Goal: Task Accomplishment & Management: Use online tool/utility

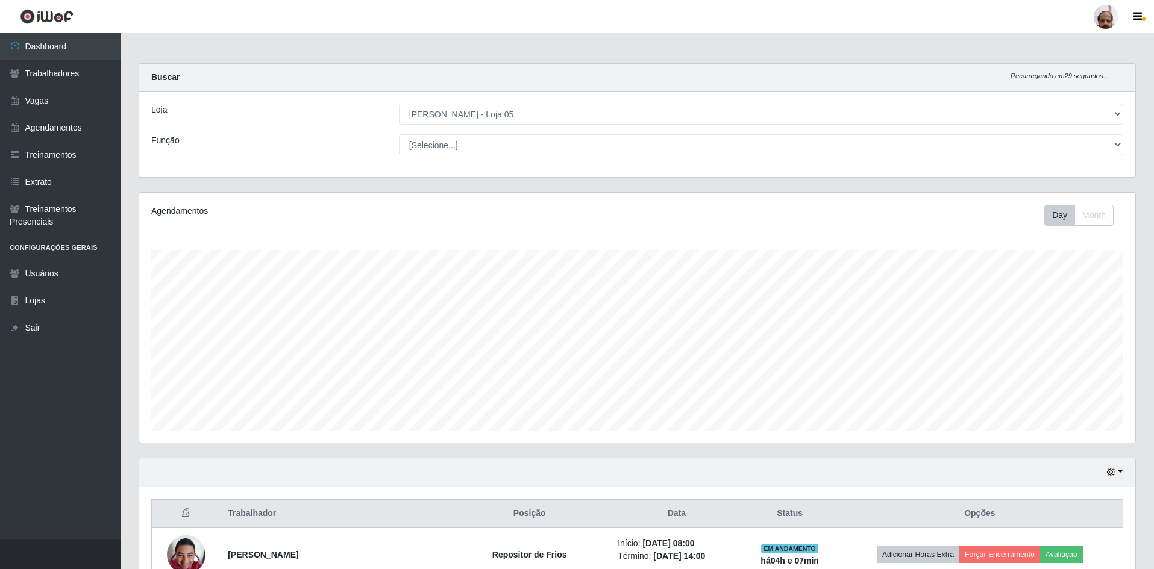
select select "252"
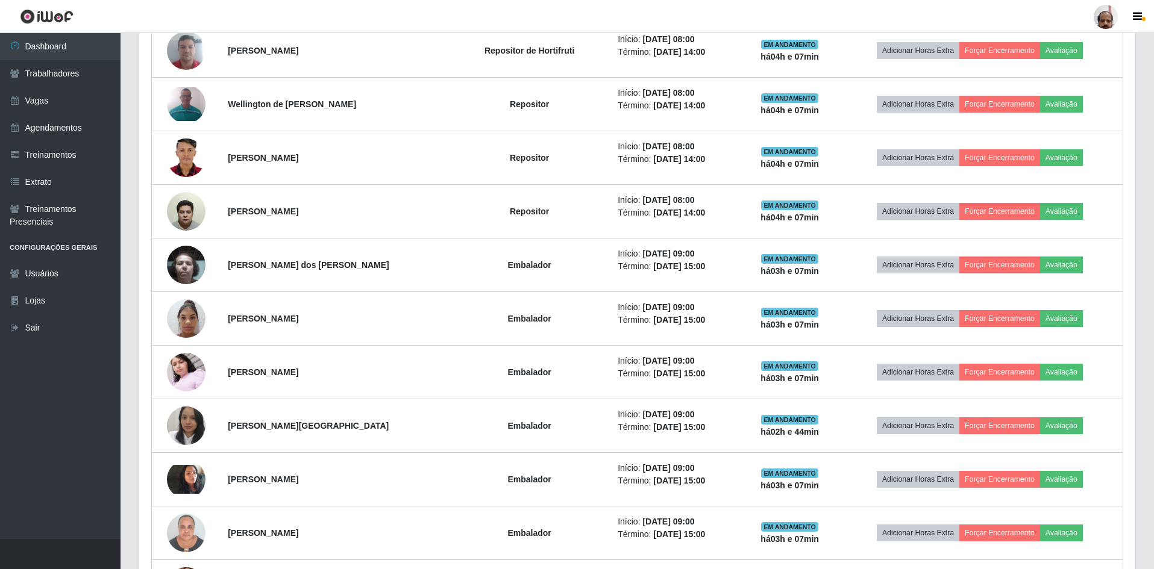
scroll to position [250, 996]
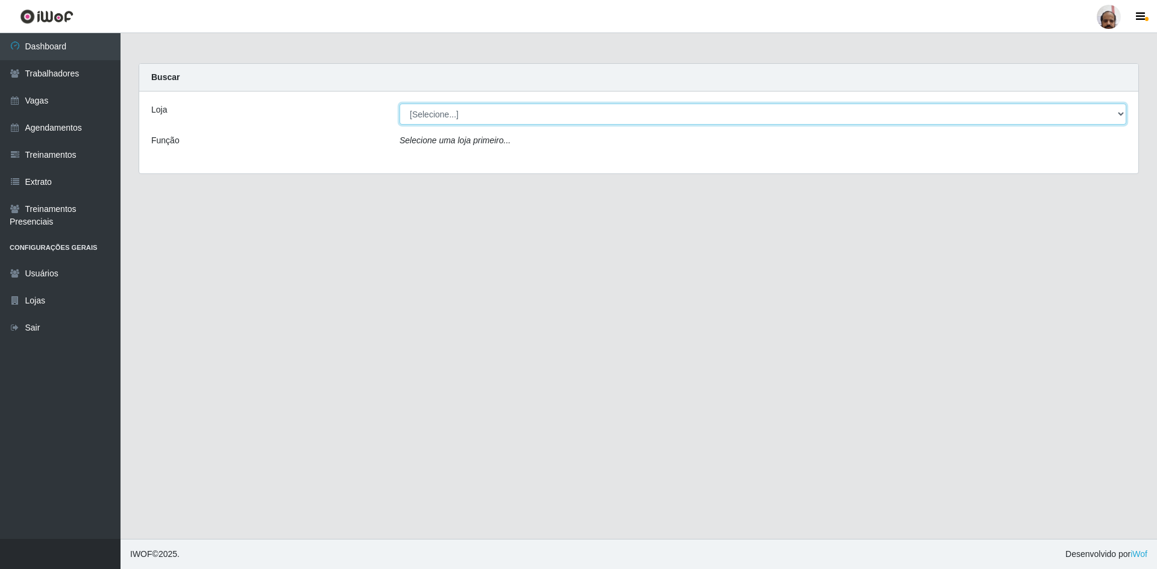
click at [438, 113] on select "[Selecione...] Mar Vermelho - Loja 05" at bounding box center [762, 114] width 727 height 21
select select "252"
click at [399, 104] on select "[Selecione...] Mar Vermelho - Loja 05" at bounding box center [762, 114] width 727 height 21
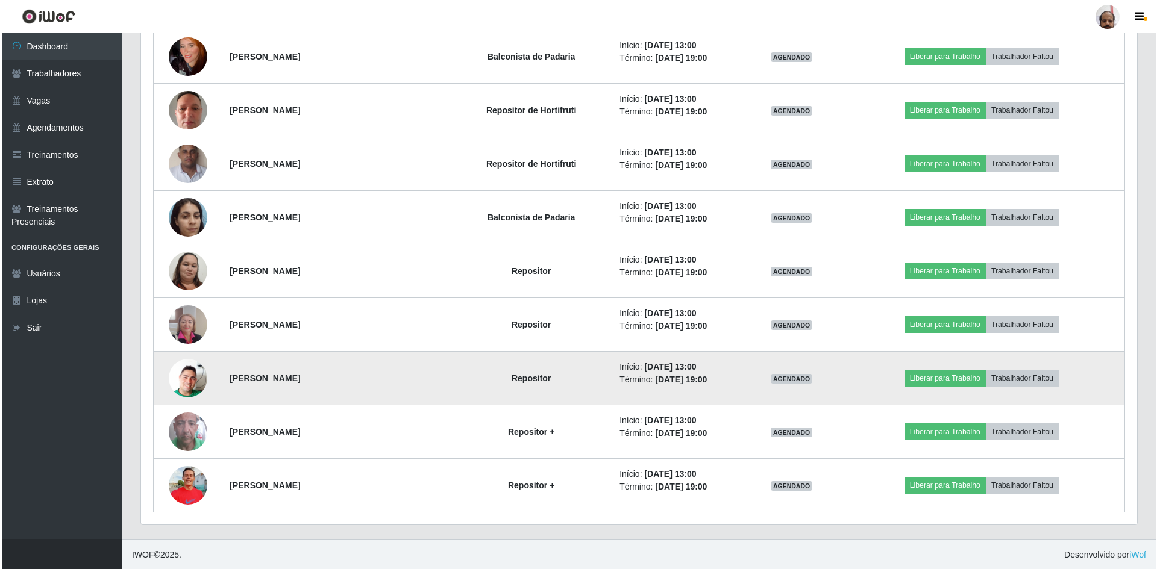
scroll to position [2107, 0]
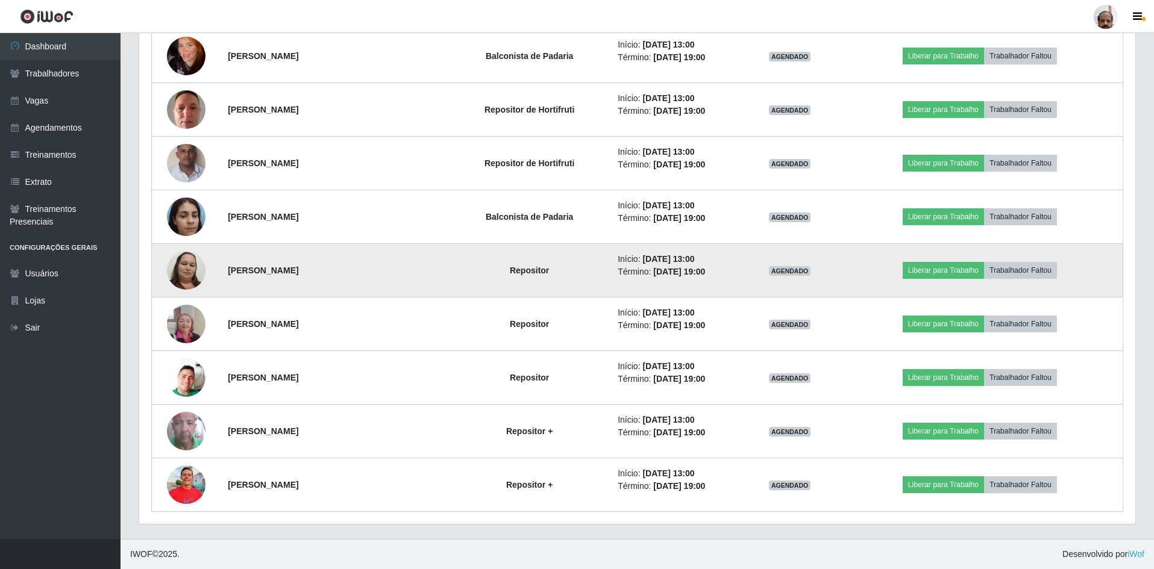
click at [184, 267] on img at bounding box center [186, 271] width 39 height 52
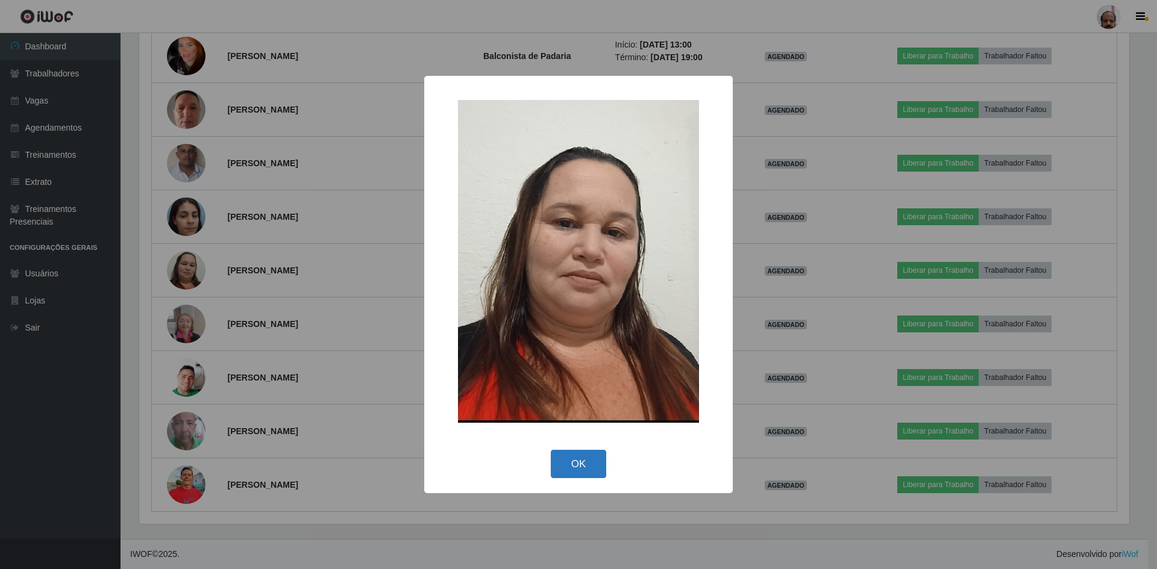
click at [586, 464] on button "OK" at bounding box center [579, 464] width 56 height 28
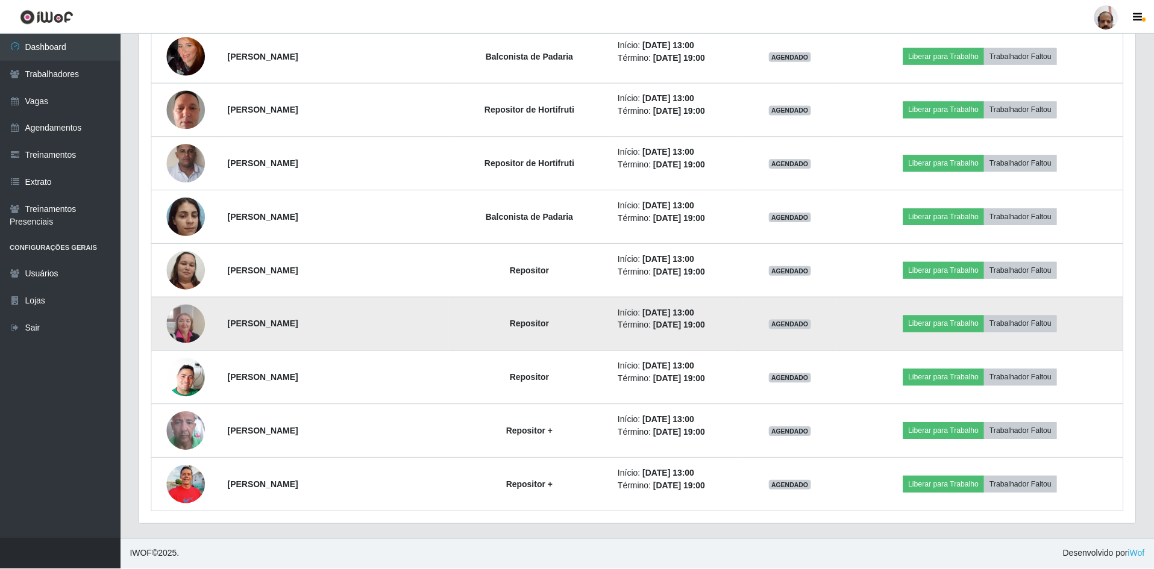
scroll to position [250, 996]
click at [183, 329] on img at bounding box center [186, 323] width 39 height 51
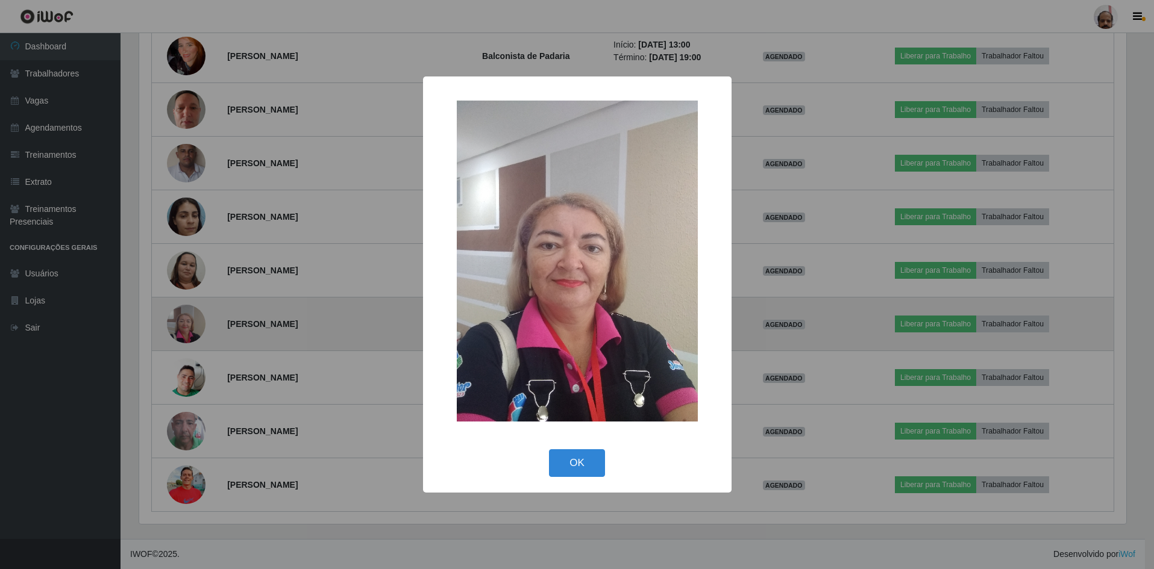
scroll to position [250, 990]
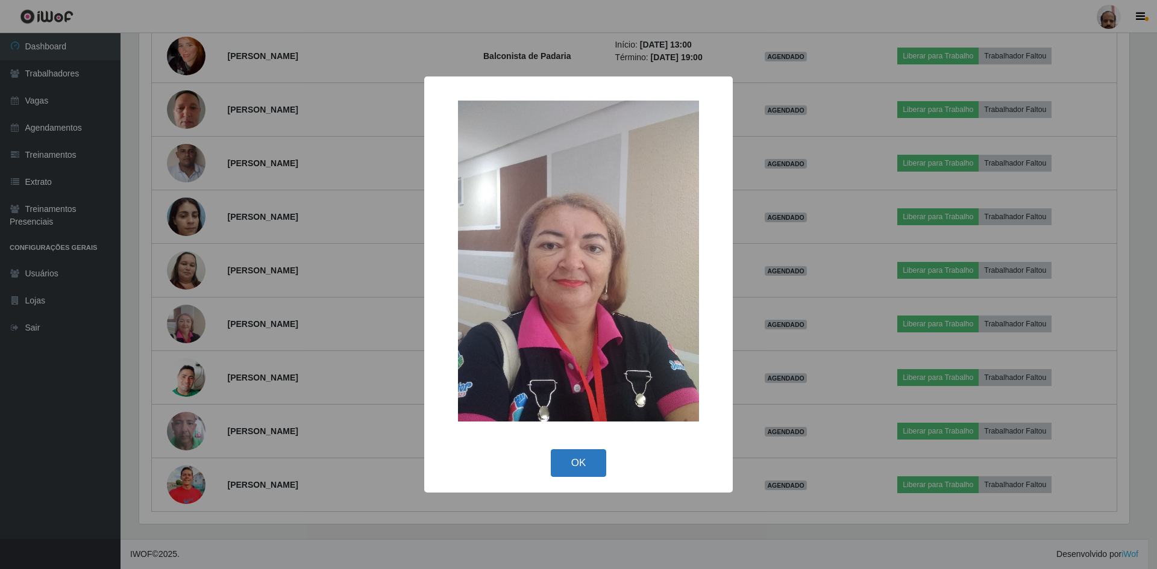
click at [568, 466] on button "OK" at bounding box center [579, 463] width 56 height 28
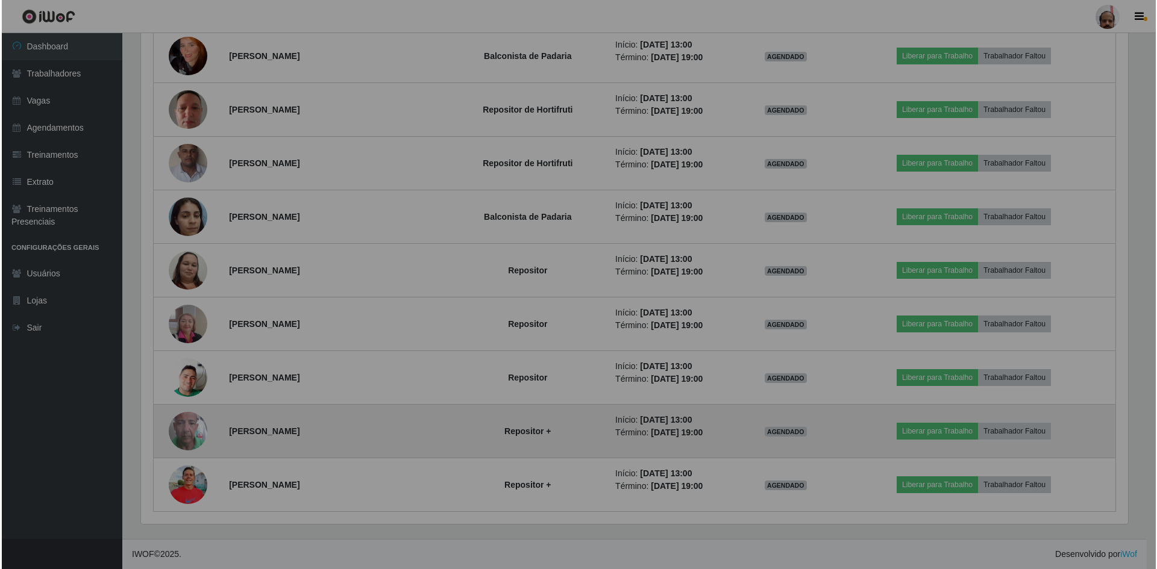
scroll to position [250, 996]
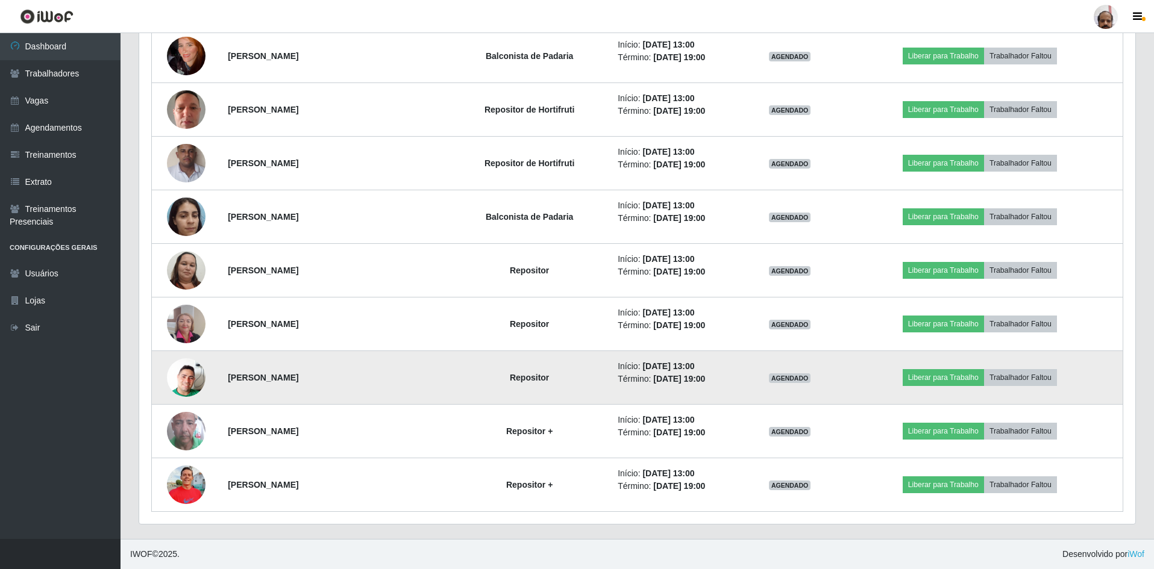
click at [192, 379] on img at bounding box center [186, 377] width 39 height 69
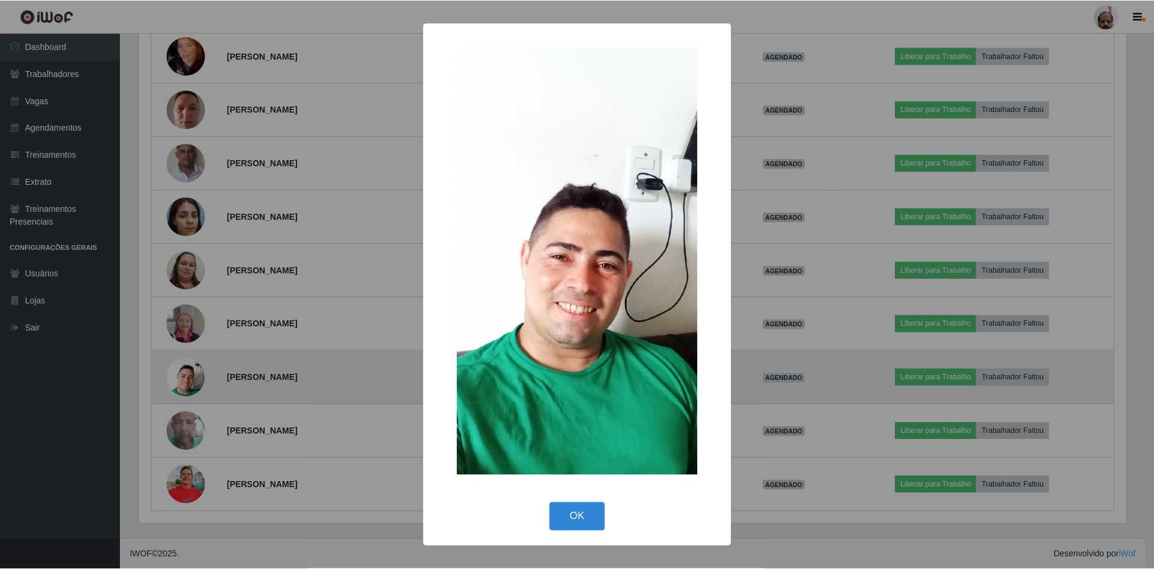
scroll to position [250, 990]
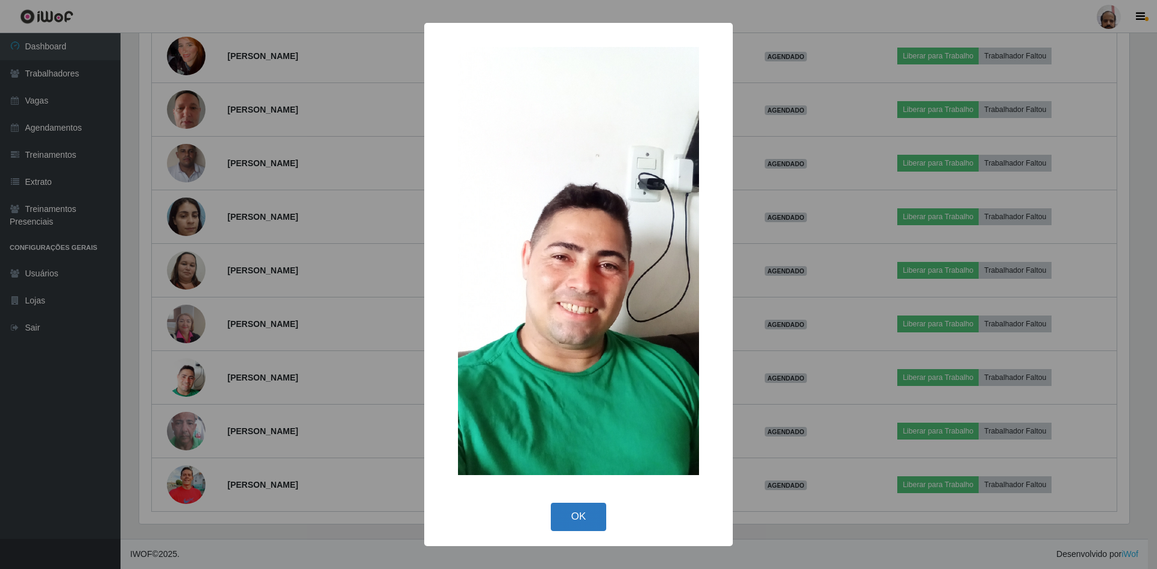
click at [585, 521] on button "OK" at bounding box center [579, 517] width 56 height 28
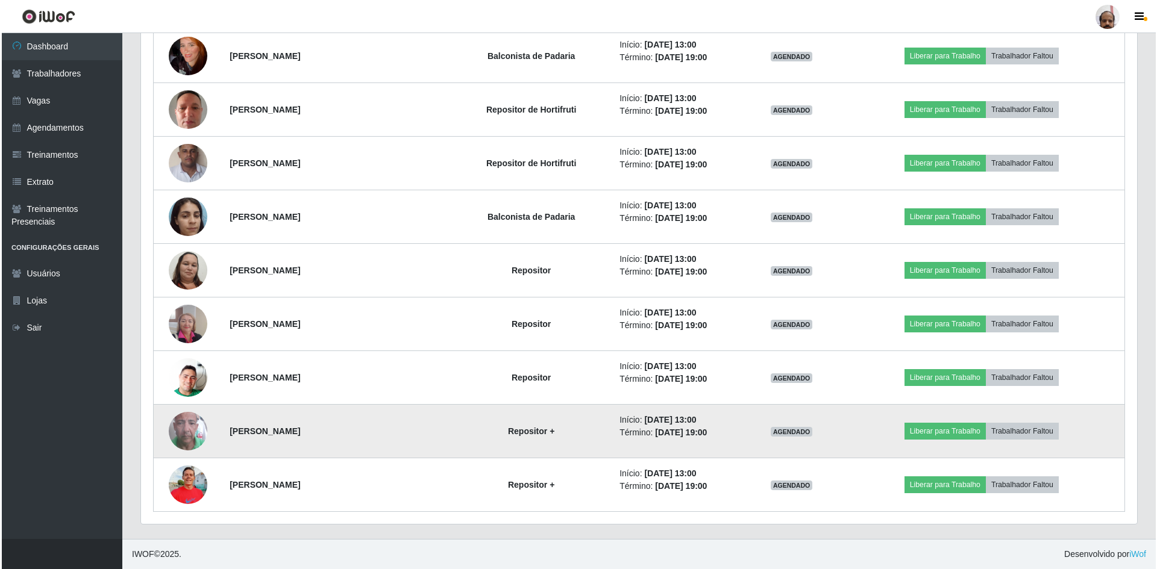
scroll to position [250, 996]
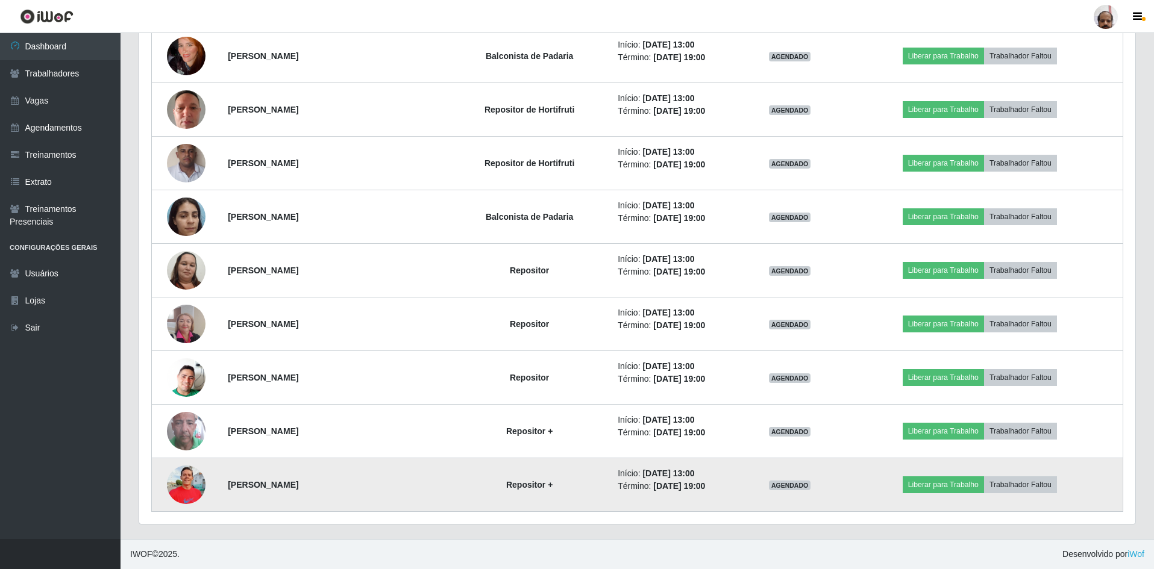
click at [183, 480] on img at bounding box center [186, 484] width 39 height 51
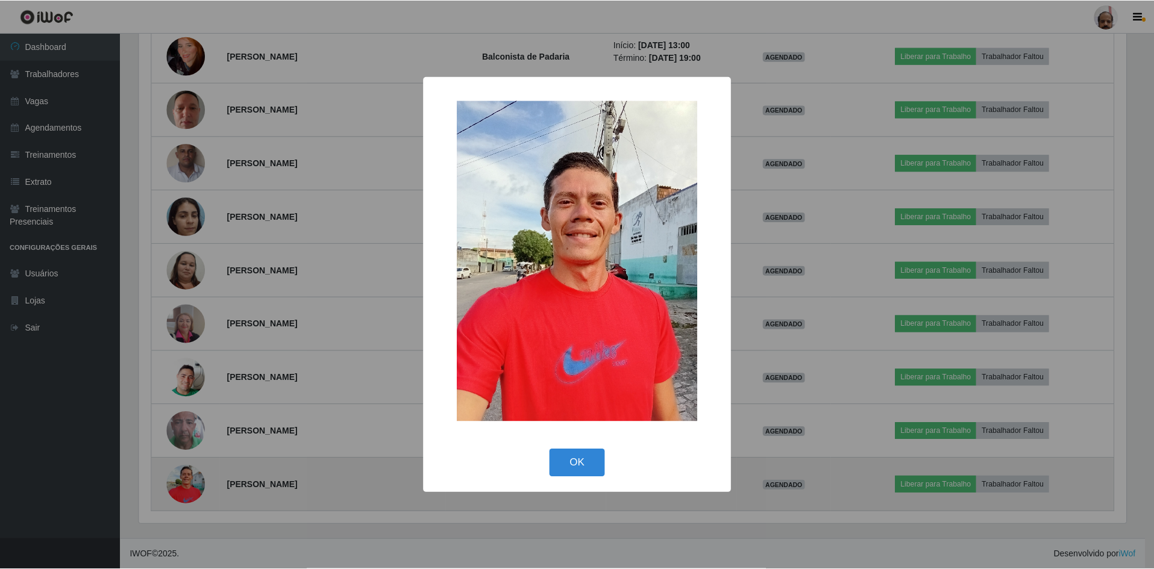
scroll to position [250, 990]
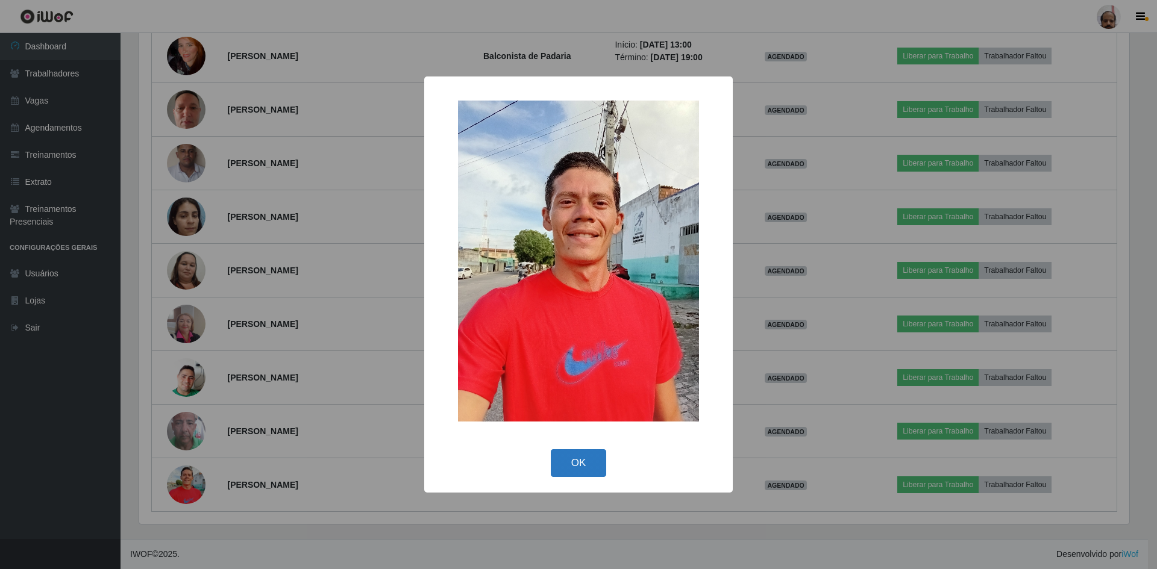
click at [585, 465] on button "OK" at bounding box center [579, 463] width 56 height 28
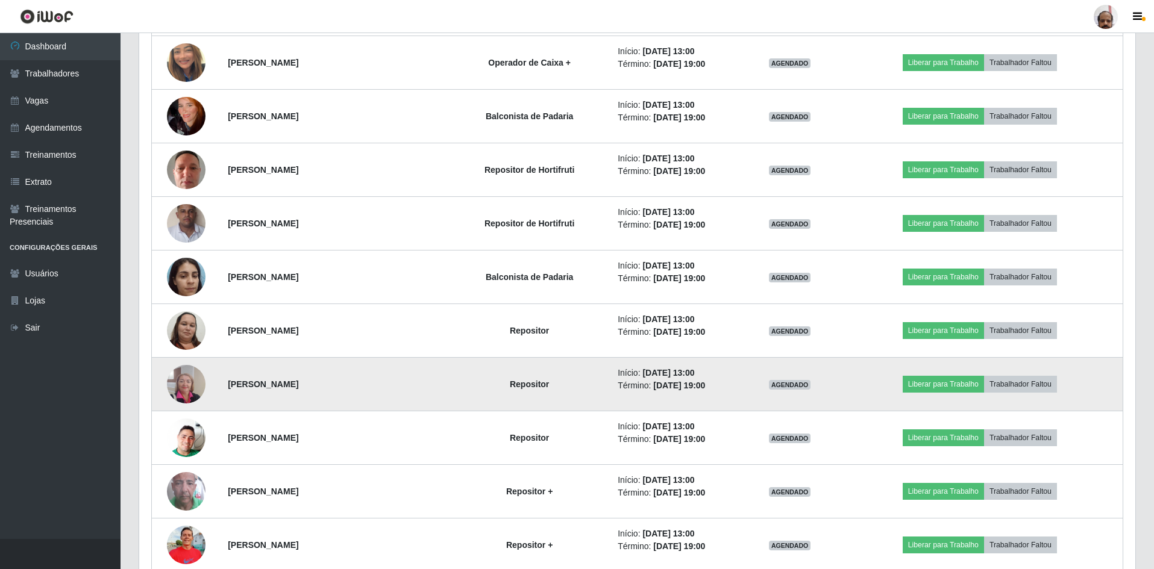
scroll to position [2107, 0]
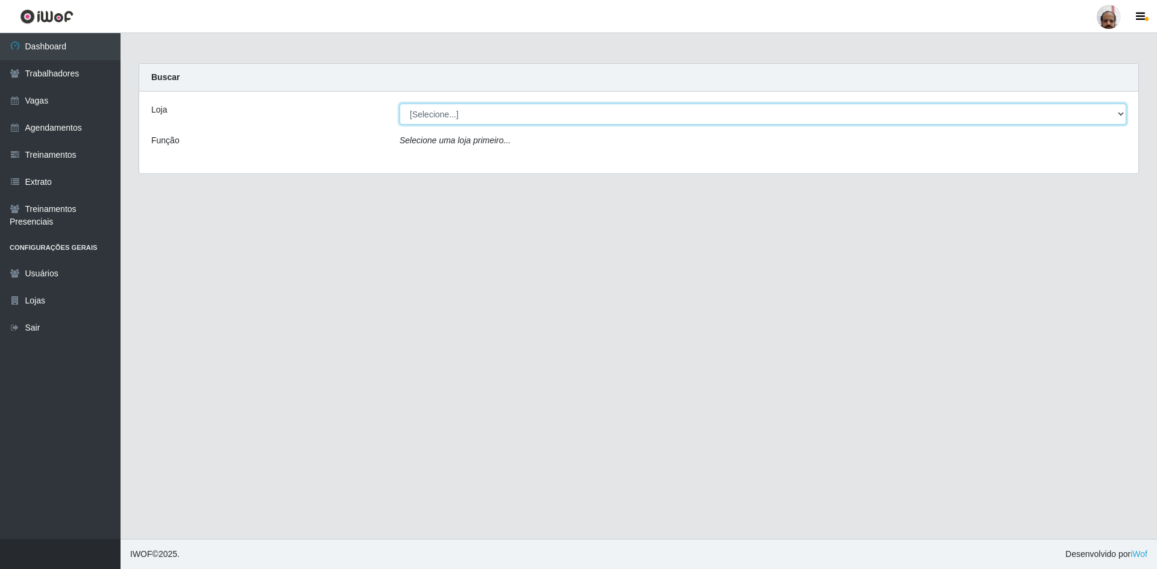
click at [449, 119] on select "[Selecione...] Mar Vermelho - Loja 05" at bounding box center [762, 114] width 727 height 21
select select "252"
click at [399, 104] on select "[Selecione...] Mar Vermelho - Loja 05" at bounding box center [762, 114] width 727 height 21
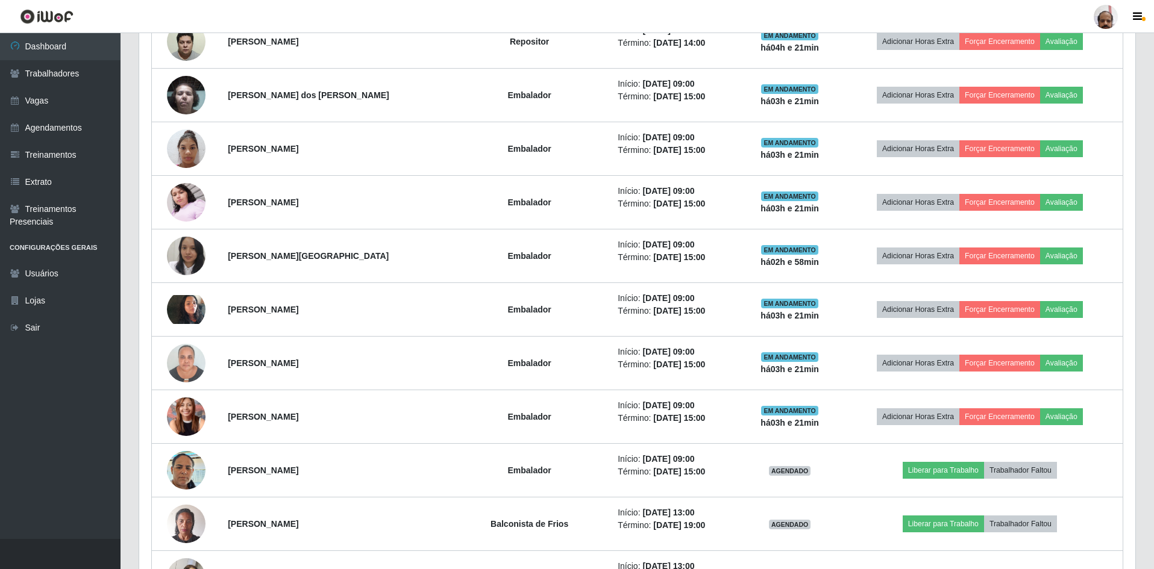
scroll to position [1143, 0]
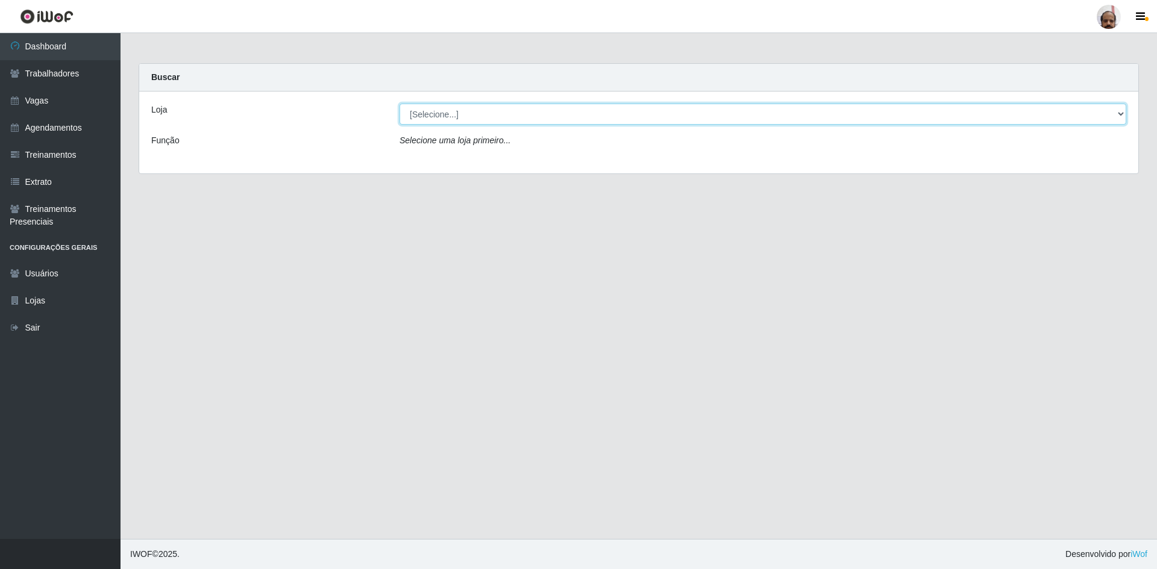
click at [461, 113] on select "[Selecione...] Mar Vermelho - Loja 05" at bounding box center [762, 114] width 727 height 21
select select "252"
click at [399, 104] on select "[Selecione...] Mar Vermelho - Loja 05" at bounding box center [762, 114] width 727 height 21
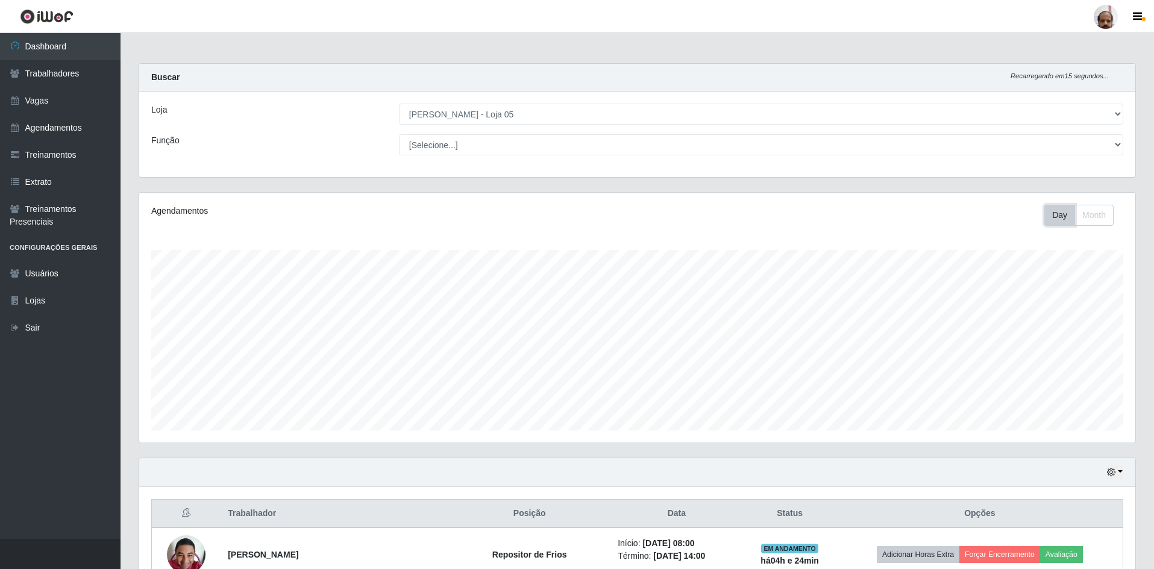
click at [1061, 217] on button "Day" at bounding box center [1059, 215] width 31 height 21
click at [1090, 211] on button "Month" at bounding box center [1093, 215] width 39 height 21
click at [1057, 218] on button "Day" at bounding box center [1059, 215] width 31 height 21
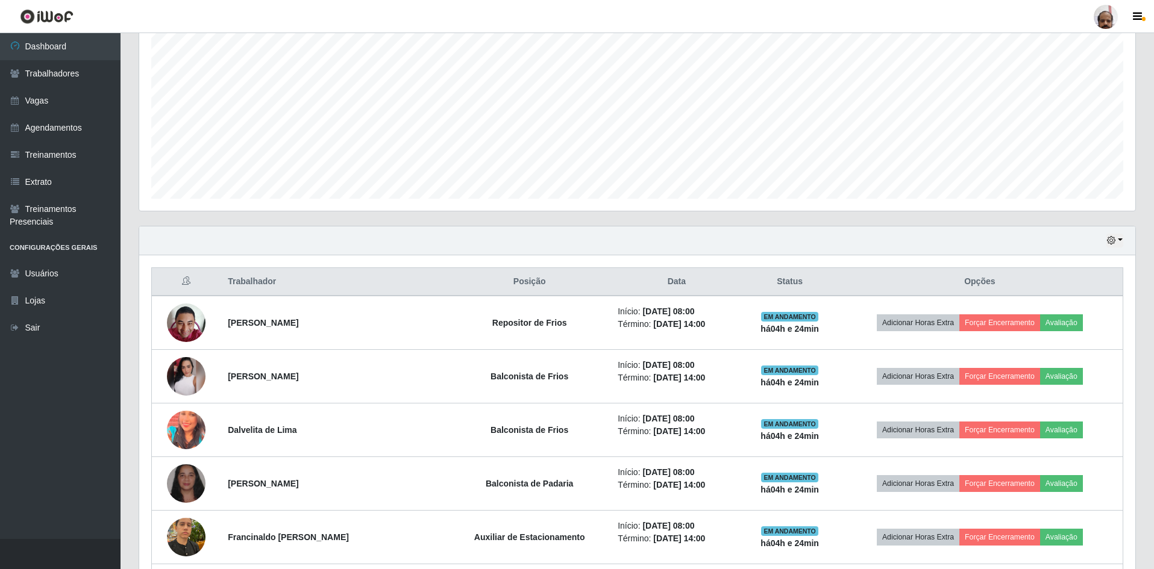
scroll to position [241, 0]
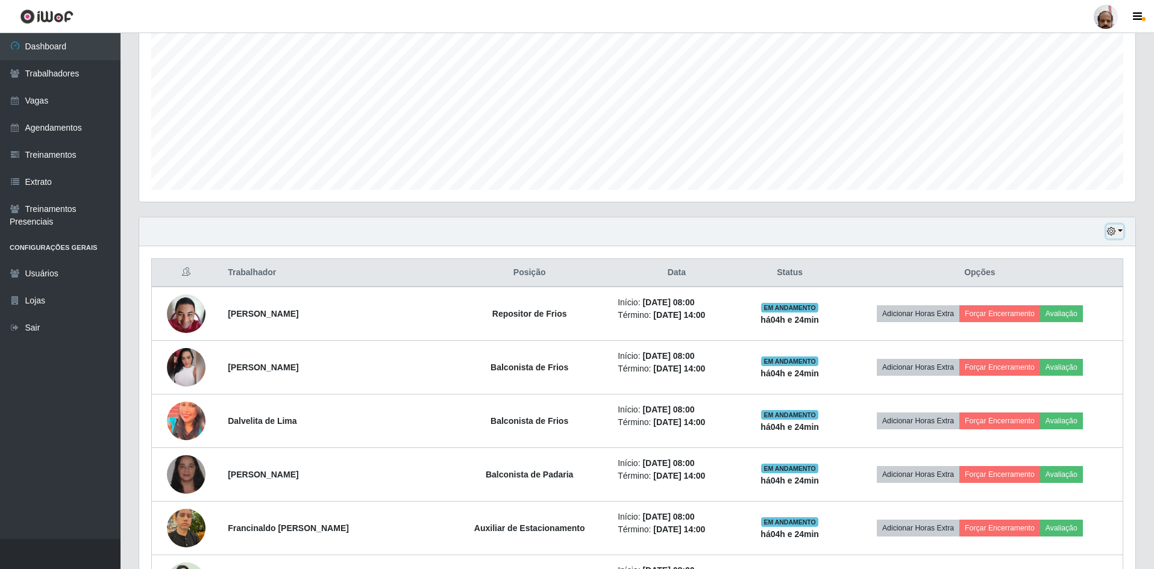
click at [1119, 231] on button "button" at bounding box center [1114, 232] width 17 height 14
click at [1047, 281] on button "1 dia" at bounding box center [1074, 278] width 95 height 25
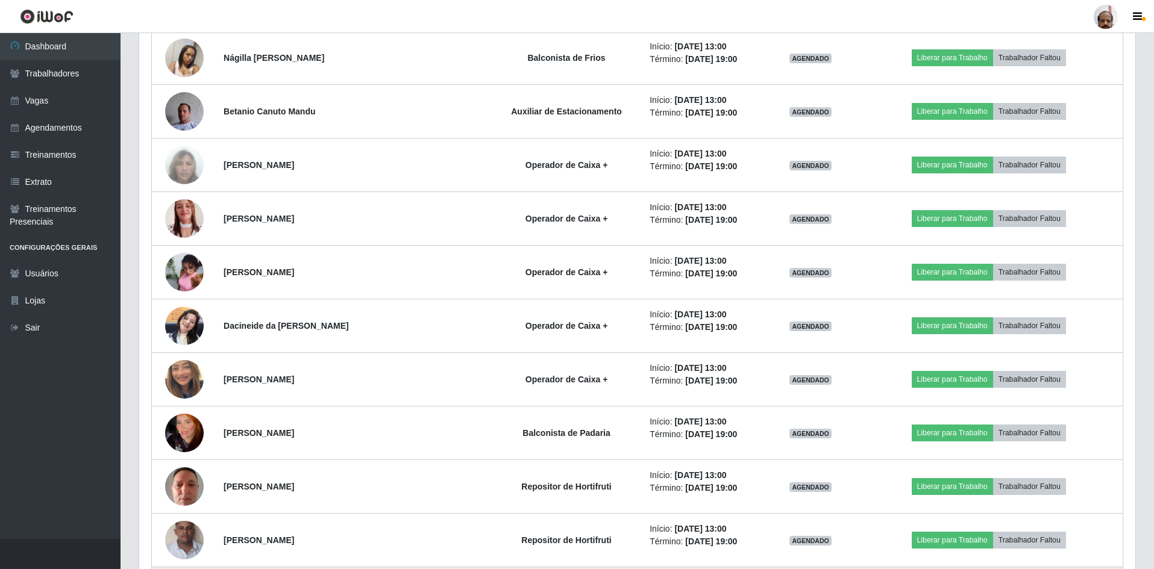
scroll to position [1674, 0]
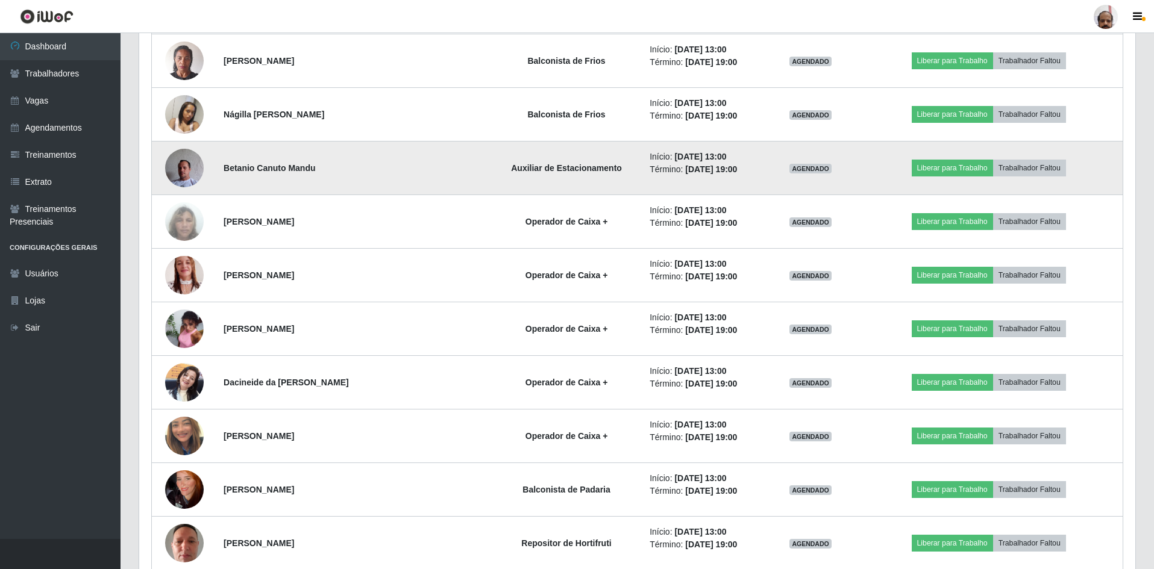
click at [190, 170] on img at bounding box center [184, 167] width 39 height 51
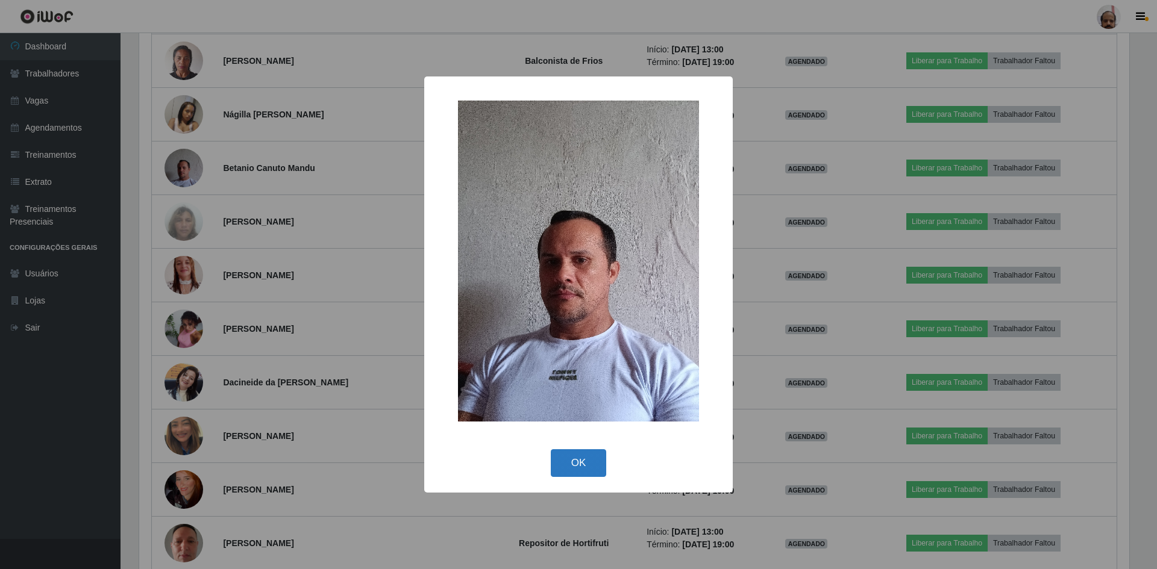
click at [584, 466] on button "OK" at bounding box center [579, 463] width 56 height 28
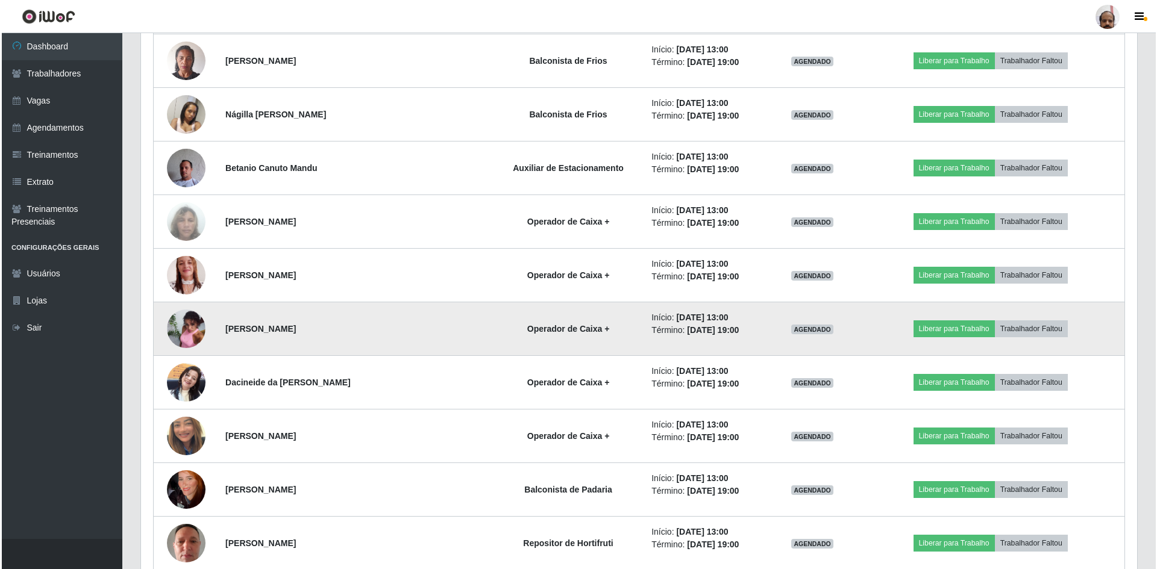
scroll to position [1613, 0]
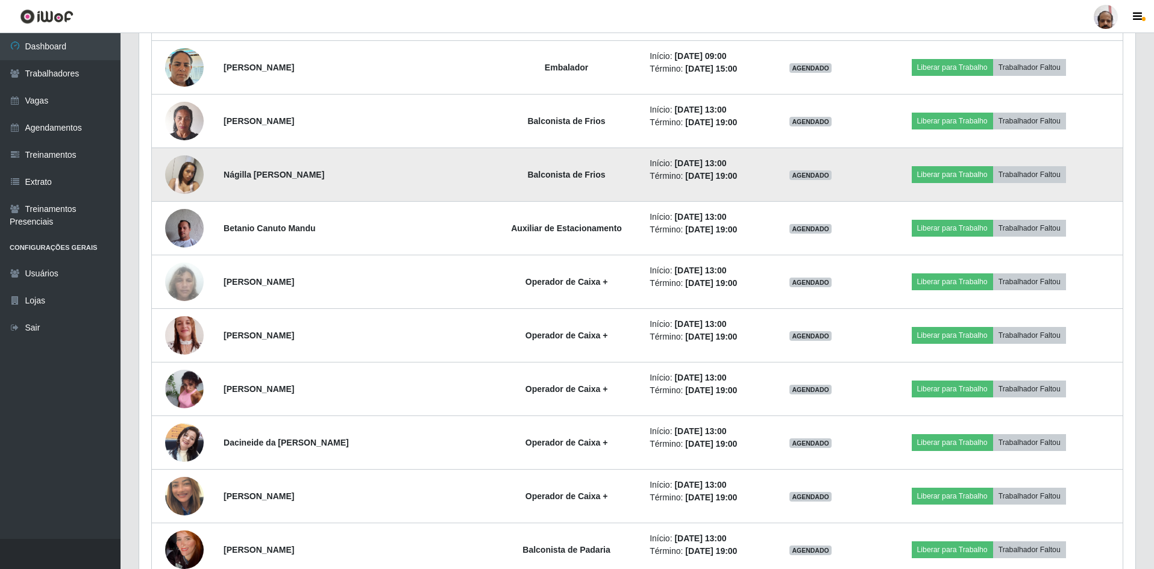
click at [193, 174] on img at bounding box center [184, 174] width 39 height 51
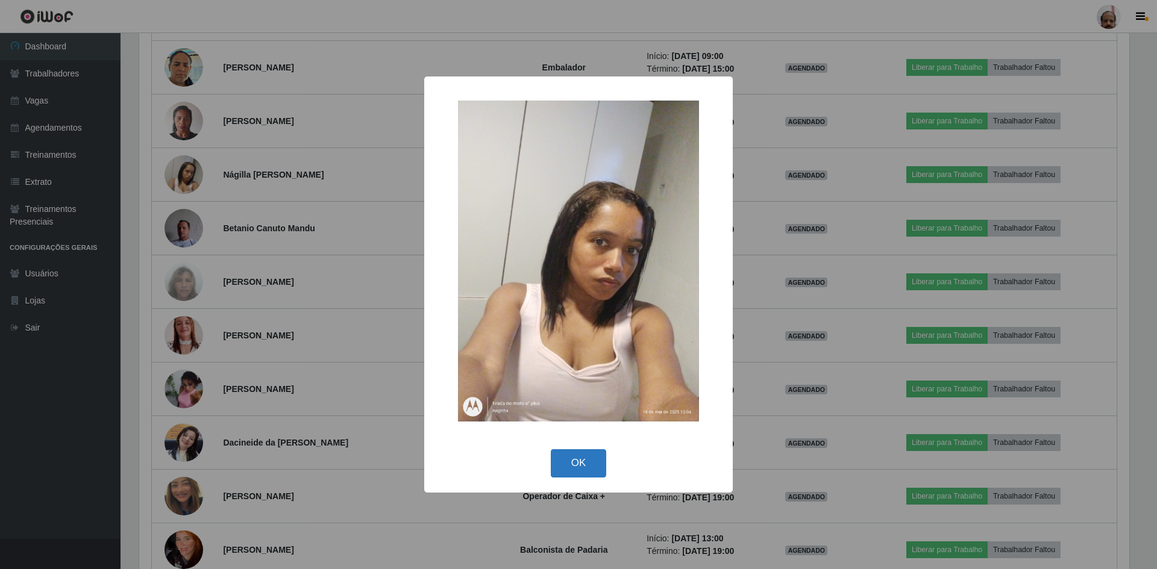
click at [578, 464] on button "OK" at bounding box center [579, 463] width 56 height 28
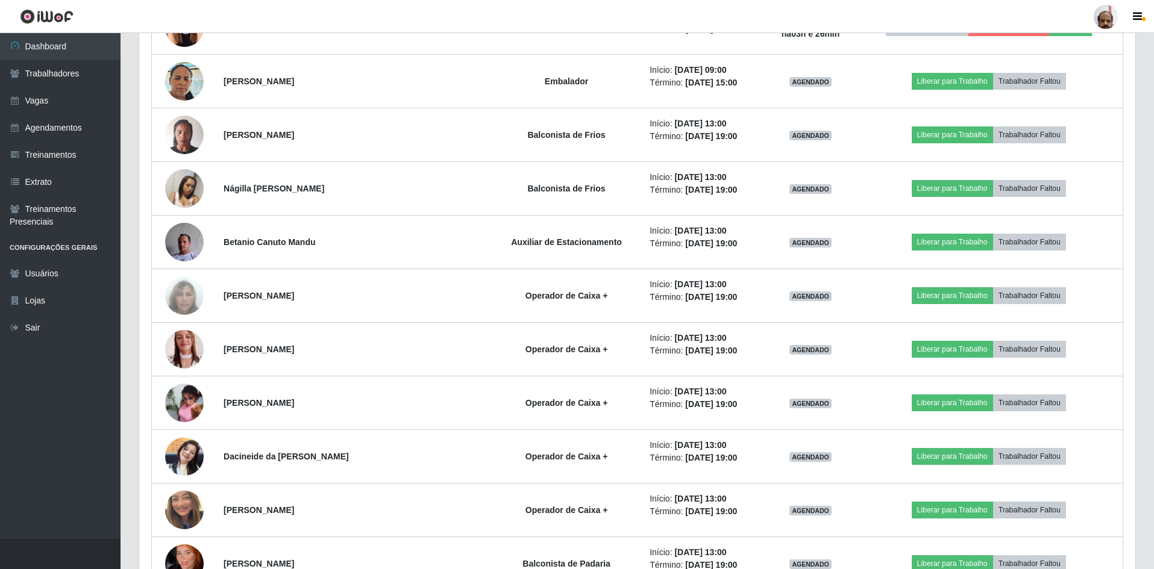
scroll to position [1312, 0]
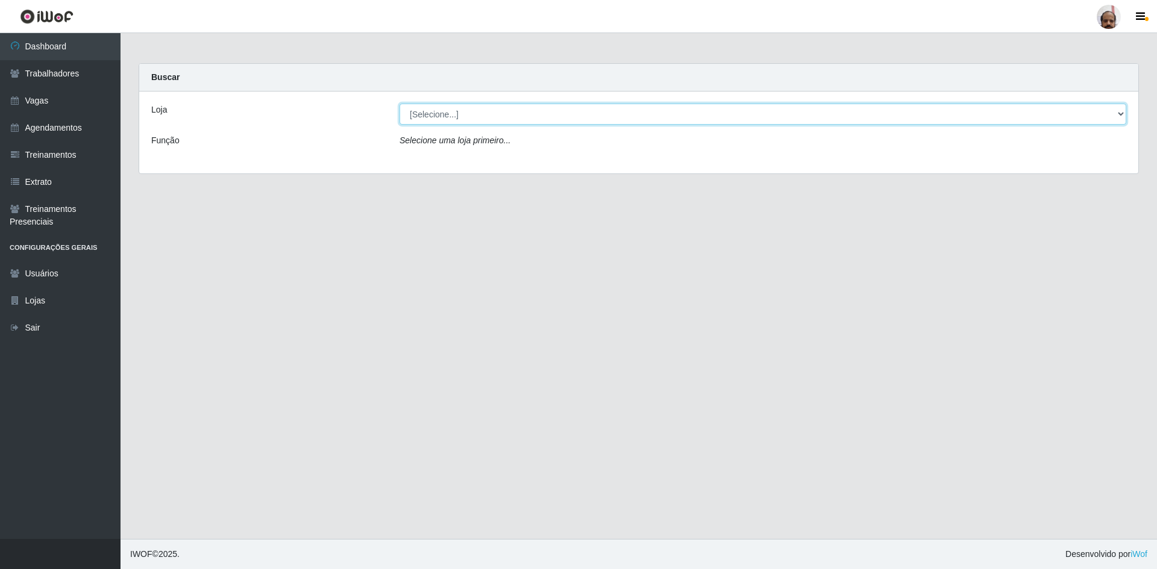
click at [452, 116] on select "[Selecione...] Mar Vermelho - Loja 05" at bounding box center [762, 114] width 727 height 21
select select "252"
click at [399, 104] on select "[Selecione...] Mar Vermelho - Loja 05" at bounding box center [762, 114] width 727 height 21
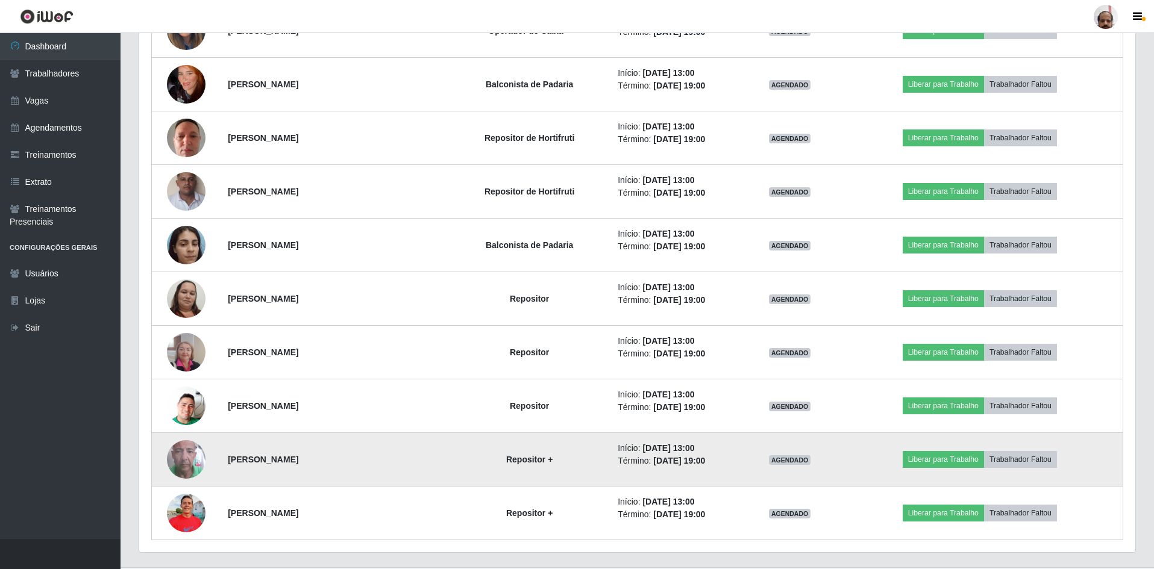
scroll to position [2107, 0]
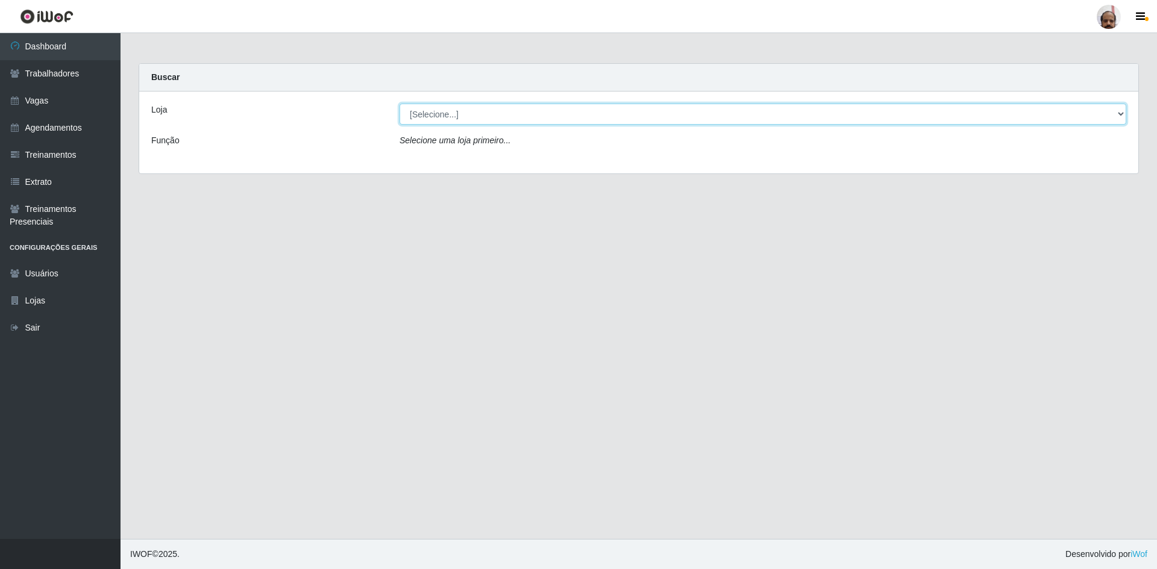
click at [447, 122] on select "[Selecione...] Mar Vermelho - Loja 05" at bounding box center [762, 114] width 727 height 21
select select "252"
click at [399, 104] on select "[Selecione...] Mar Vermelho - Loja 05" at bounding box center [762, 114] width 727 height 21
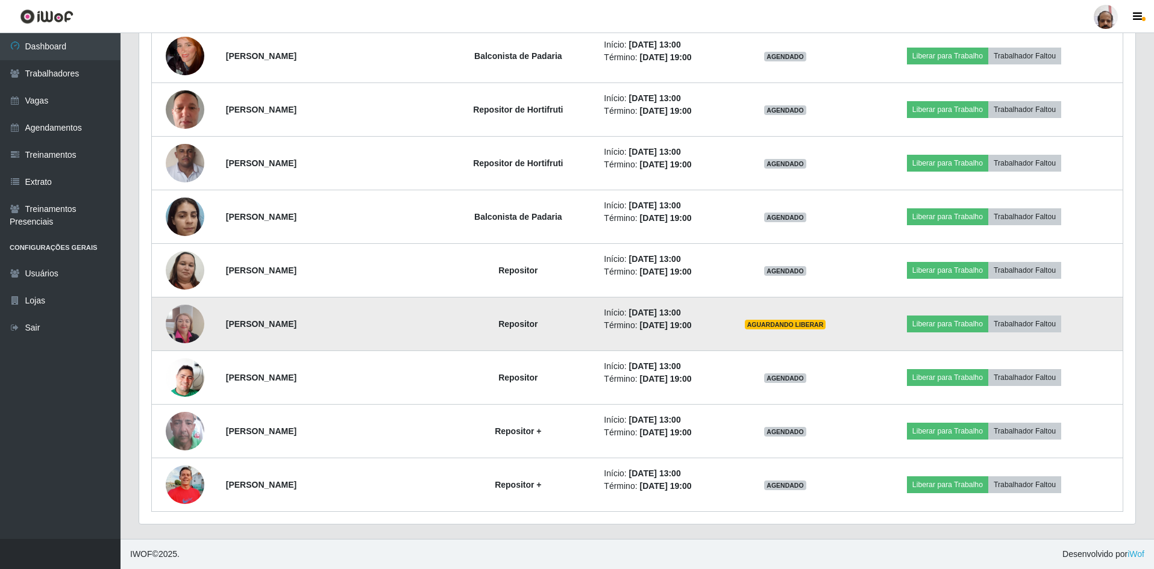
scroll to position [2047, 0]
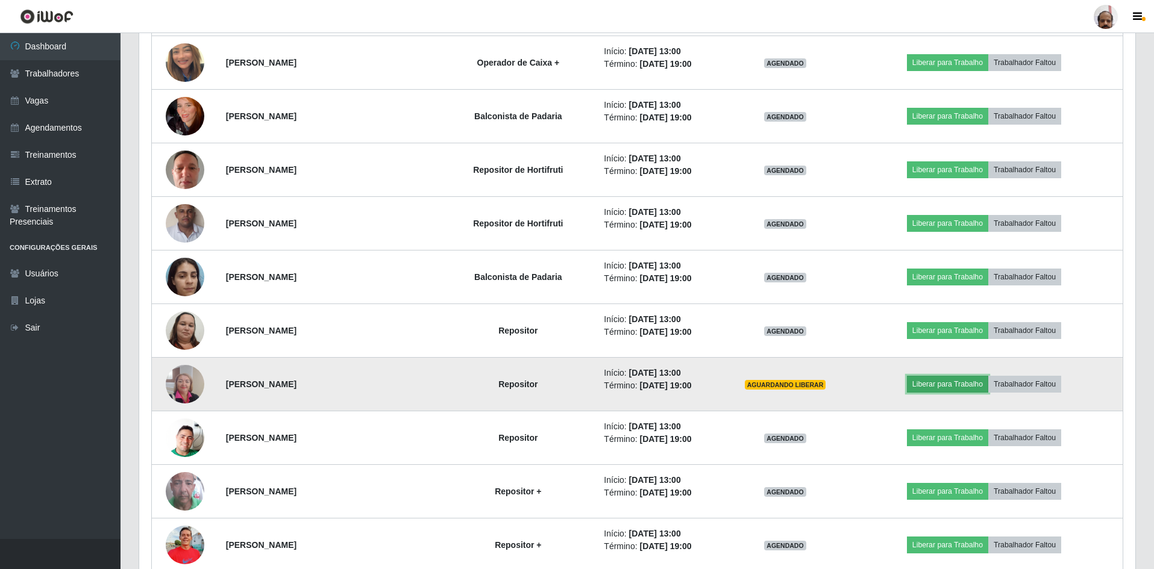
click at [951, 385] on button "Liberar para Trabalho" at bounding box center [947, 384] width 81 height 17
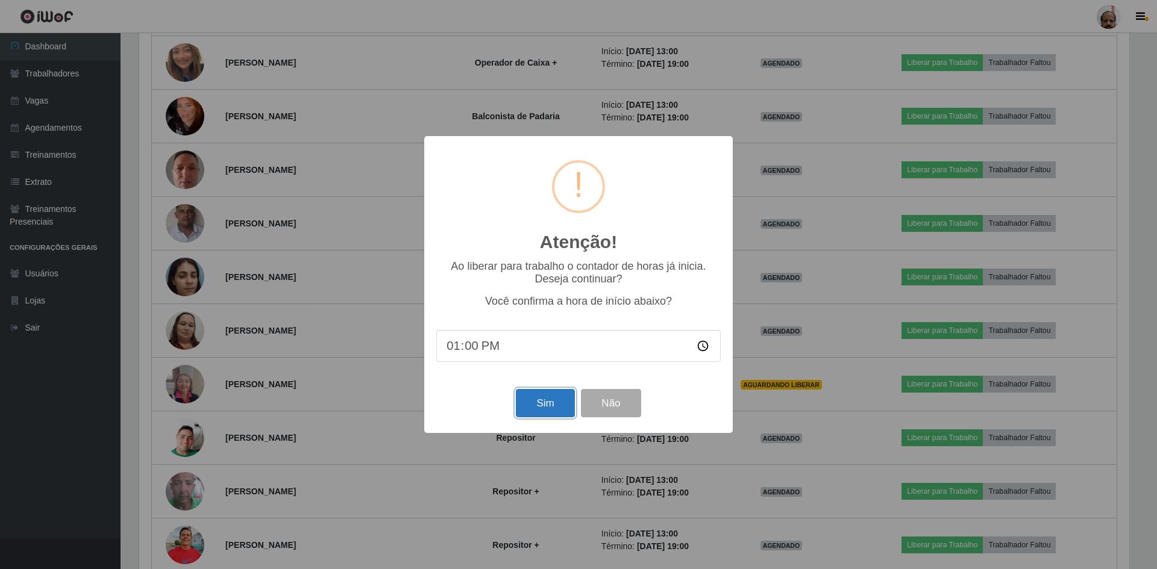
click at [543, 408] on button "Sim" at bounding box center [545, 403] width 58 height 28
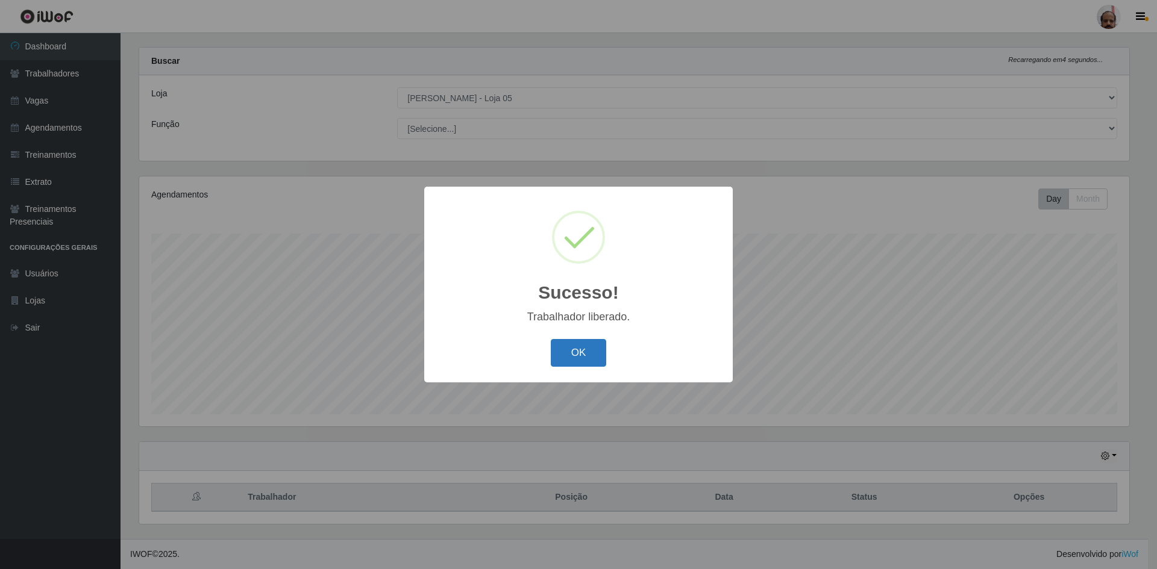
click at [565, 358] on button "OK" at bounding box center [579, 353] width 56 height 28
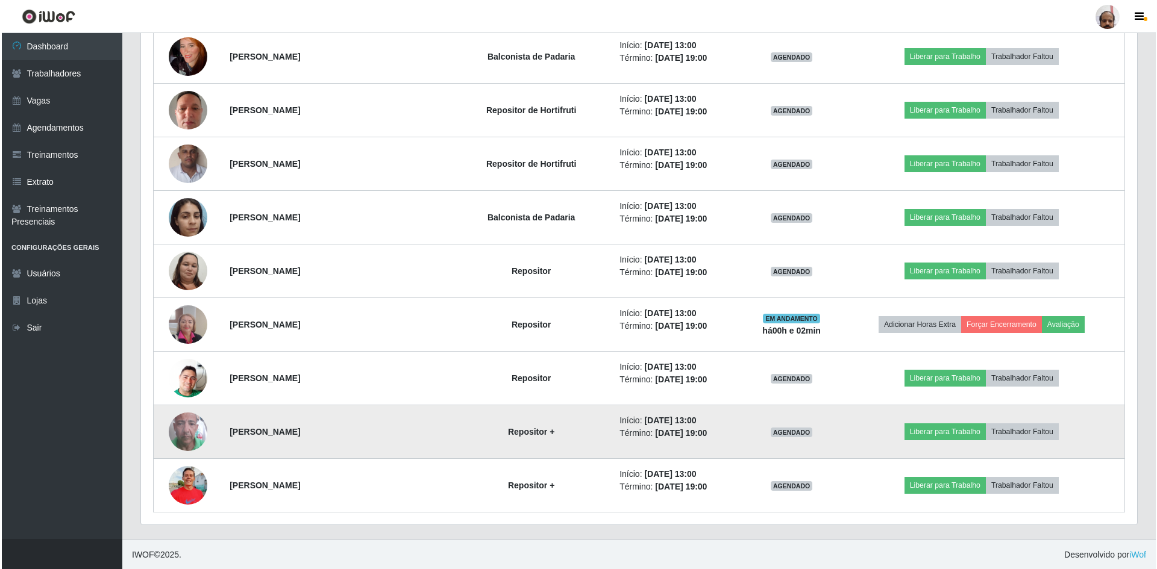
scroll to position [2107, 0]
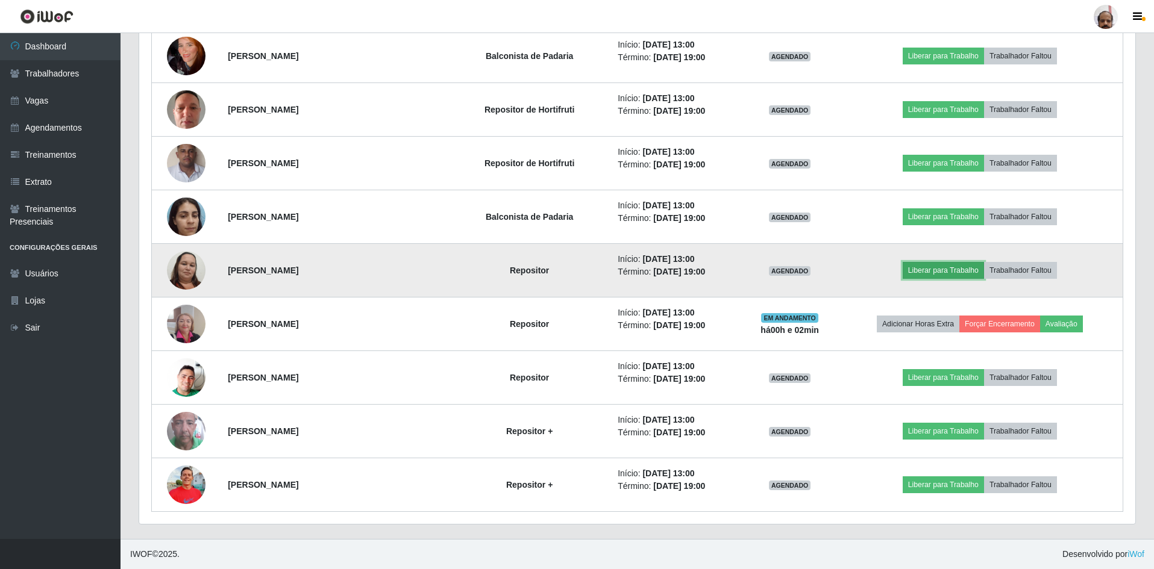
click at [949, 269] on button "Liberar para Trabalho" at bounding box center [942, 270] width 81 height 17
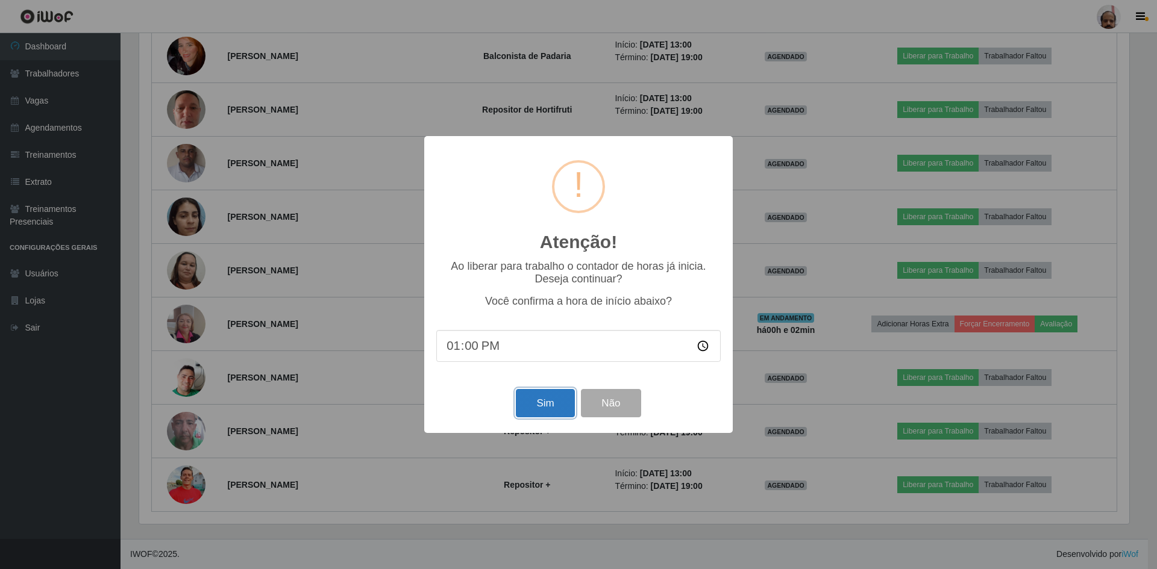
click at [544, 404] on button "Sim" at bounding box center [545, 403] width 58 height 28
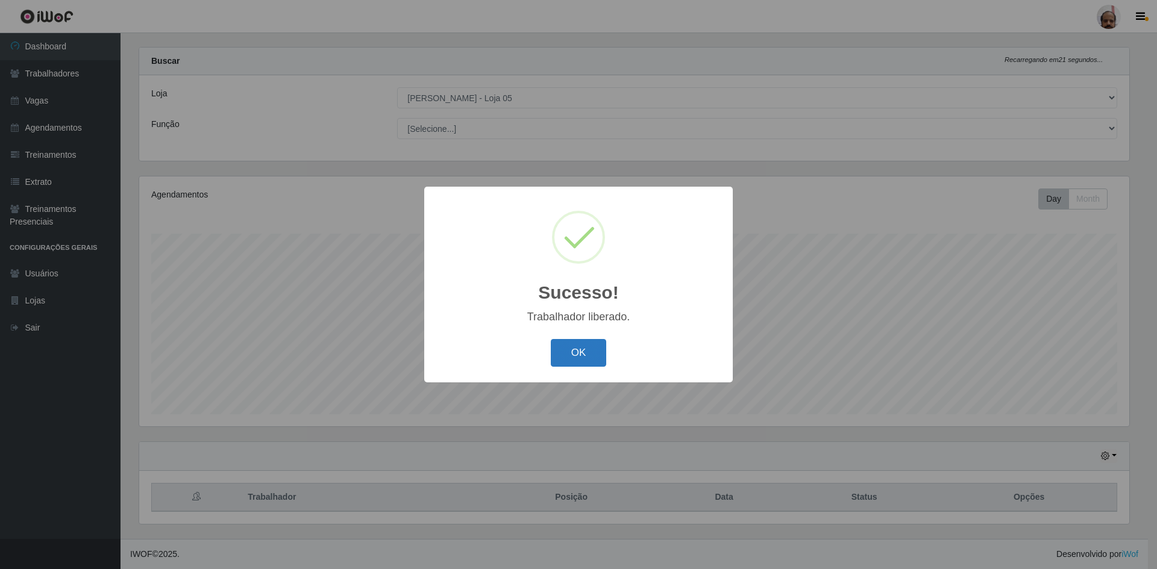
click at [569, 356] on button "OK" at bounding box center [579, 353] width 56 height 28
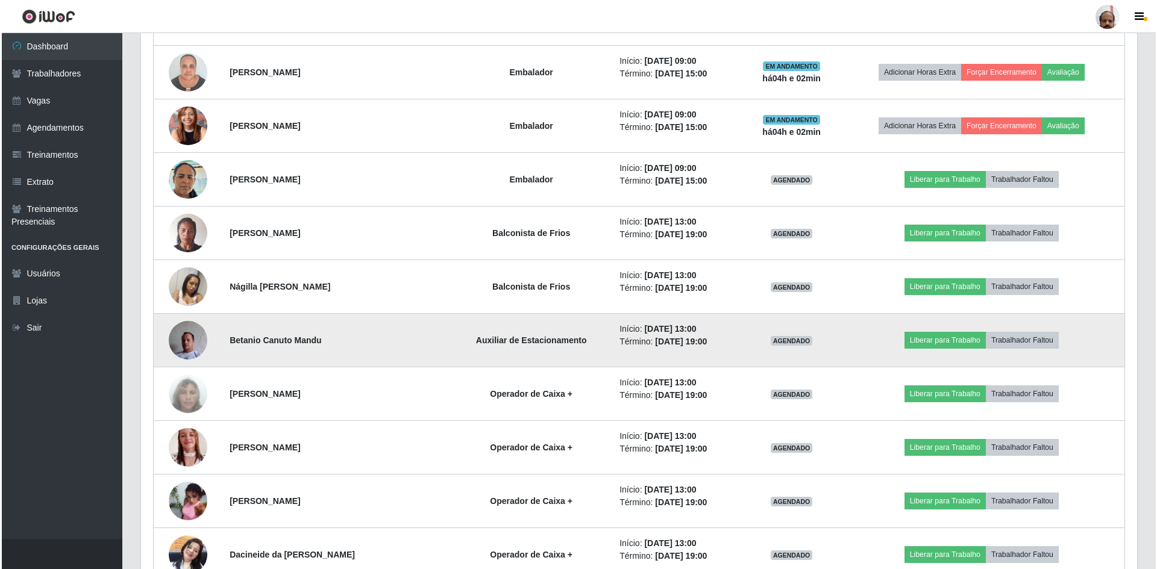
scroll to position [1522, 0]
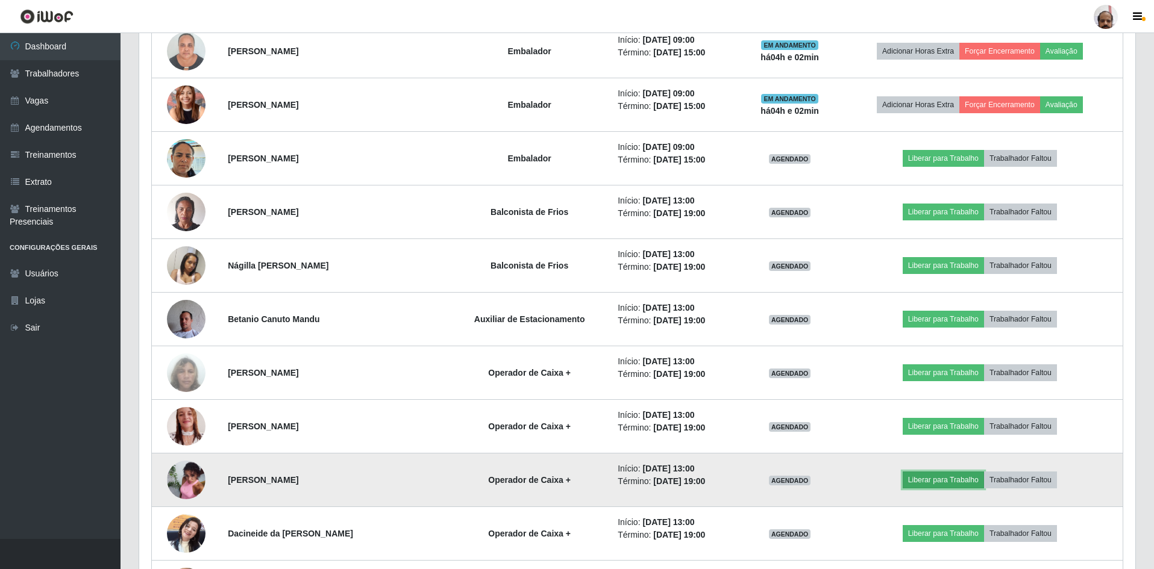
click at [932, 478] on button "Liberar para Trabalho" at bounding box center [942, 480] width 81 height 17
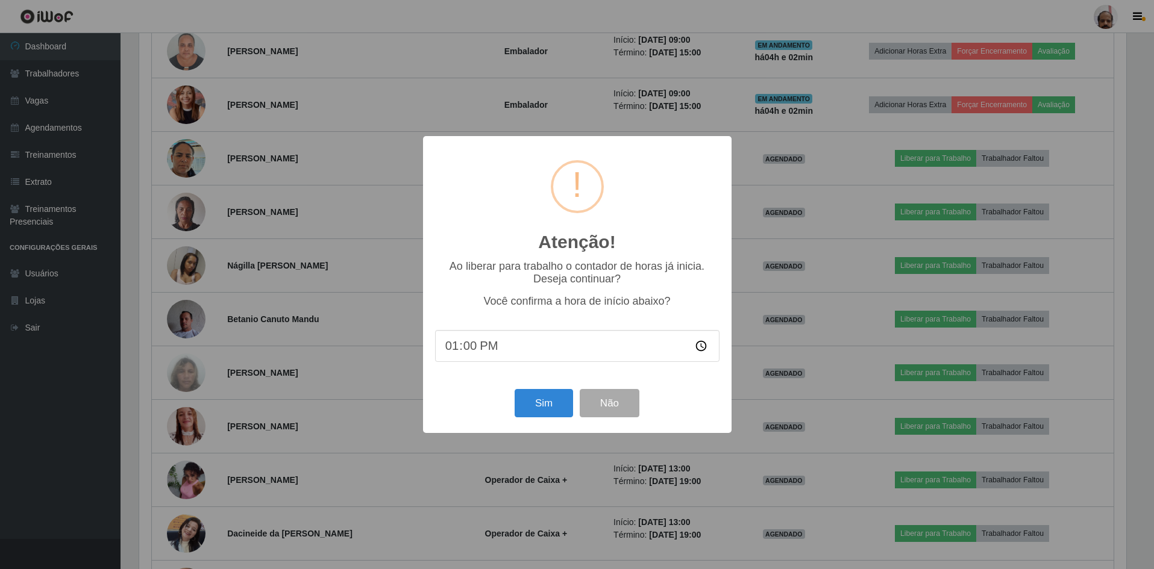
scroll to position [250, 990]
click at [541, 413] on button "Sim" at bounding box center [545, 403] width 58 height 28
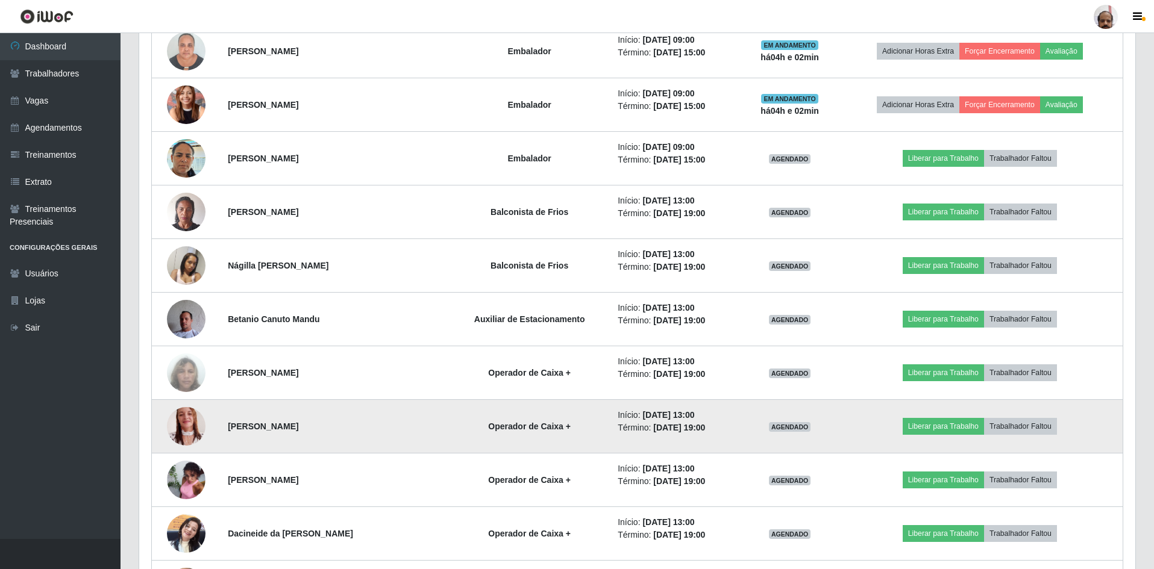
scroll to position [0, 0]
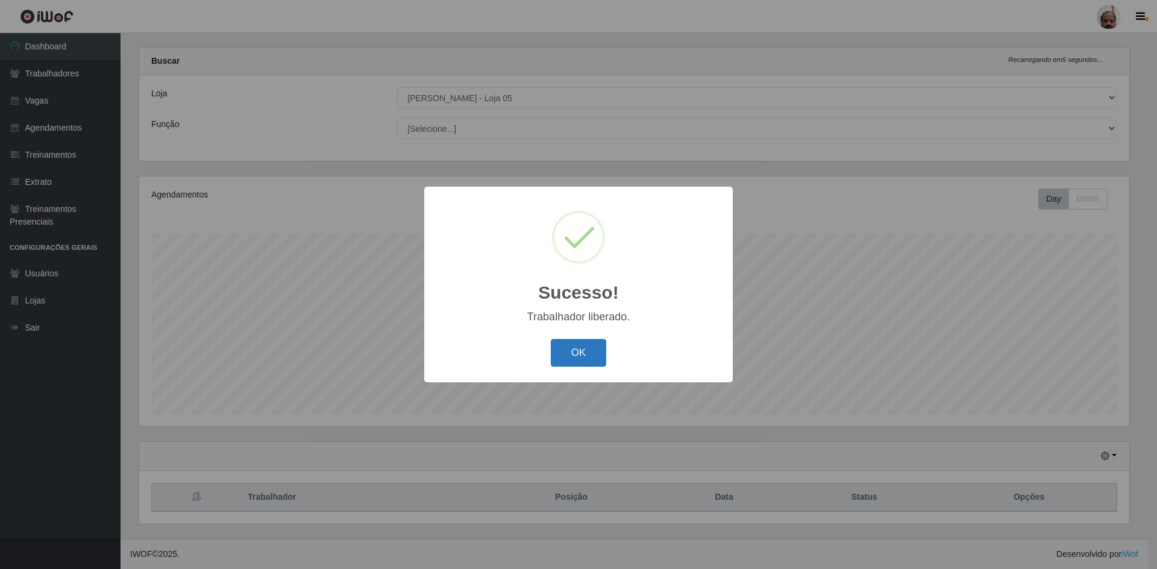
click at [579, 354] on button "OK" at bounding box center [579, 353] width 56 height 28
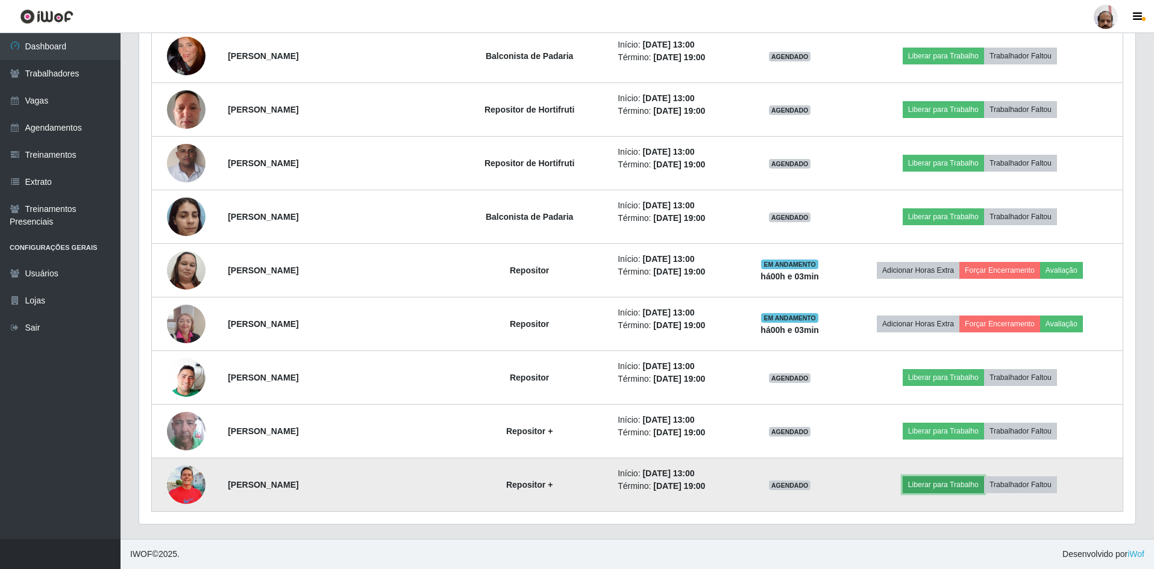
click at [922, 481] on button "Liberar para Trabalho" at bounding box center [942, 485] width 81 height 17
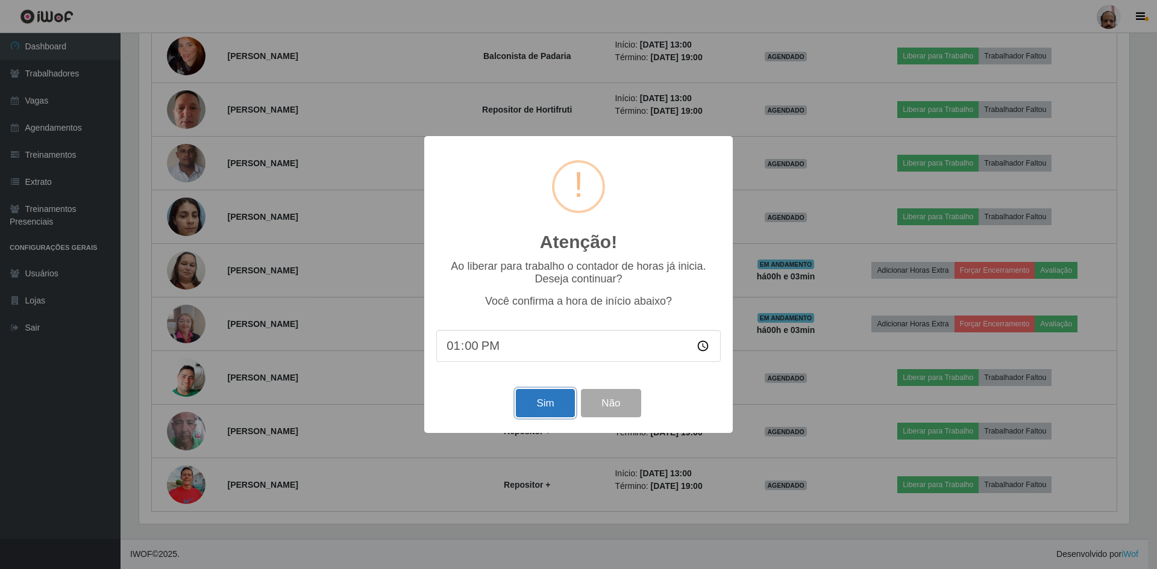
click at [541, 401] on button "Sim" at bounding box center [545, 403] width 58 height 28
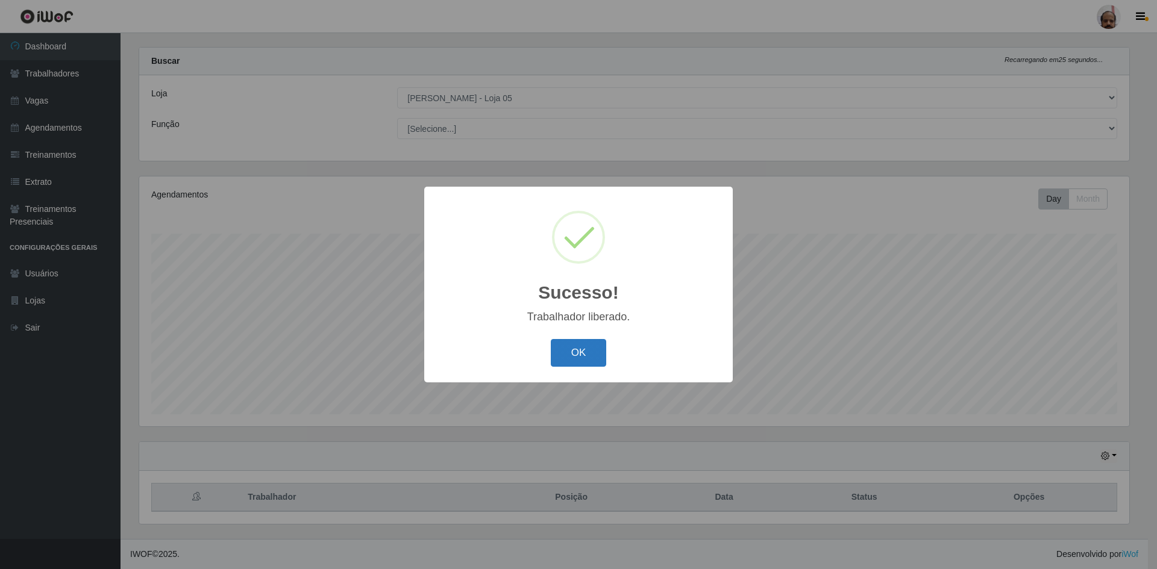
click at [573, 362] on button "OK" at bounding box center [579, 353] width 56 height 28
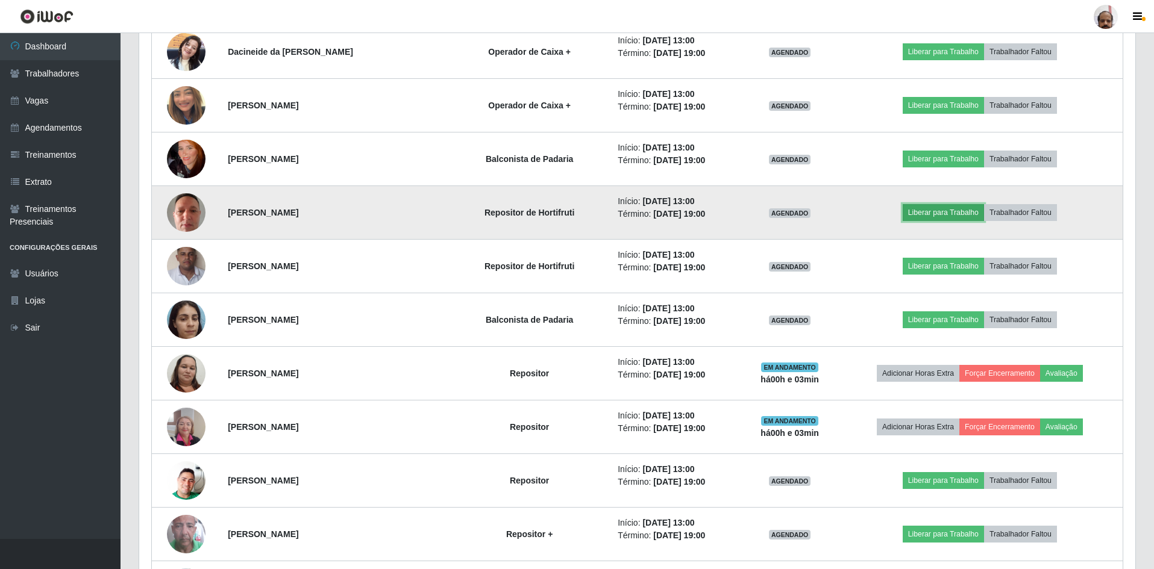
click at [955, 213] on button "Liberar para Trabalho" at bounding box center [942, 212] width 81 height 17
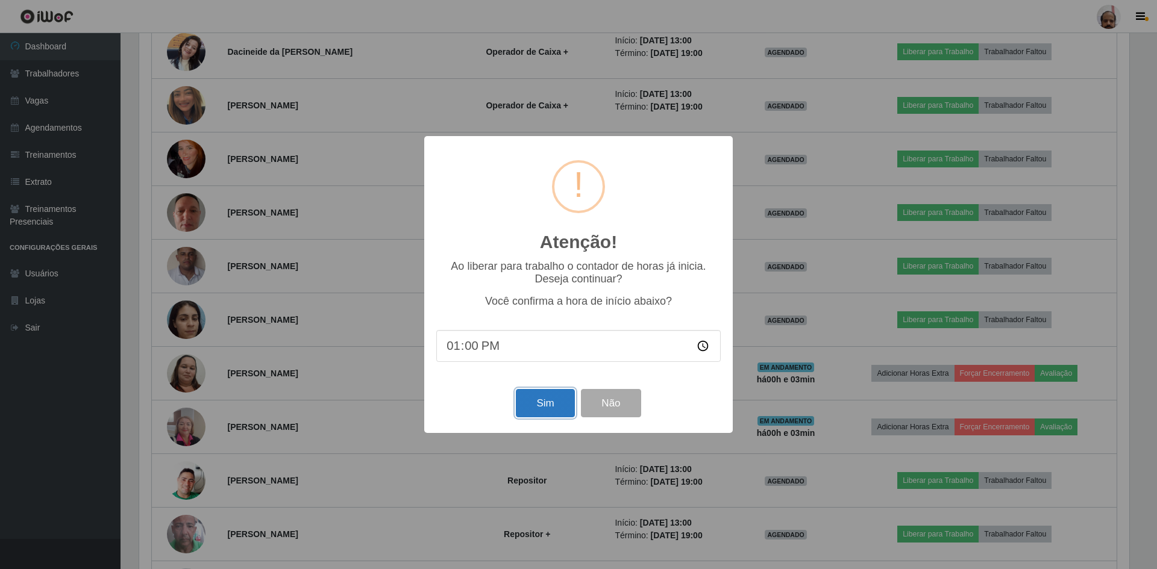
click at [549, 401] on button "Sim" at bounding box center [545, 403] width 58 height 28
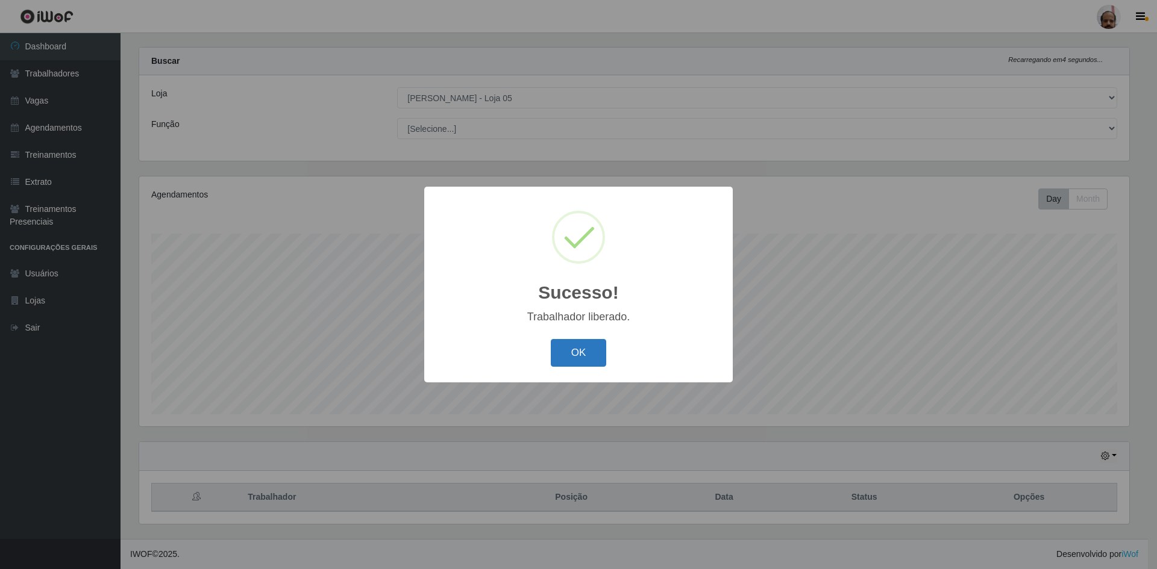
click at [573, 349] on button "OK" at bounding box center [579, 353] width 56 height 28
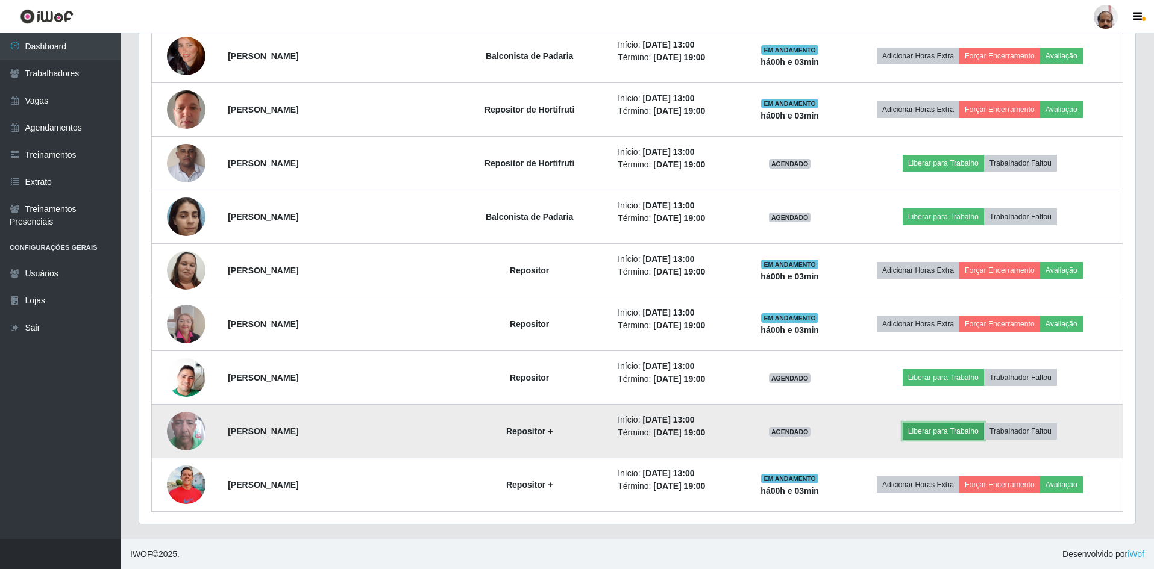
click at [946, 434] on button "Liberar para Trabalho" at bounding box center [942, 431] width 81 height 17
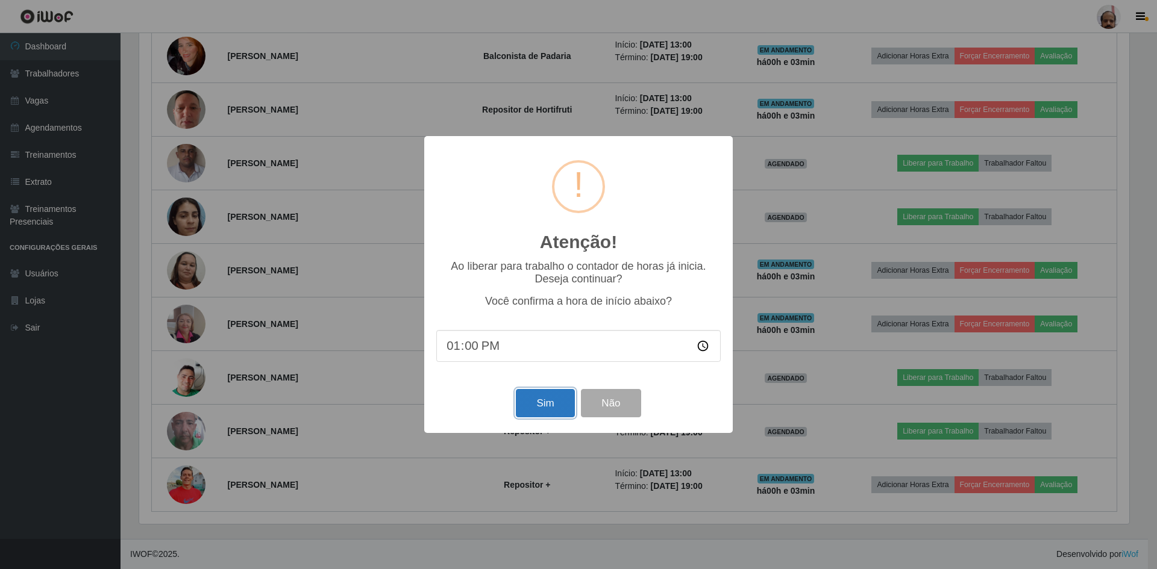
click at [532, 404] on button "Sim" at bounding box center [545, 403] width 58 height 28
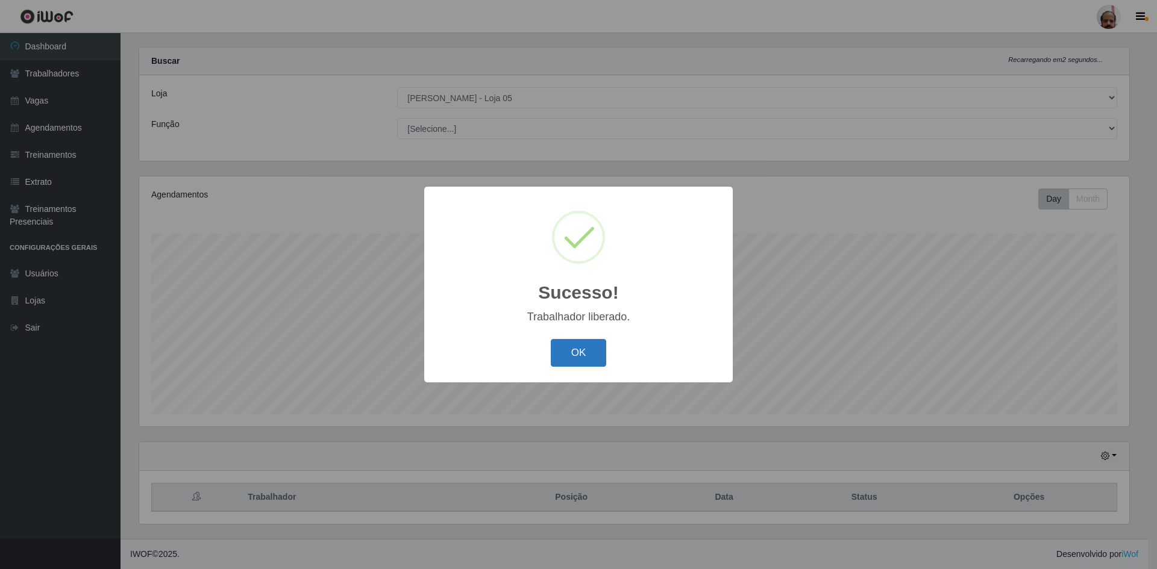
click at [563, 351] on button "OK" at bounding box center [579, 353] width 56 height 28
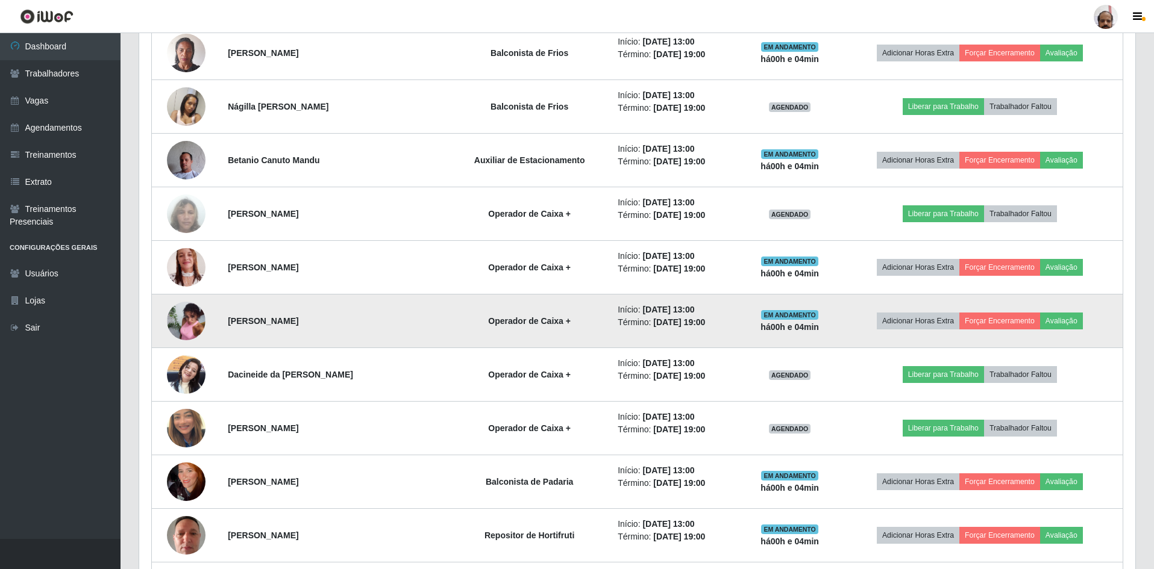
scroll to position [1703, 0]
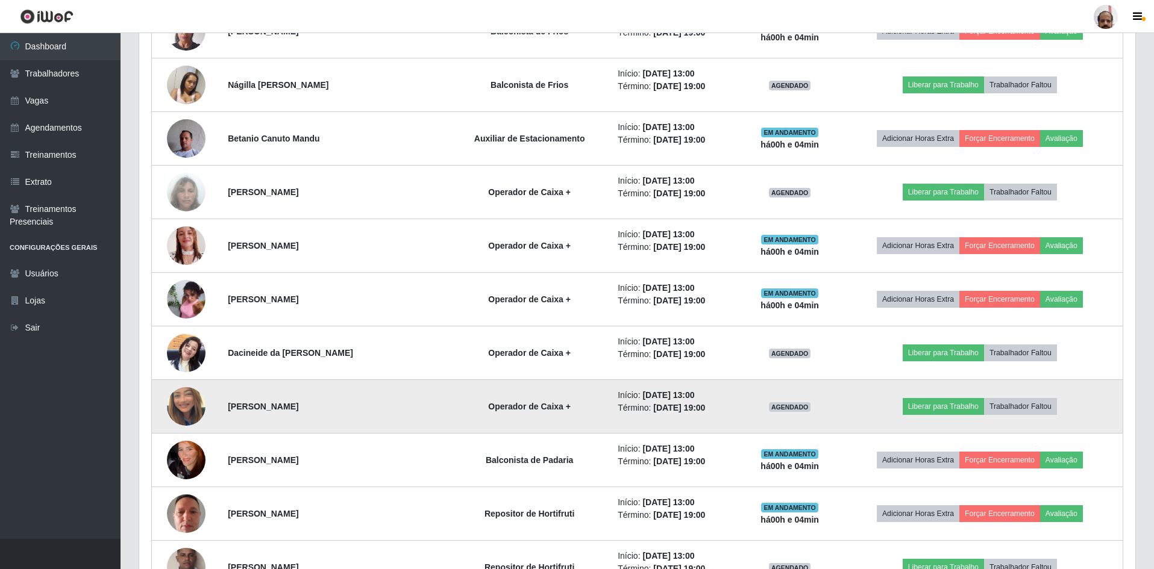
click at [186, 404] on img at bounding box center [186, 406] width 39 height 69
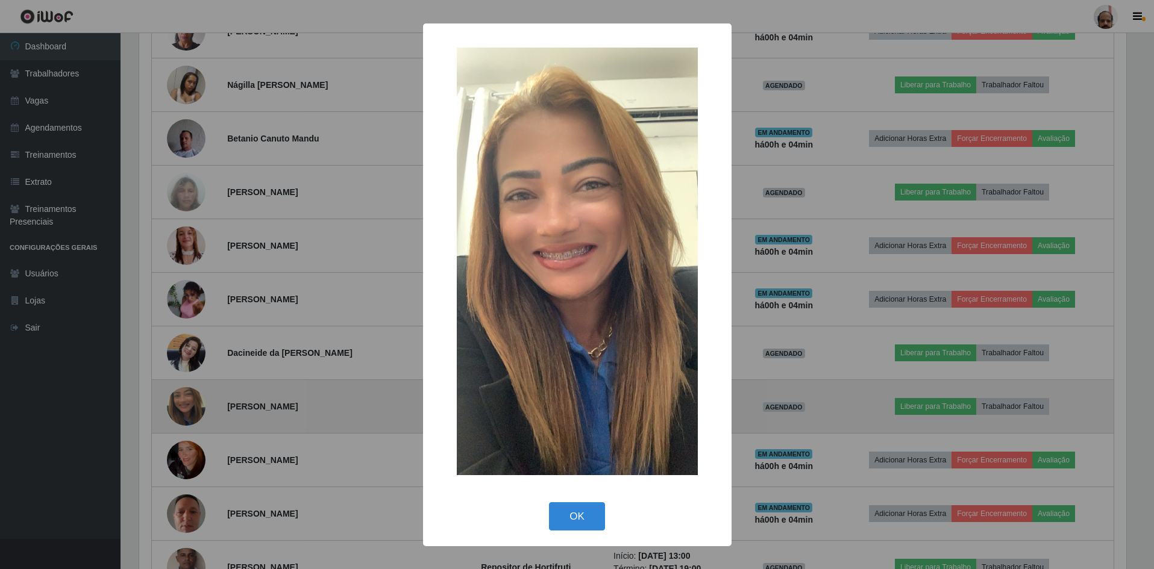
scroll to position [250, 990]
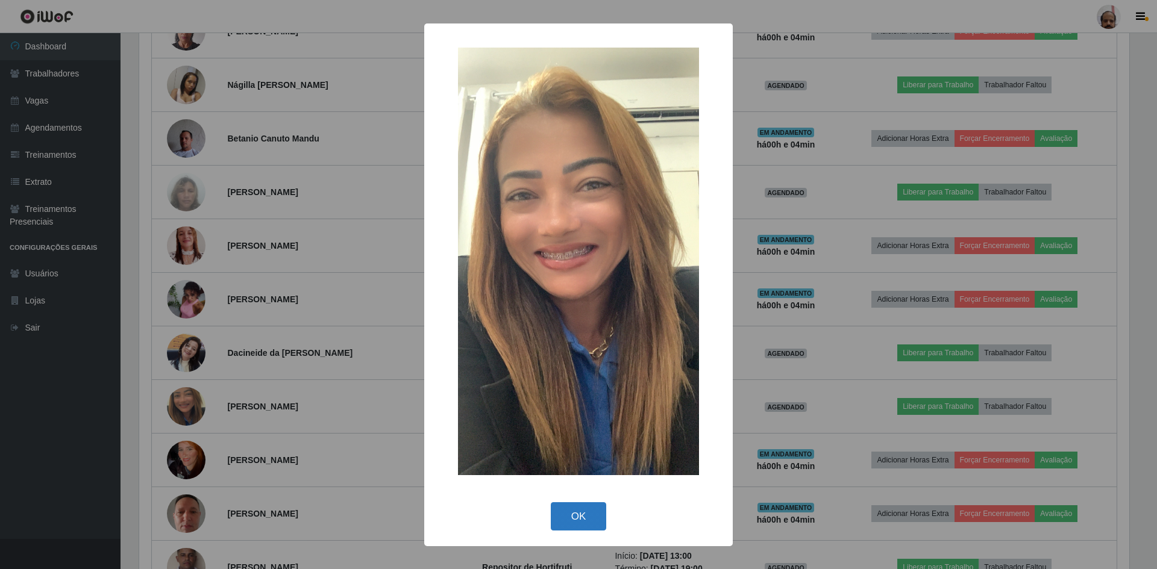
click at [568, 520] on button "OK" at bounding box center [579, 516] width 56 height 28
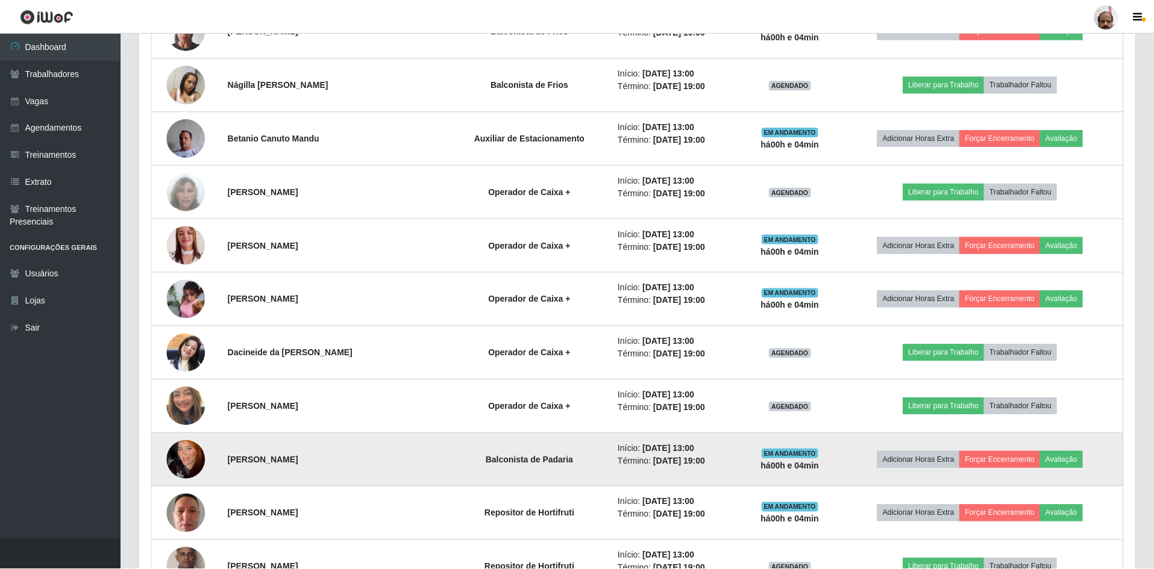
scroll to position [250, 996]
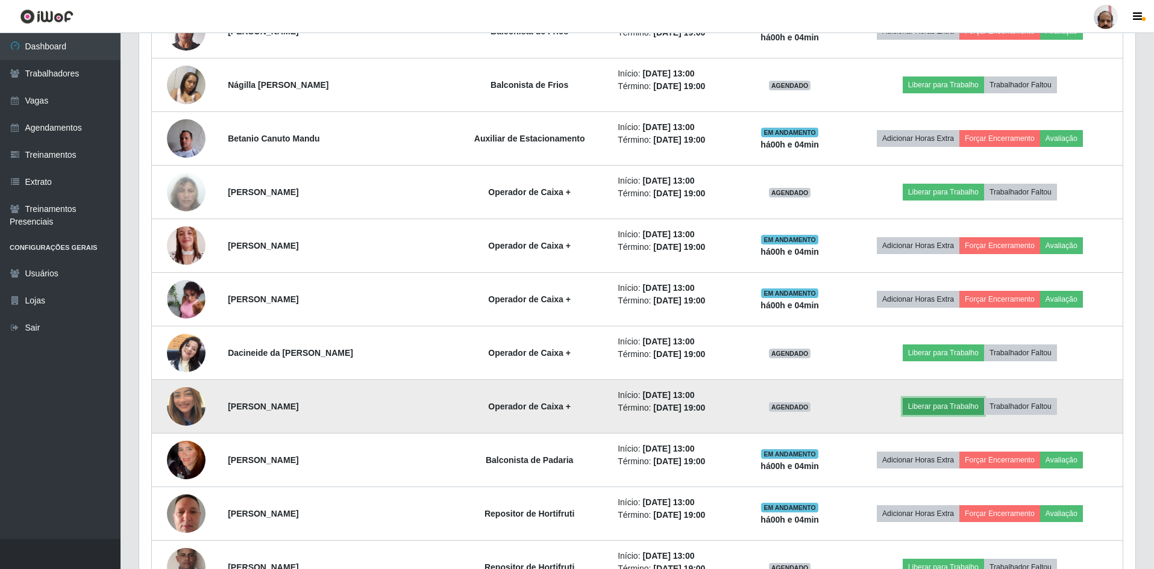
click at [959, 404] on button "Liberar para Trabalho" at bounding box center [942, 406] width 81 height 17
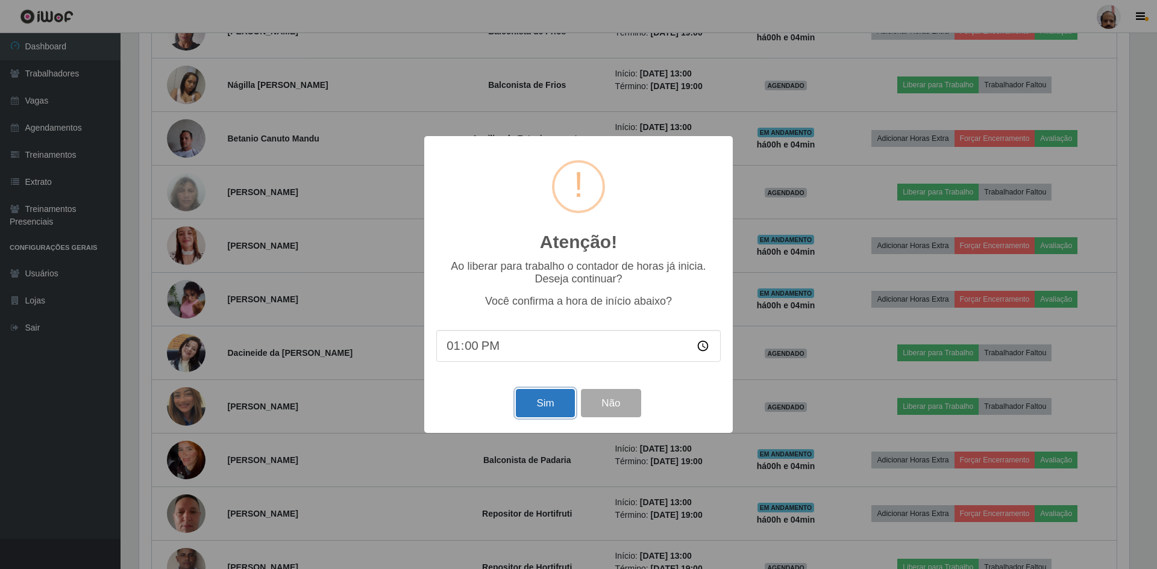
click at [525, 404] on button "Sim" at bounding box center [545, 403] width 58 height 28
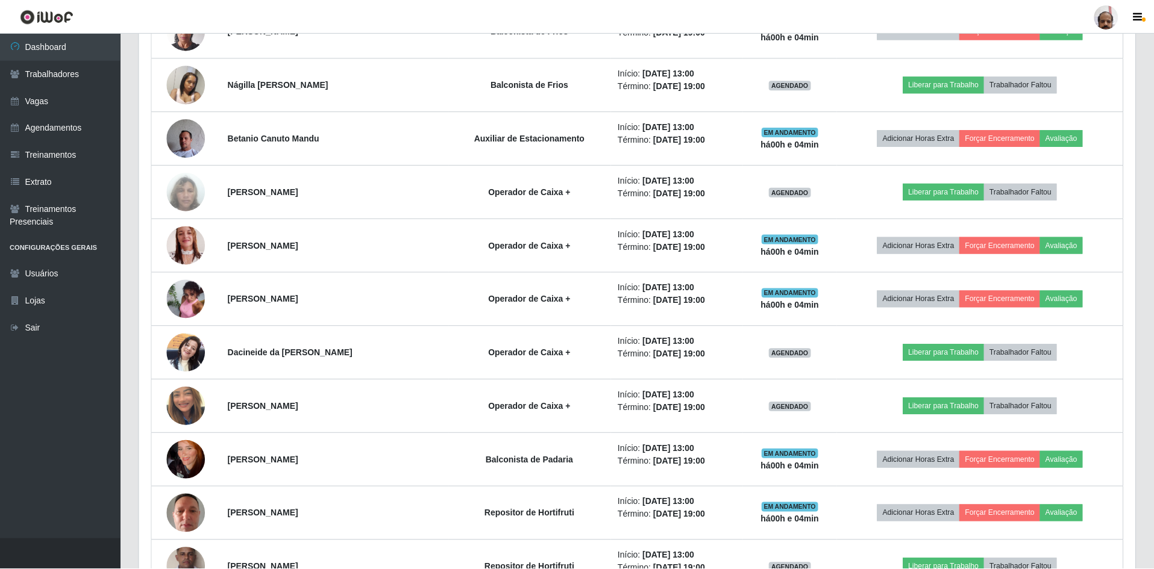
scroll to position [602208, 601462]
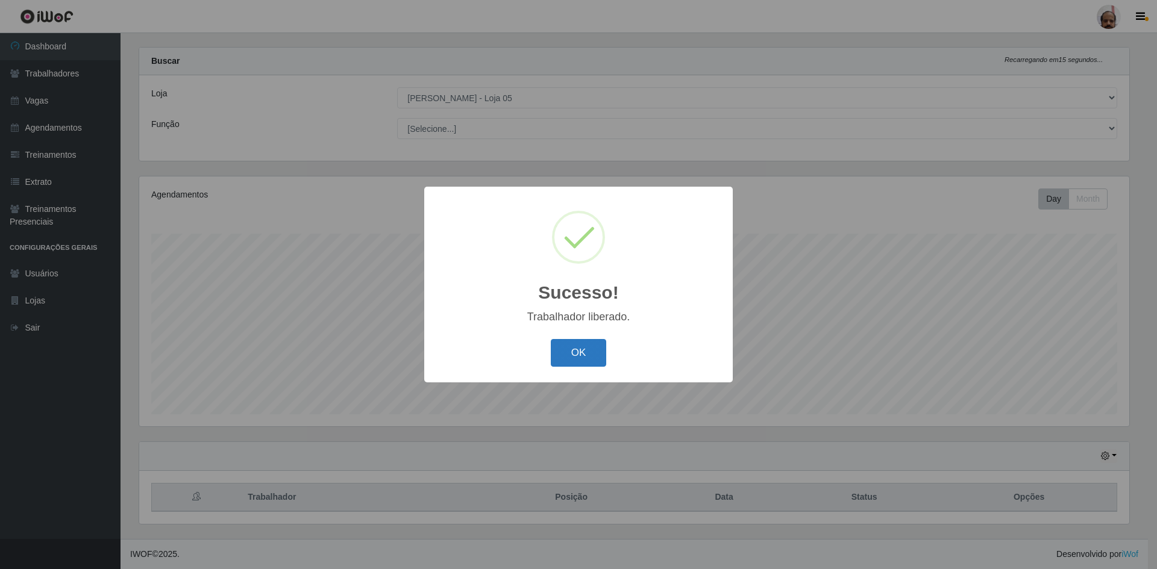
click at [591, 355] on button "OK" at bounding box center [579, 353] width 56 height 28
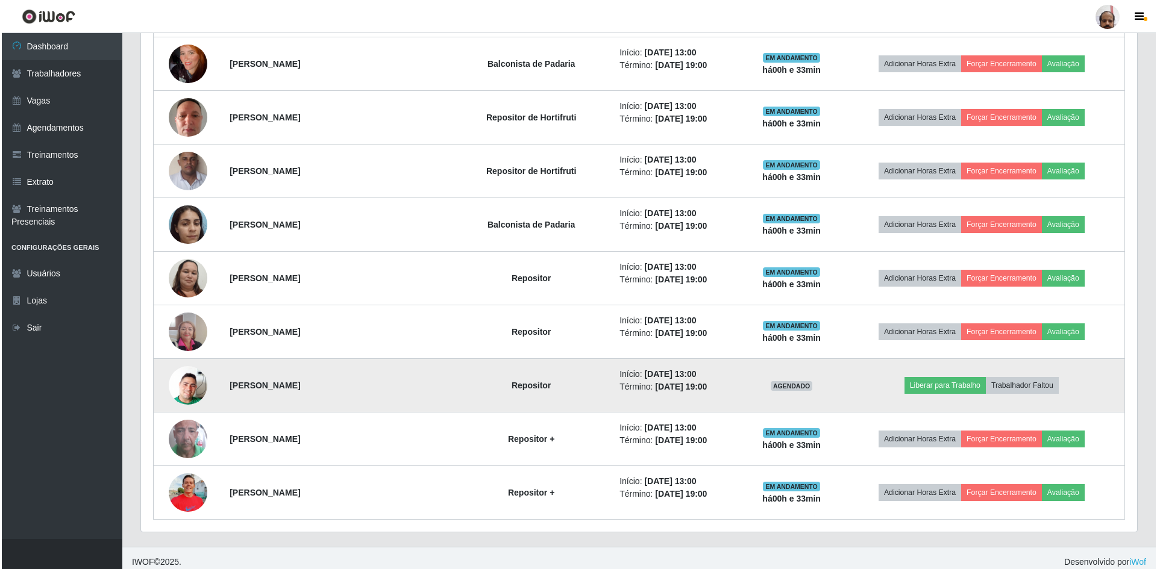
scroll to position [2107, 0]
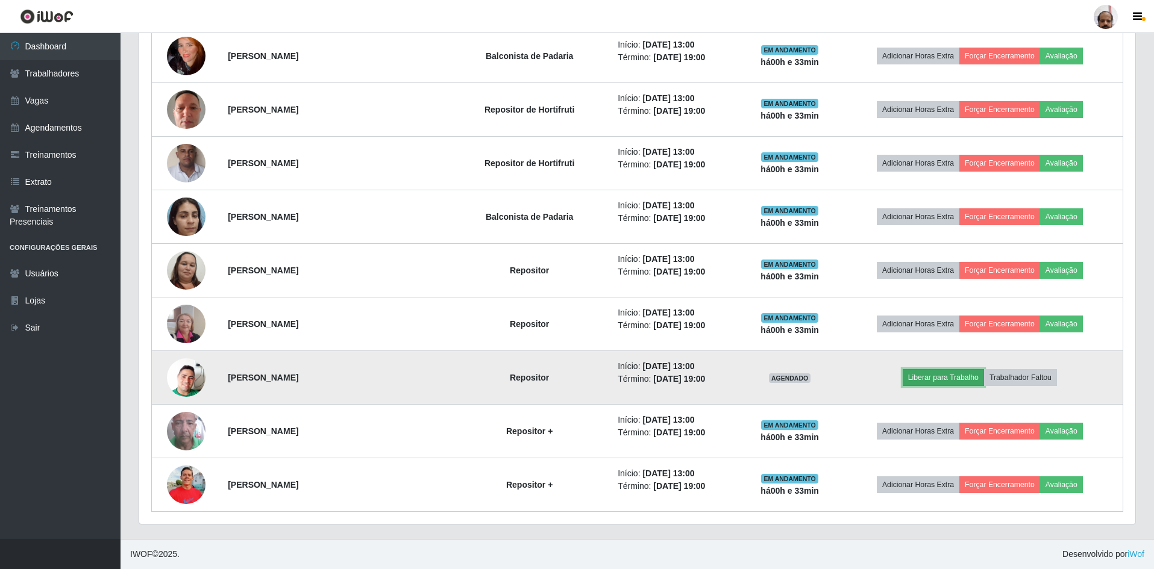
click at [957, 380] on button "Liberar para Trabalho" at bounding box center [942, 377] width 81 height 17
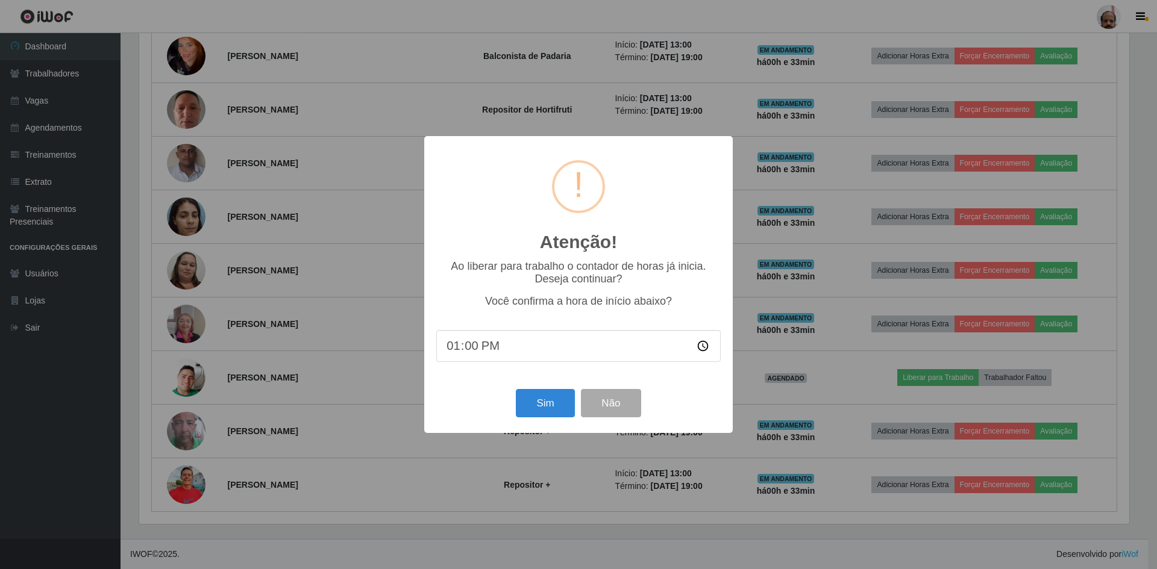
click at [465, 346] on input "13:00" at bounding box center [578, 346] width 284 height 32
type input "13:25"
click at [536, 407] on button "Sim" at bounding box center [545, 403] width 58 height 28
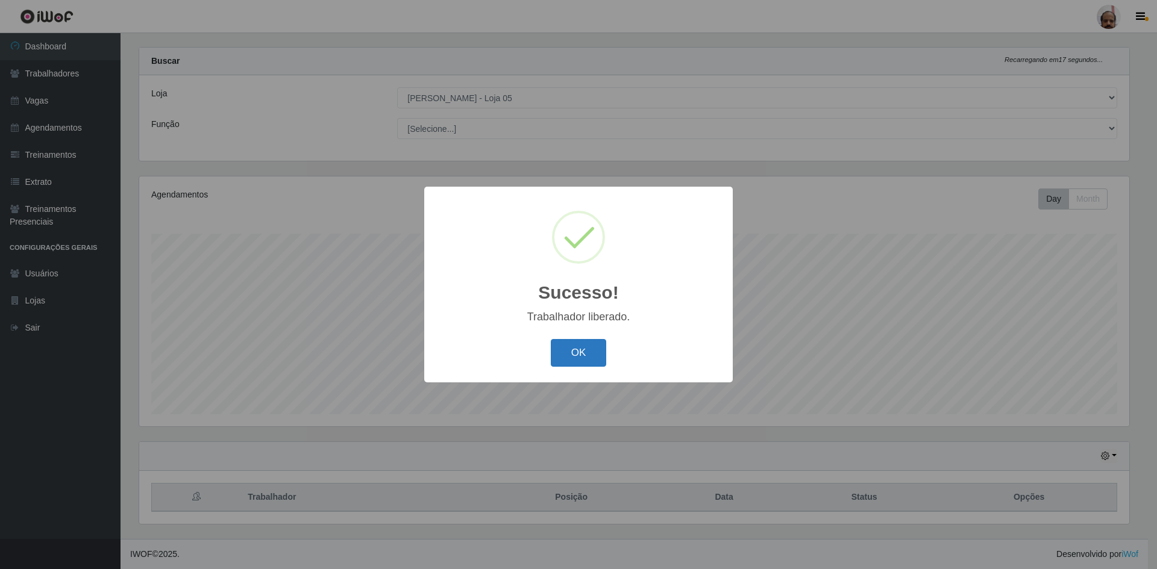
click at [563, 357] on button "OK" at bounding box center [579, 353] width 56 height 28
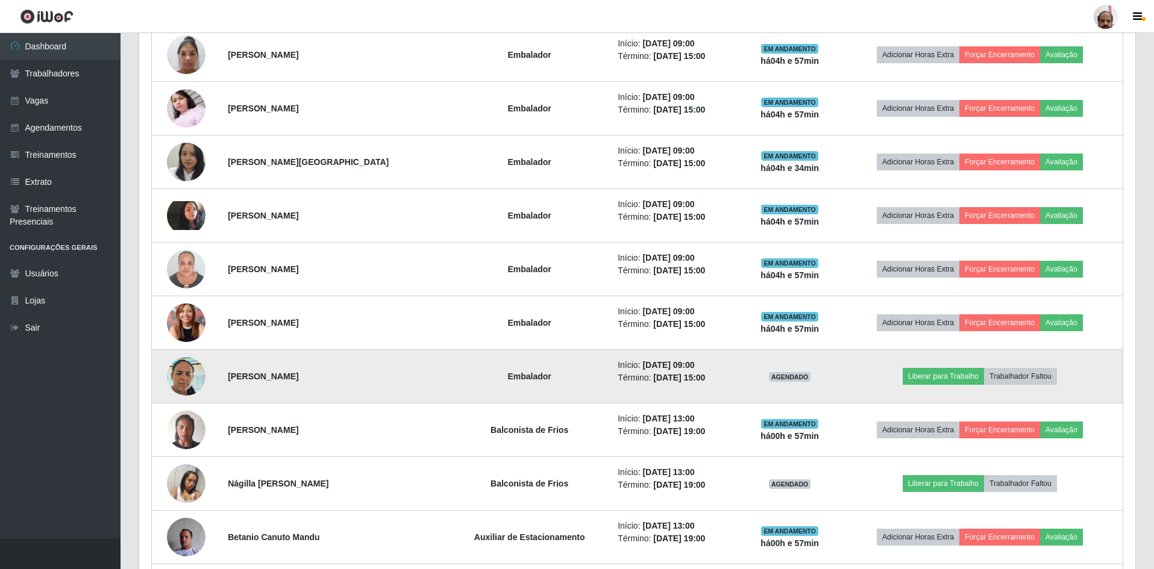
scroll to position [1325, 0]
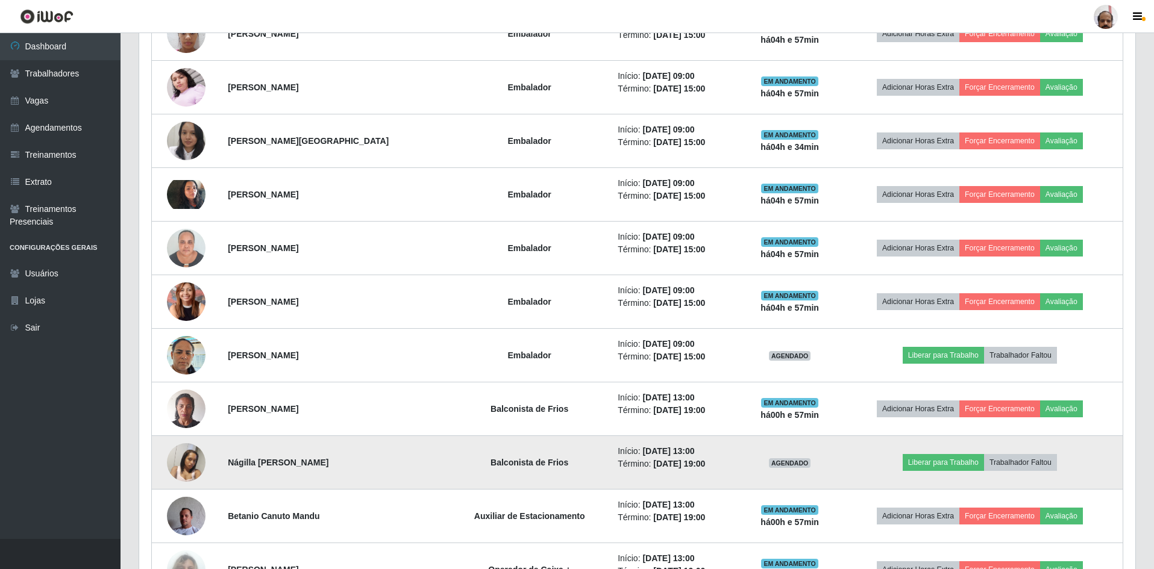
click at [197, 466] on img at bounding box center [186, 462] width 39 height 51
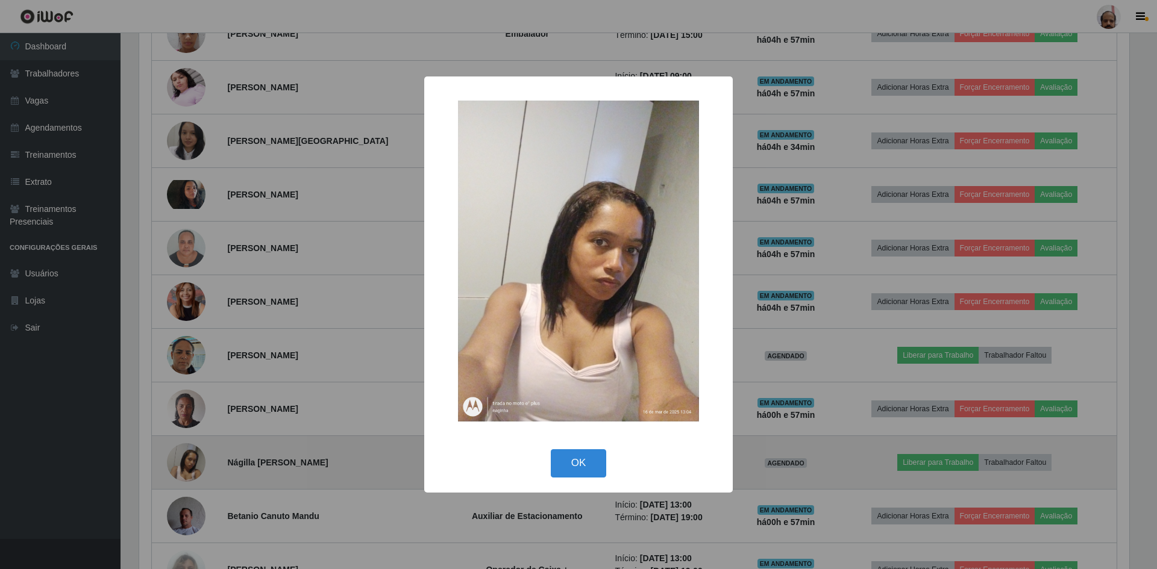
click at [197, 466] on div "× OK Cancel" at bounding box center [578, 284] width 1157 height 569
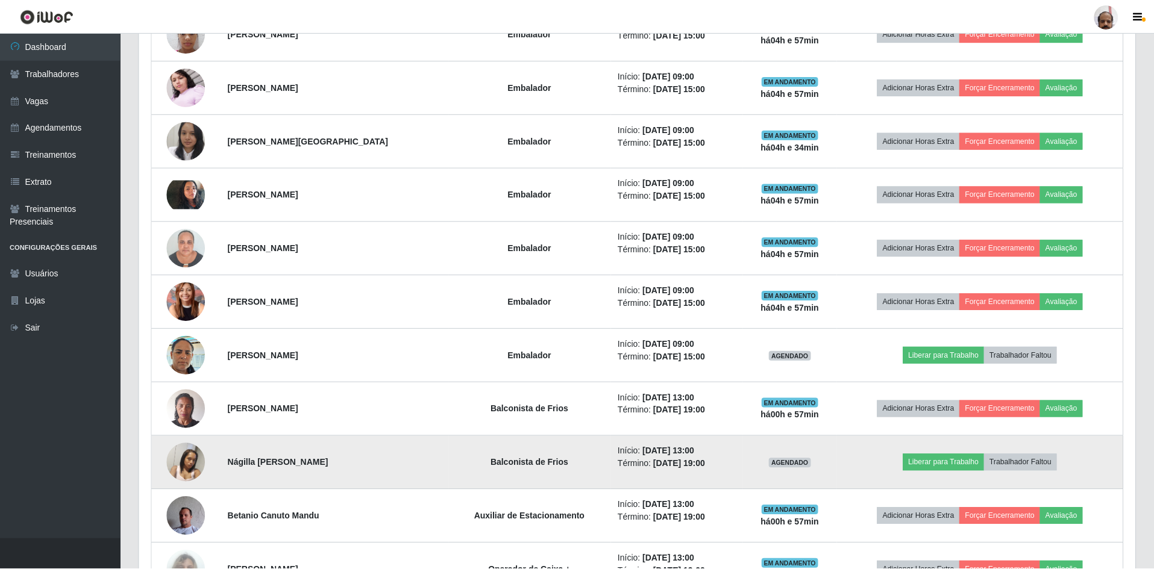
scroll to position [250, 996]
click at [197, 466] on img at bounding box center [186, 462] width 39 height 51
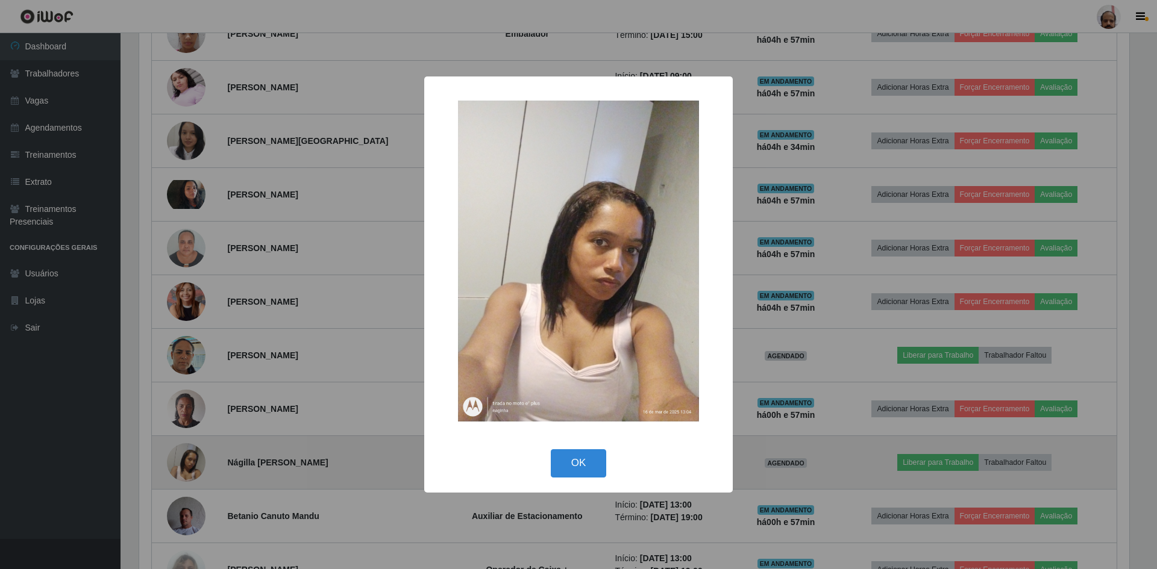
click at [197, 466] on div "× OK Cancel" at bounding box center [578, 284] width 1157 height 569
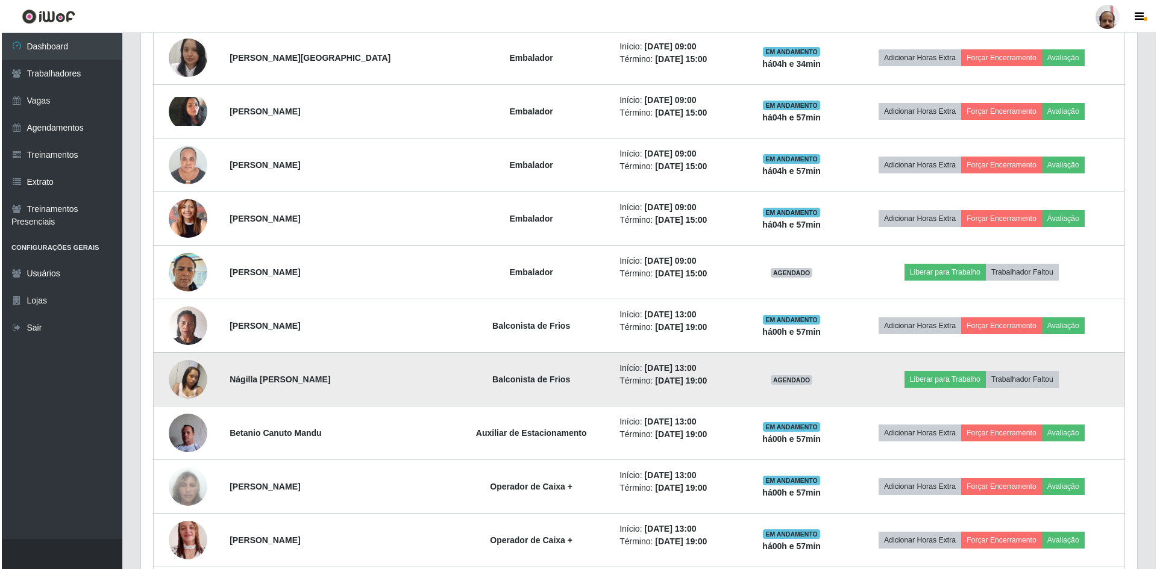
scroll to position [1506, 0]
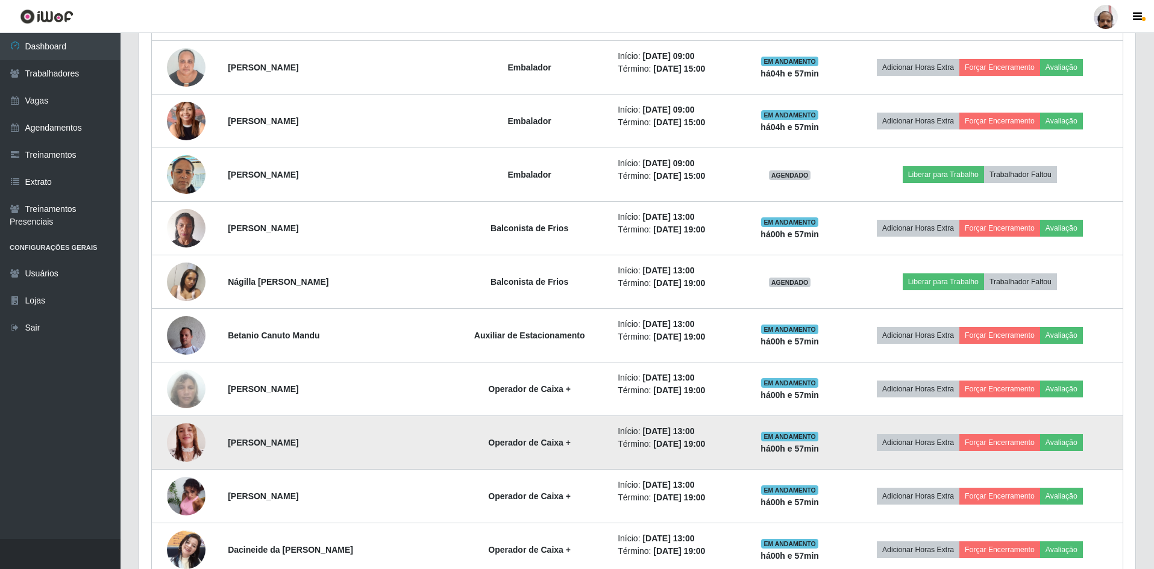
click at [179, 443] on img at bounding box center [186, 442] width 39 height 51
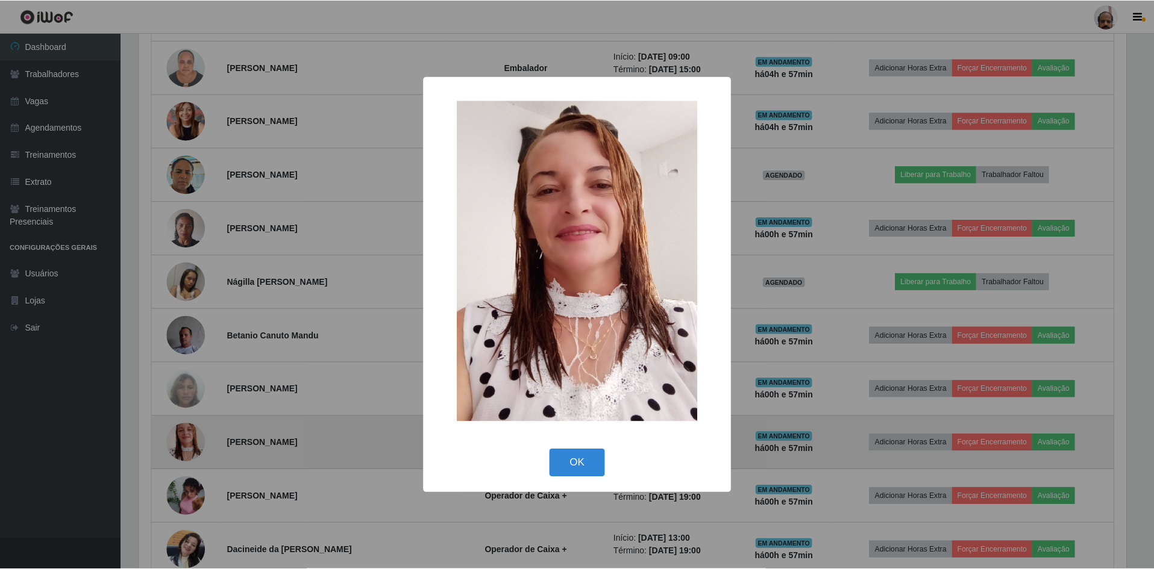
scroll to position [250, 990]
click at [179, 443] on div "× OK Cancel" at bounding box center [578, 284] width 1157 height 569
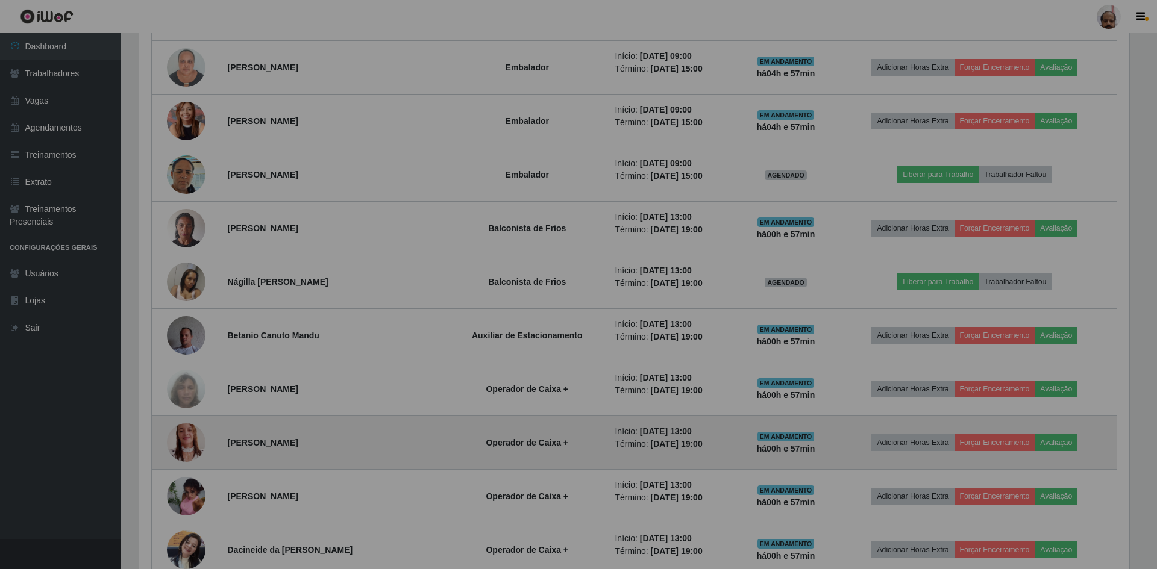
scroll to position [250, 996]
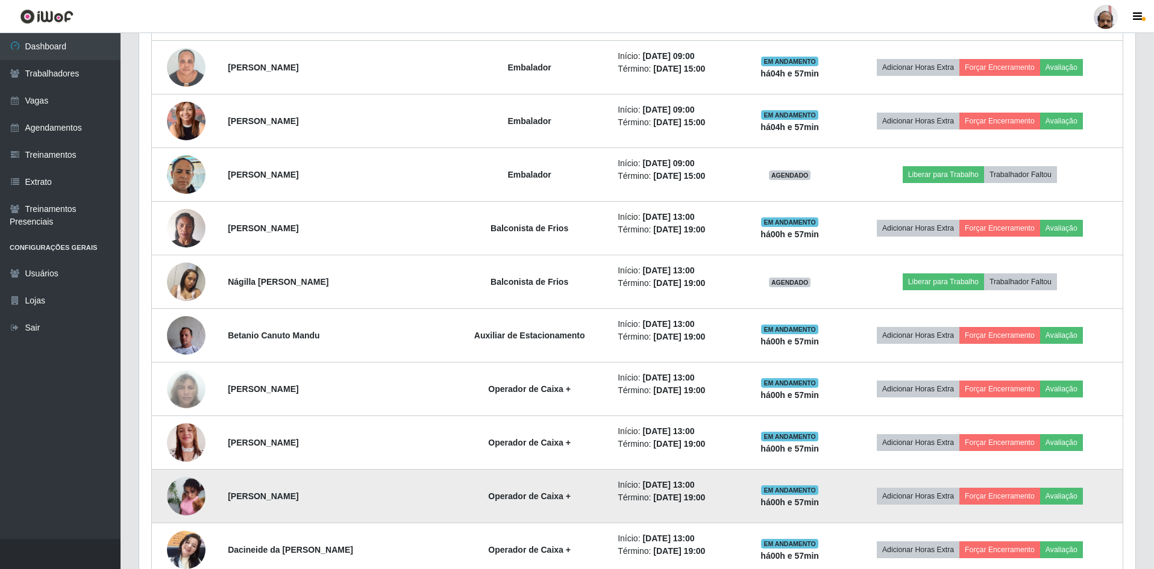
click at [199, 502] on img at bounding box center [186, 497] width 39 height 52
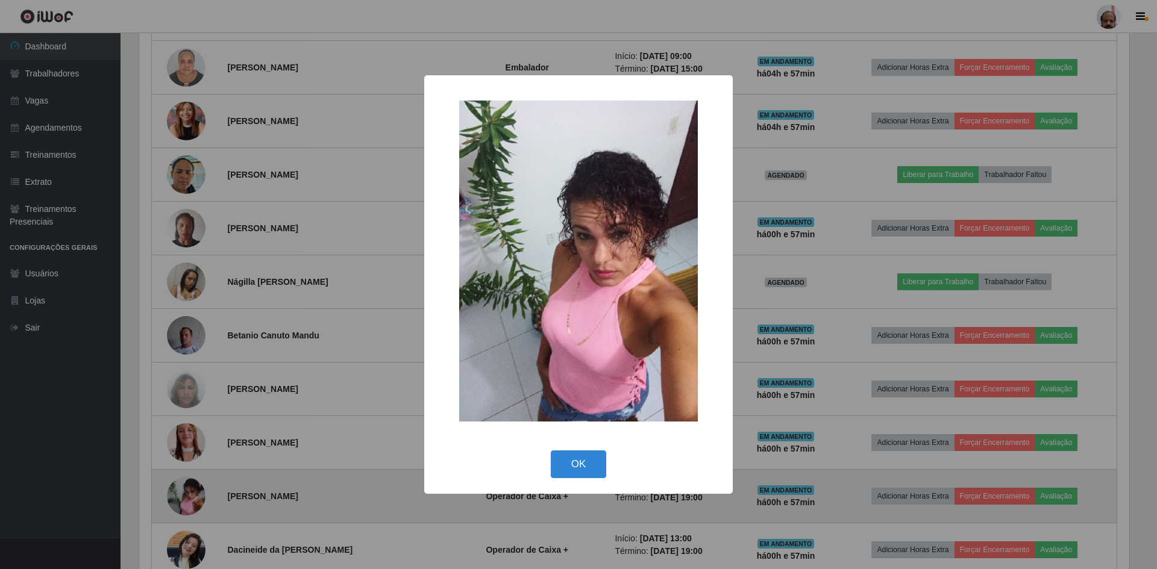
click at [199, 502] on div "× OK Cancel" at bounding box center [578, 284] width 1157 height 569
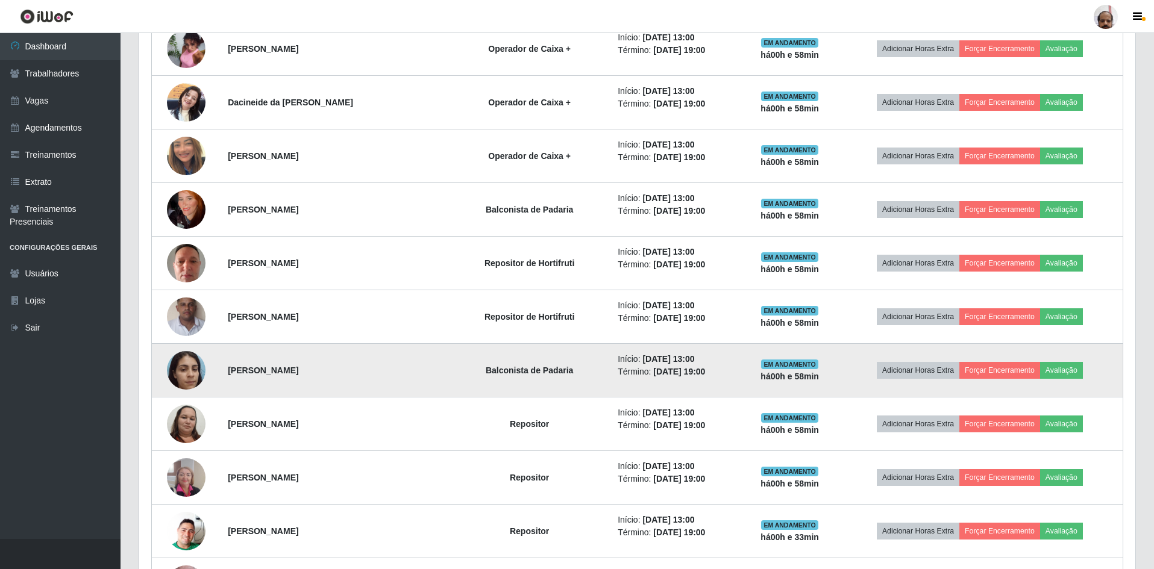
scroll to position [1988, 0]
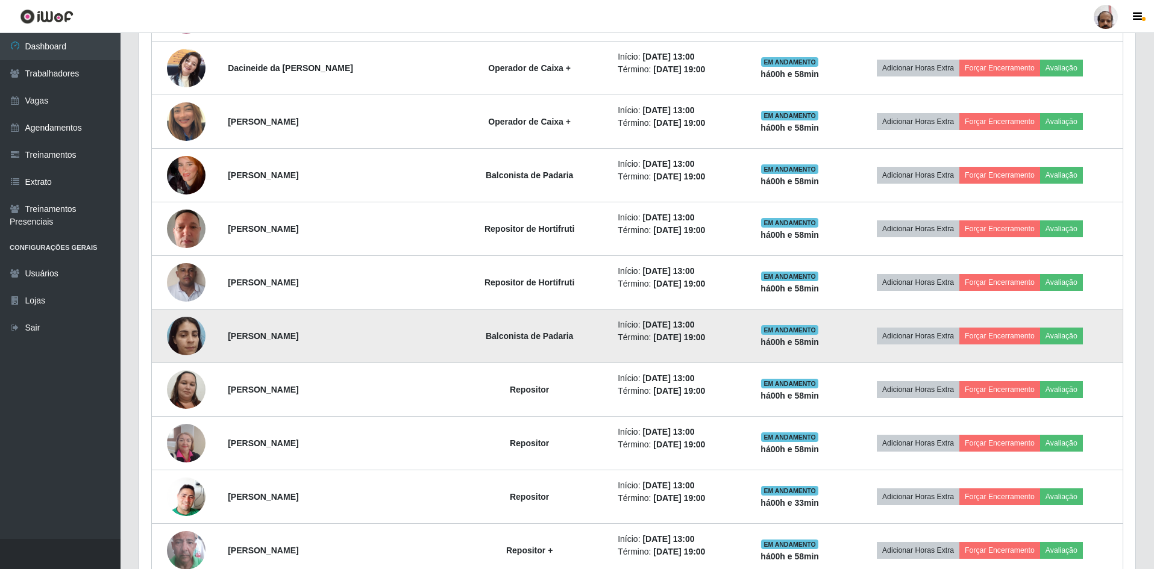
click at [189, 339] on img at bounding box center [186, 335] width 39 height 51
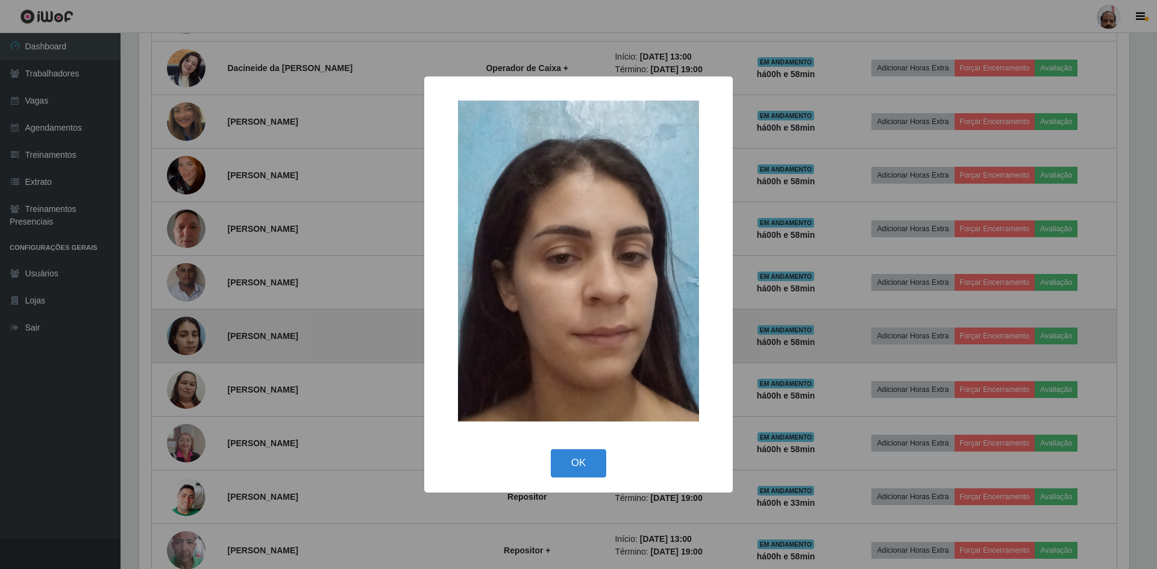
click at [189, 339] on div "× OK Cancel" at bounding box center [578, 284] width 1157 height 569
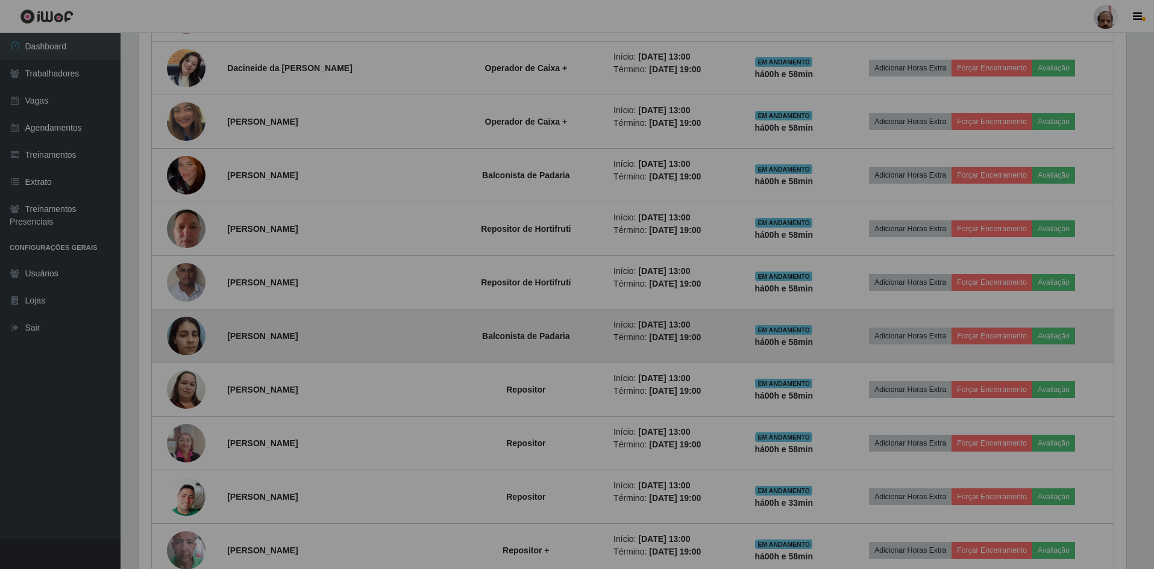
scroll to position [250, 996]
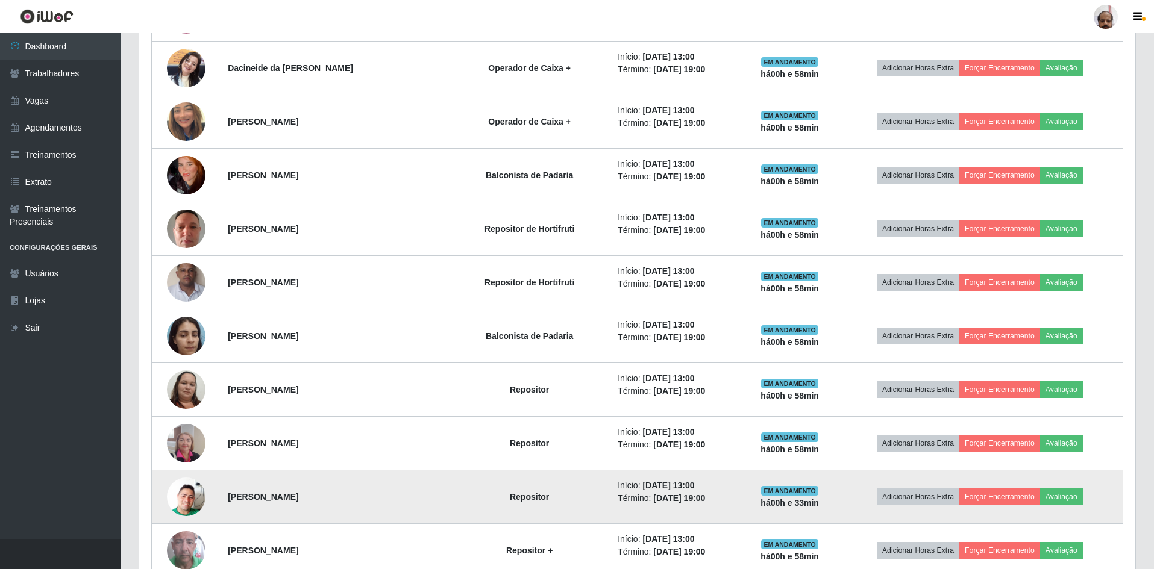
click at [189, 486] on img at bounding box center [186, 497] width 39 height 69
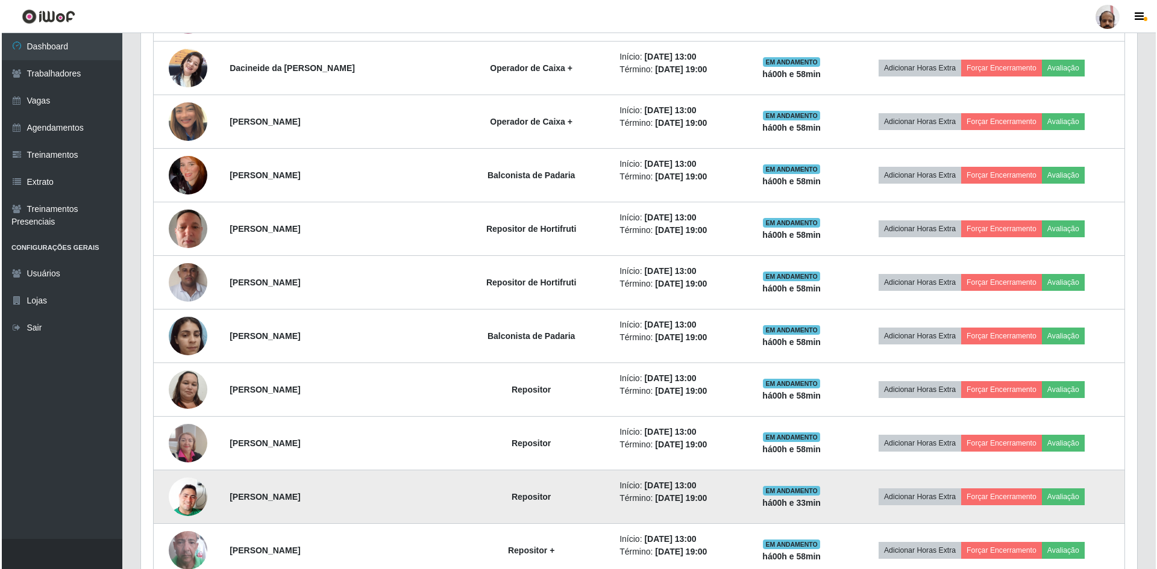
scroll to position [250, 990]
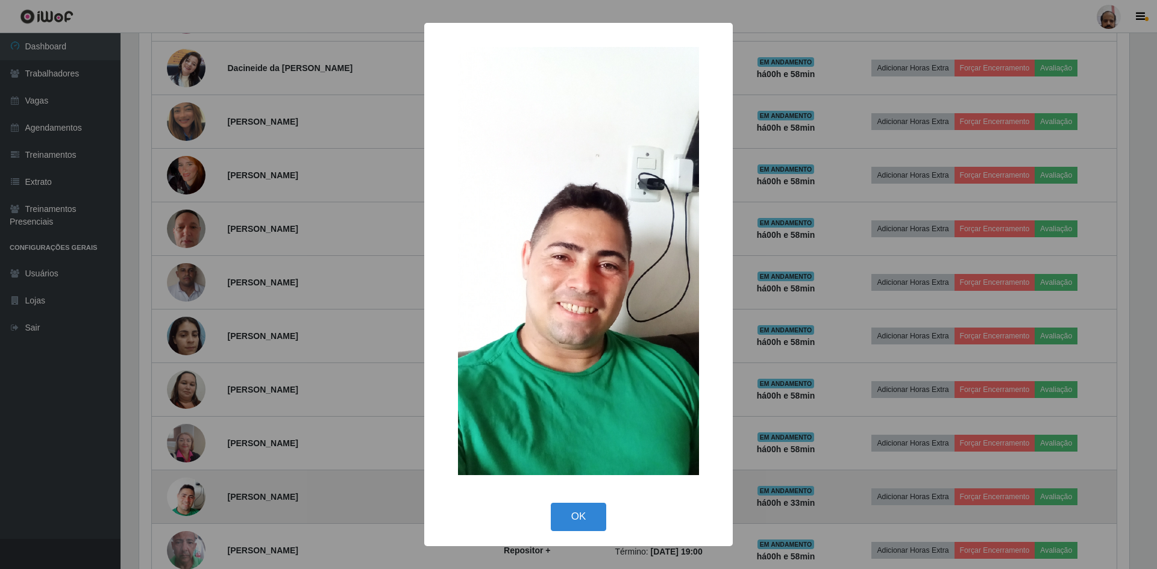
click at [189, 486] on div "× OK Cancel" at bounding box center [578, 284] width 1157 height 569
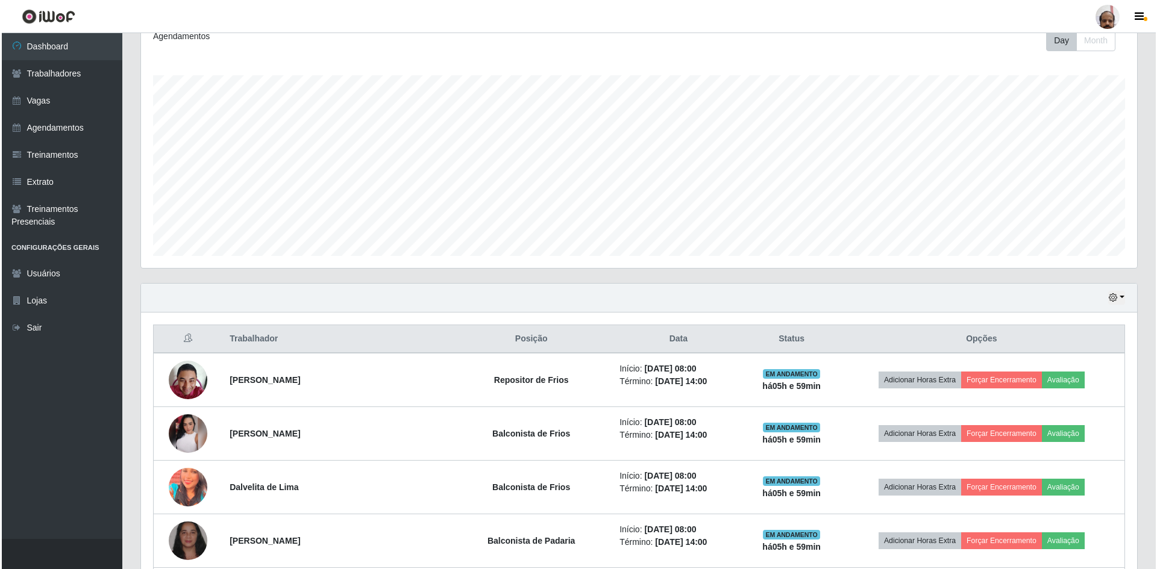
scroll to position [173, 0]
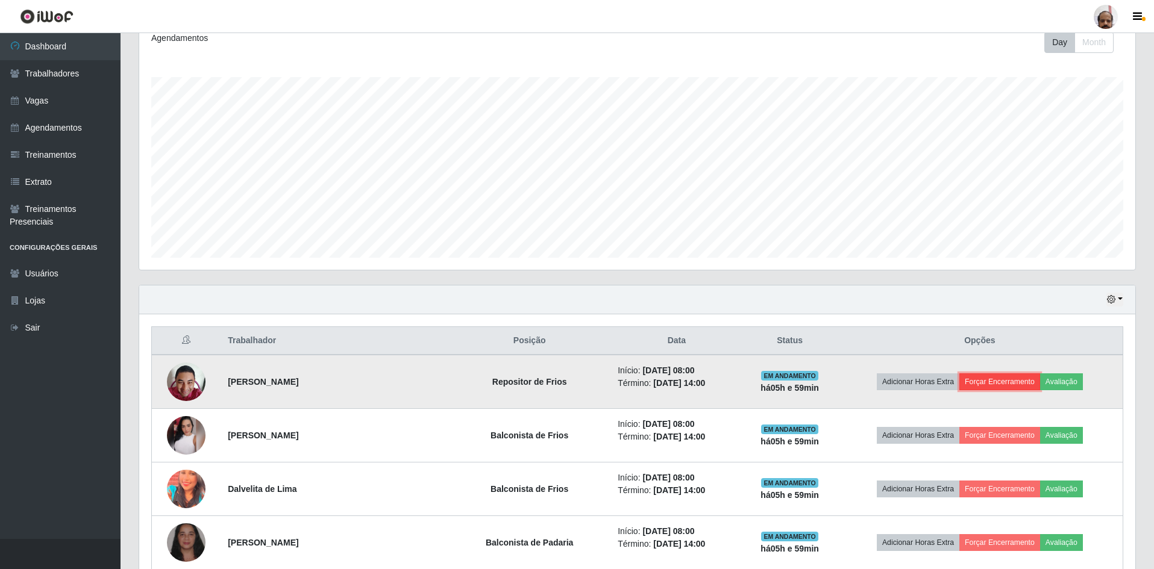
click at [978, 381] on button "Forçar Encerramento" at bounding box center [999, 382] width 81 height 17
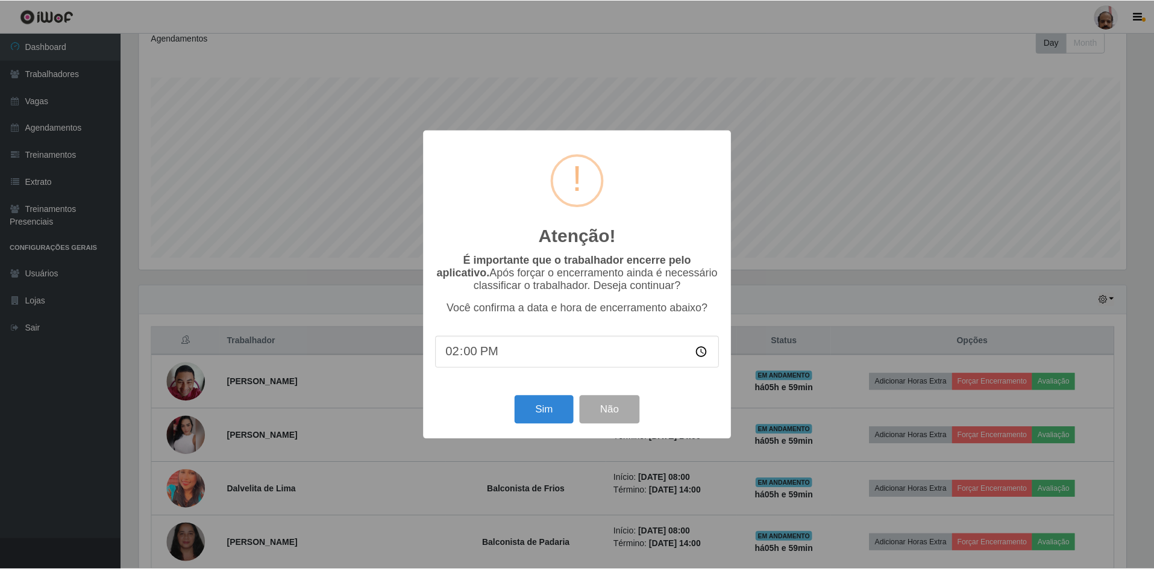
scroll to position [250, 990]
click at [536, 414] on button "Sim" at bounding box center [545, 410] width 58 height 28
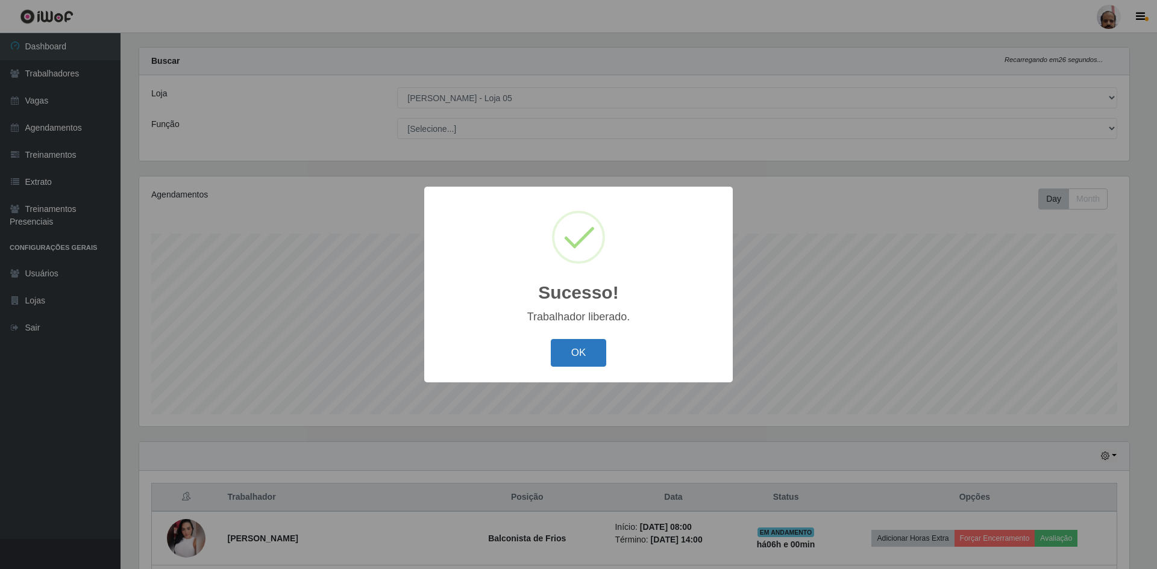
click at [577, 347] on button "OK" at bounding box center [579, 353] width 56 height 28
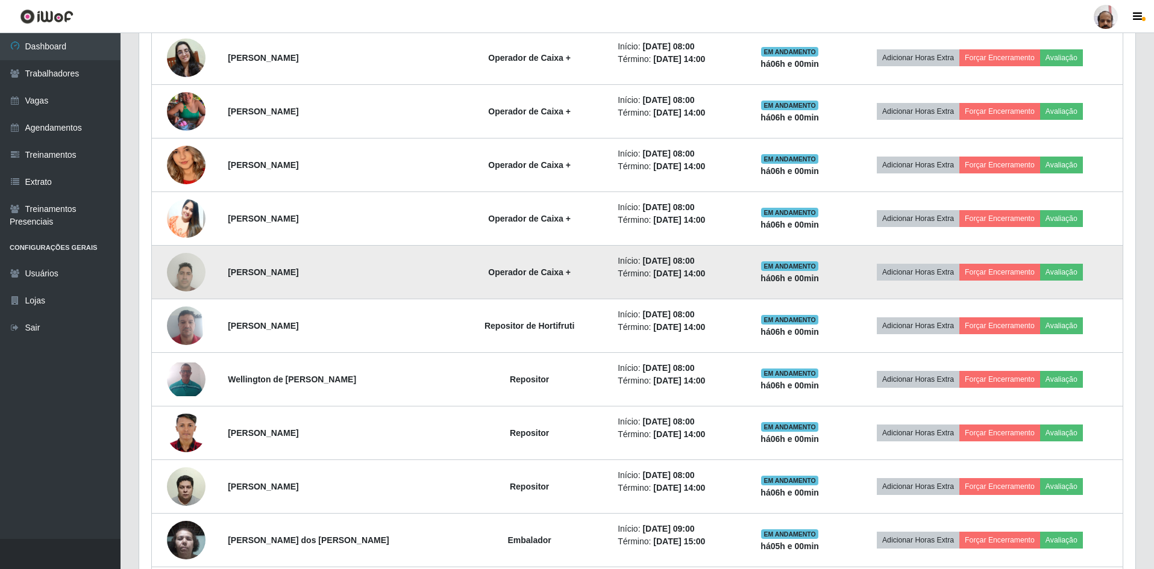
scroll to position [739, 0]
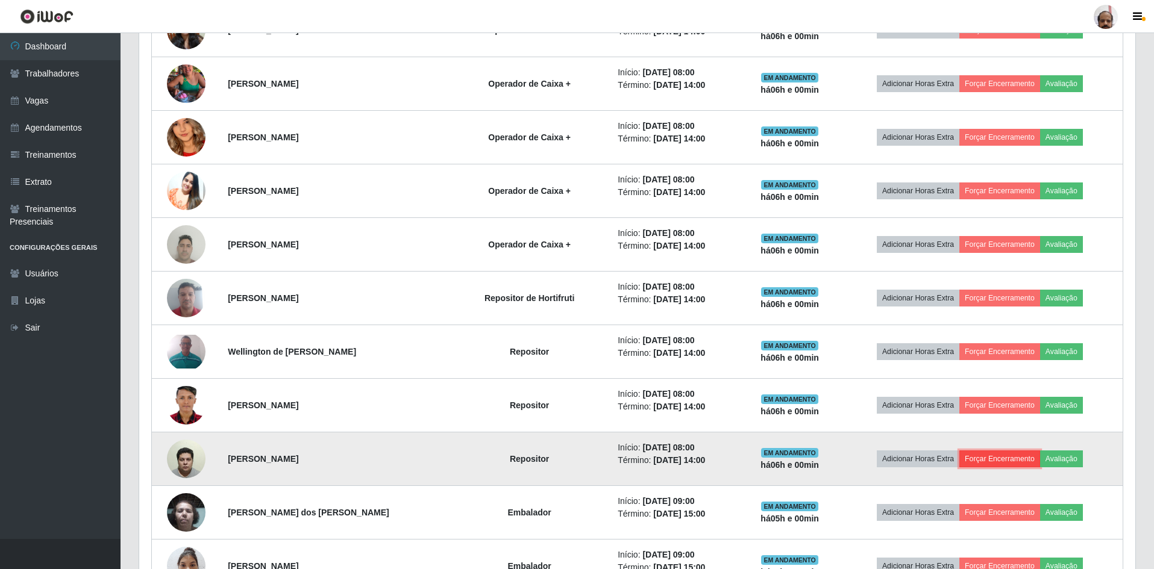
click at [1006, 459] on button "Forçar Encerramento" at bounding box center [999, 459] width 81 height 17
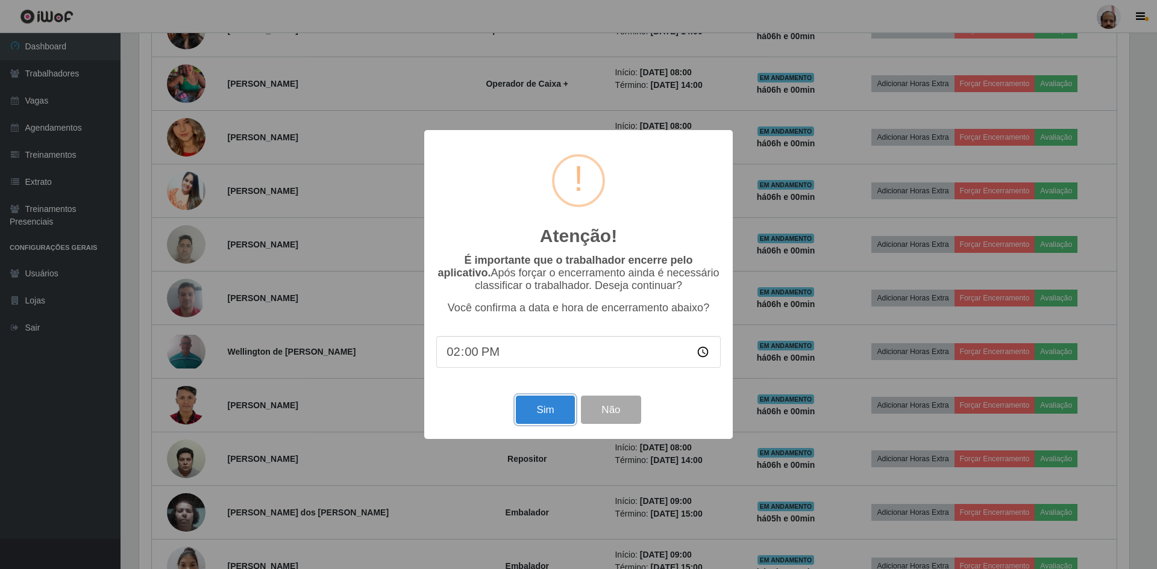
drag, startPoint x: 563, startPoint y: 414, endPoint x: 577, endPoint y: 414, distance: 13.3
click at [565, 414] on button "Sim" at bounding box center [545, 410] width 58 height 28
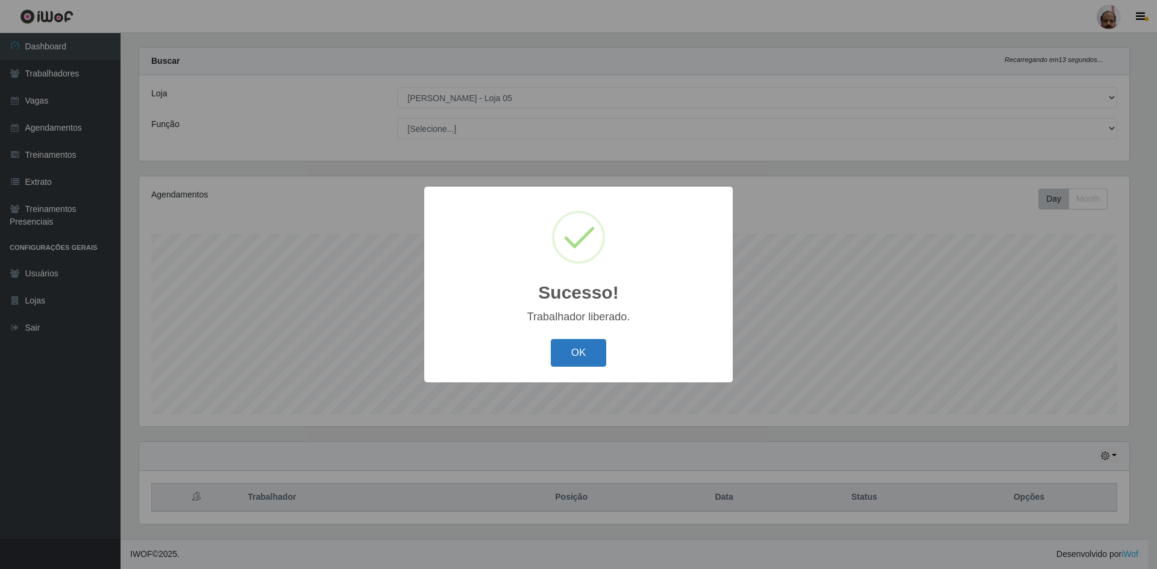
click at [581, 352] on button "OK" at bounding box center [579, 353] width 56 height 28
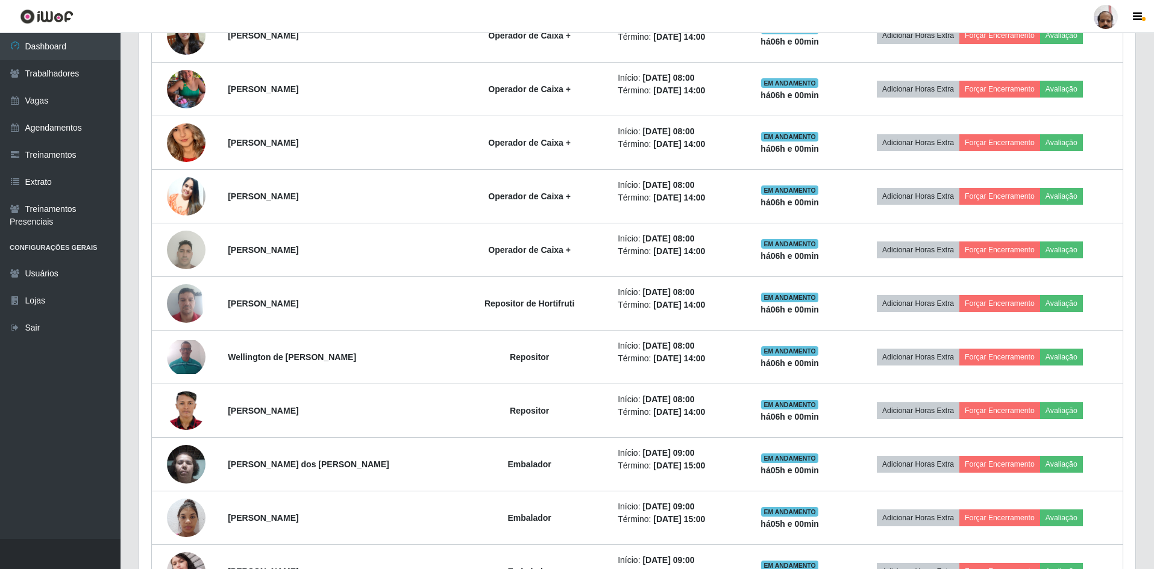
scroll to position [619, 0]
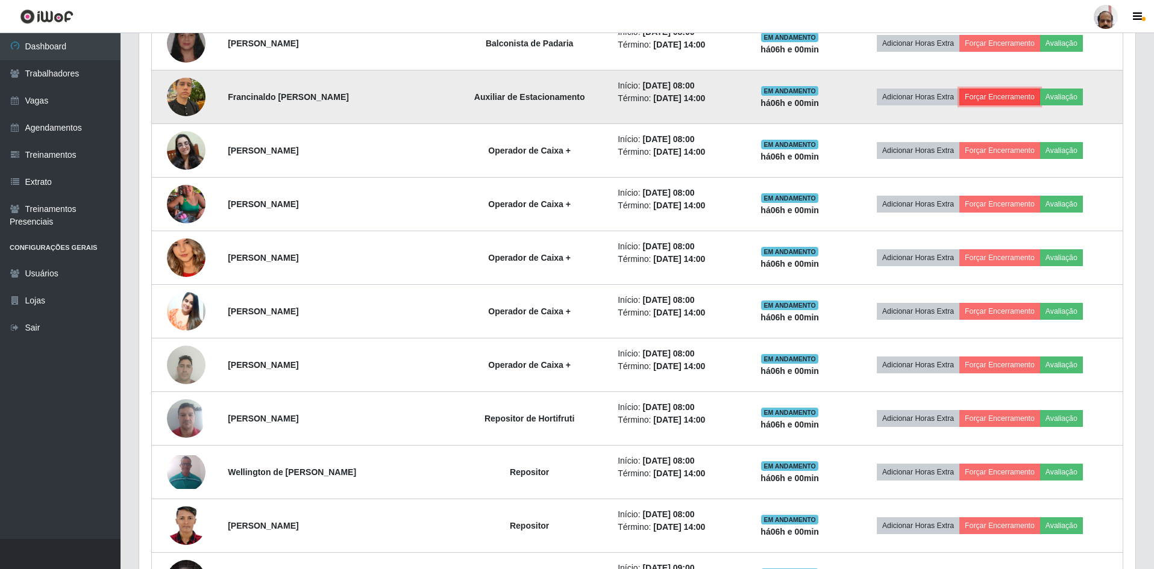
click at [989, 97] on button "Forçar Encerramento" at bounding box center [999, 97] width 81 height 17
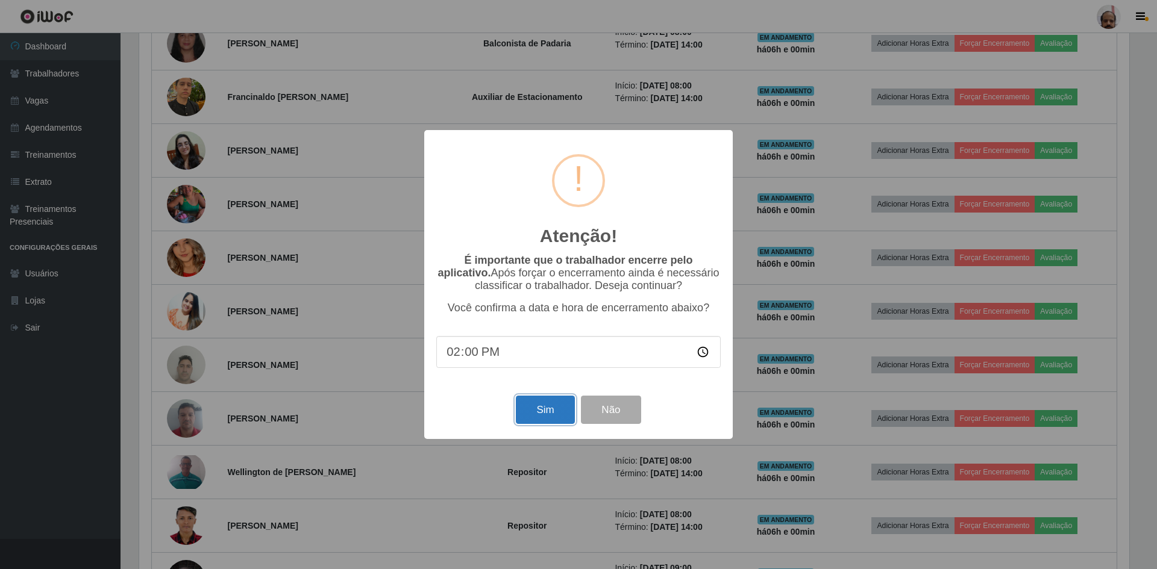
click at [545, 405] on button "Sim" at bounding box center [545, 410] width 58 height 28
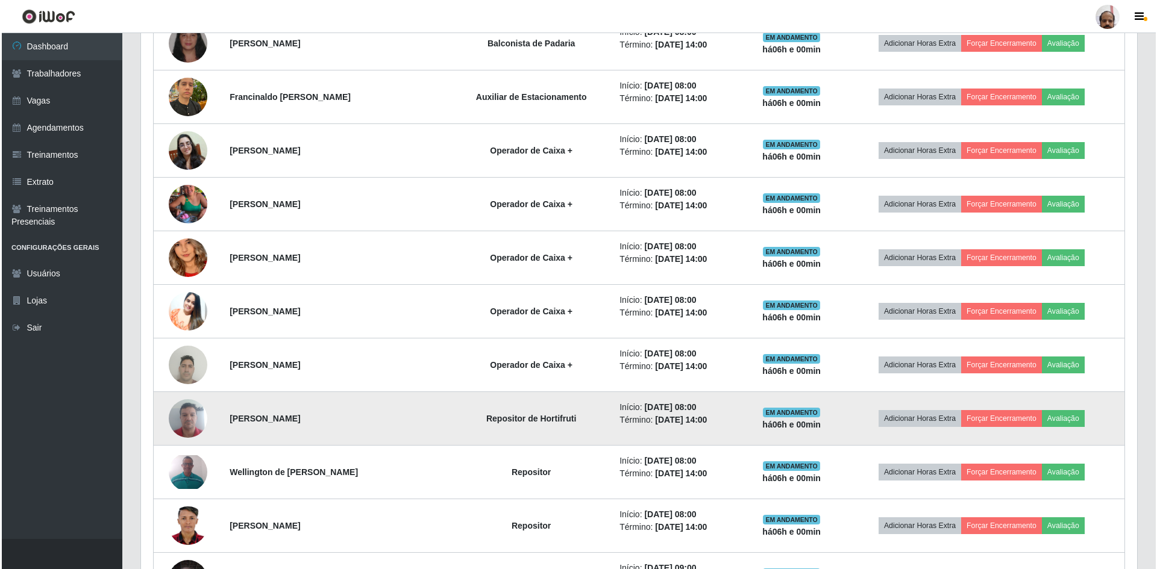
scroll to position [602208, 601468]
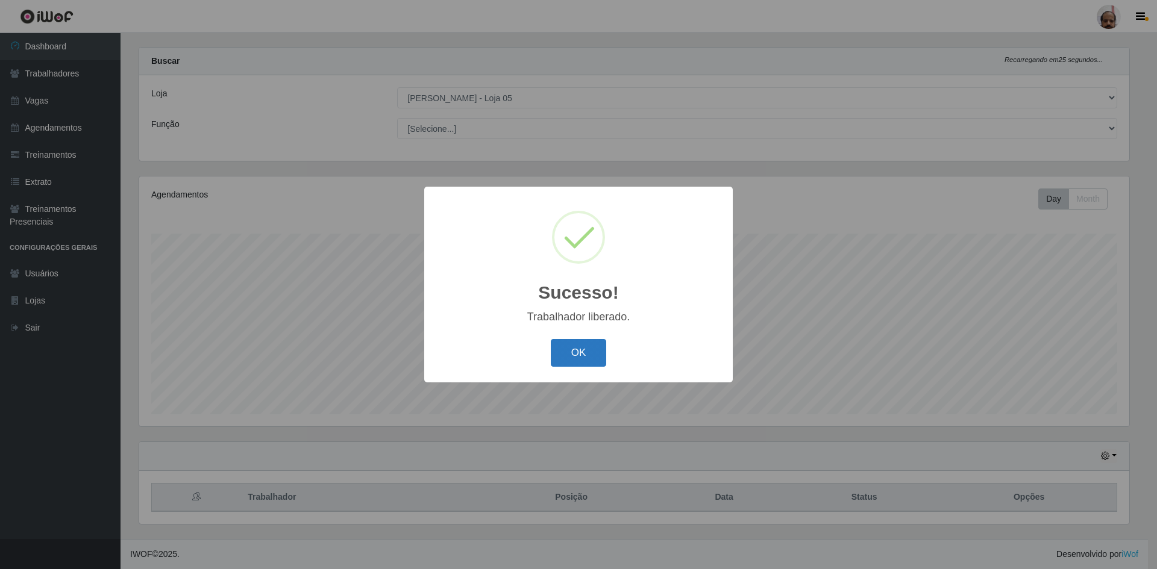
click at [579, 352] on button "OK" at bounding box center [579, 353] width 56 height 28
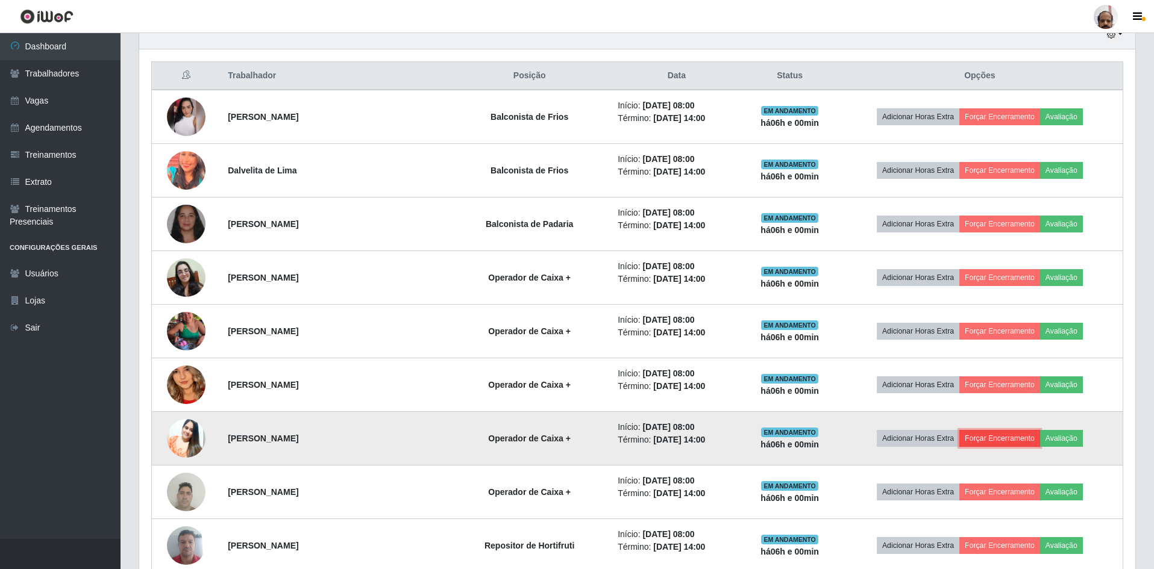
click at [984, 438] on button "Forçar Encerramento" at bounding box center [999, 438] width 81 height 17
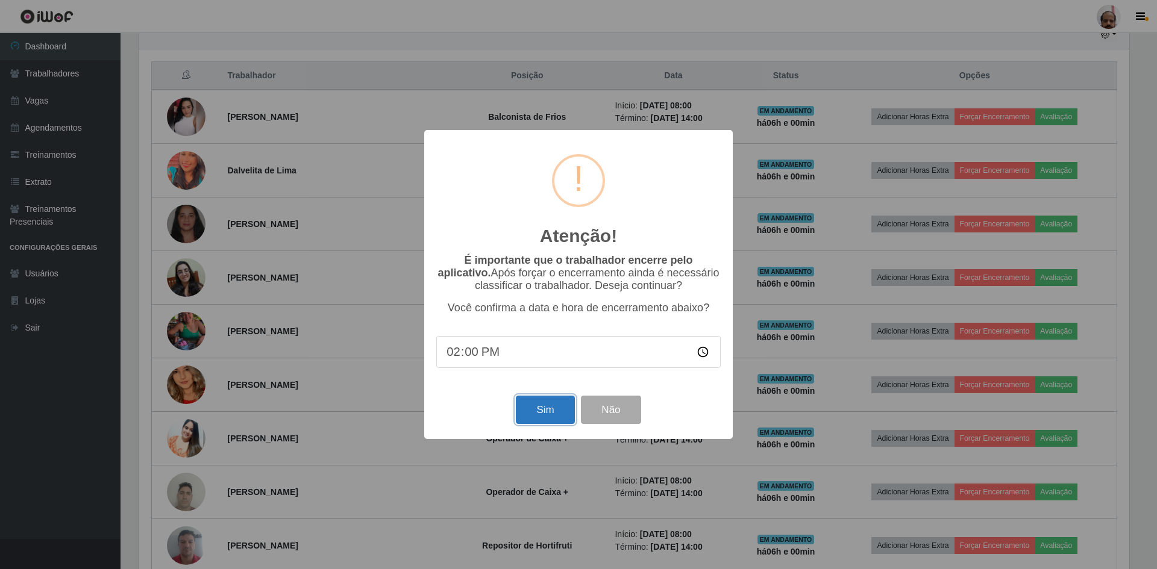
click at [536, 414] on button "Sim" at bounding box center [545, 410] width 58 height 28
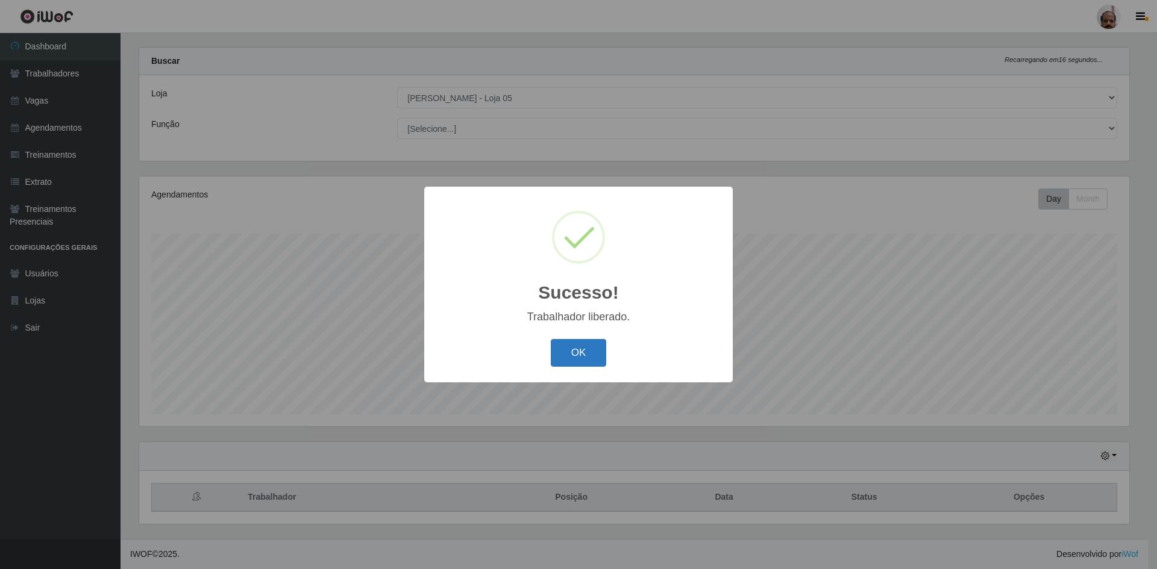
click at [593, 351] on button "OK" at bounding box center [579, 353] width 56 height 28
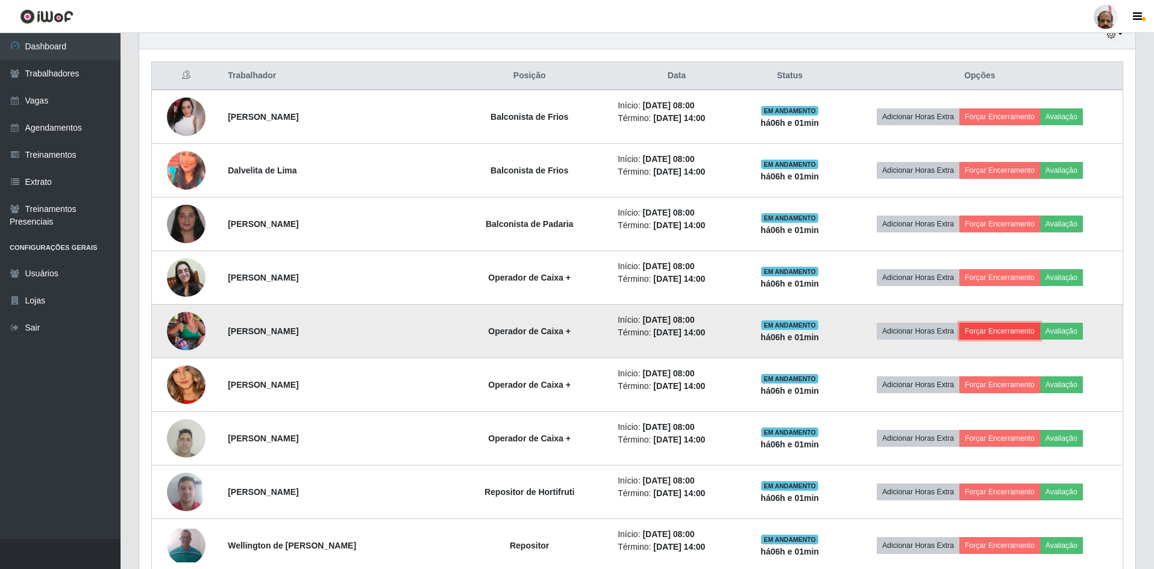
click at [990, 329] on button "Forçar Encerramento" at bounding box center [999, 331] width 81 height 17
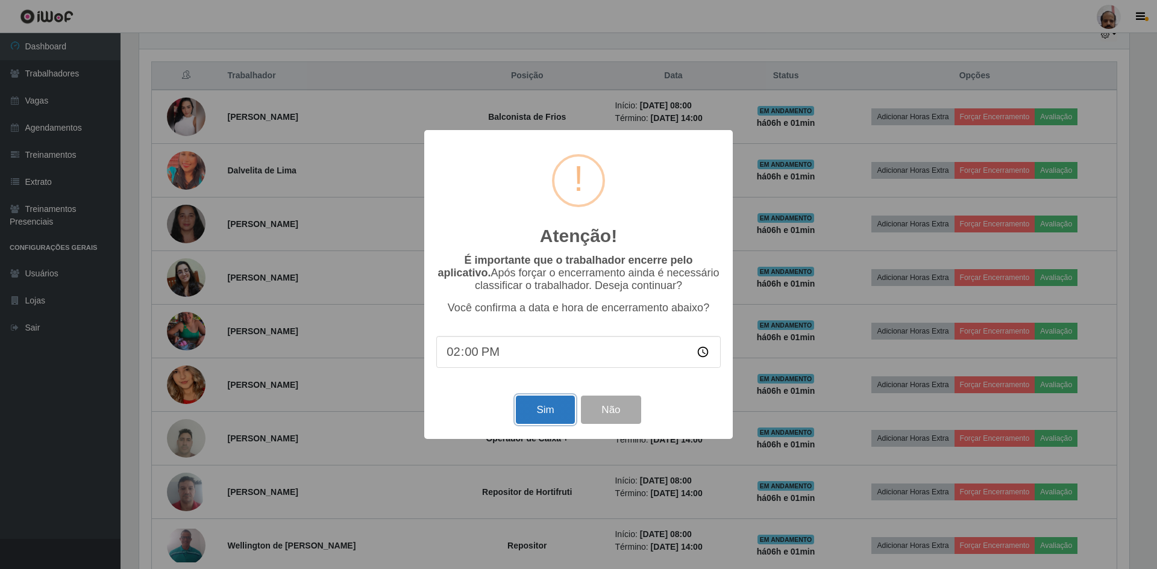
click at [546, 411] on button "Sim" at bounding box center [545, 410] width 58 height 28
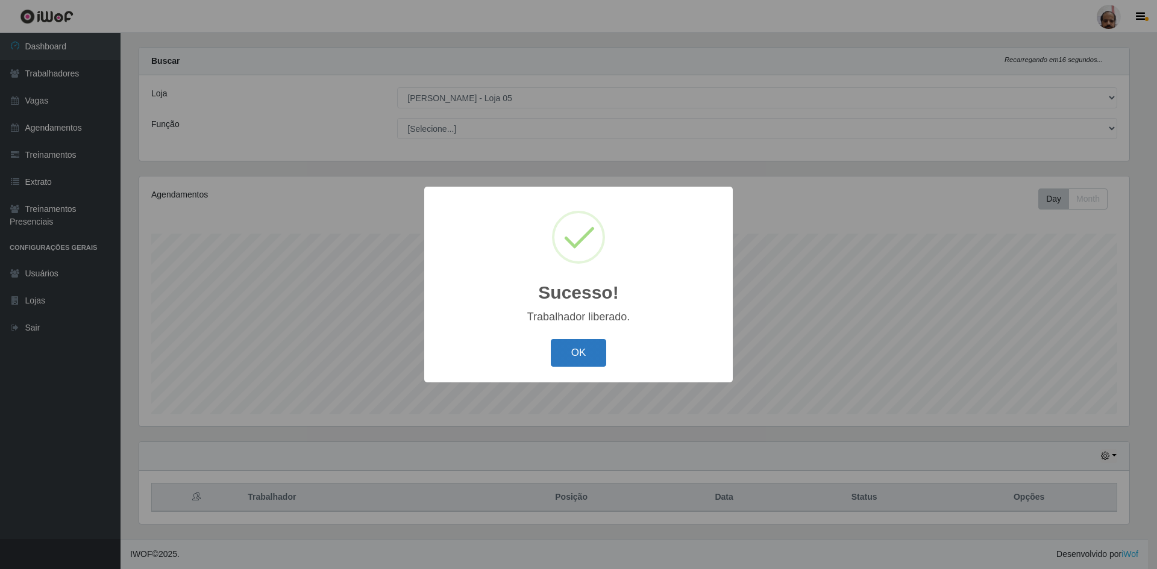
click at [568, 350] on button "OK" at bounding box center [579, 353] width 56 height 28
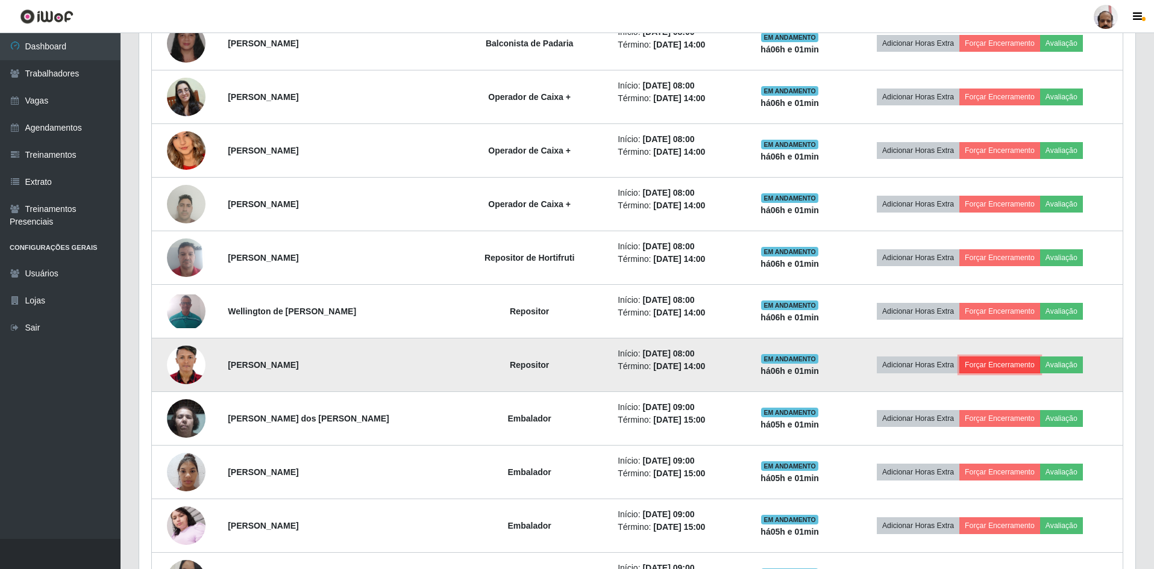
click at [1007, 372] on button "Forçar Encerramento" at bounding box center [999, 365] width 81 height 17
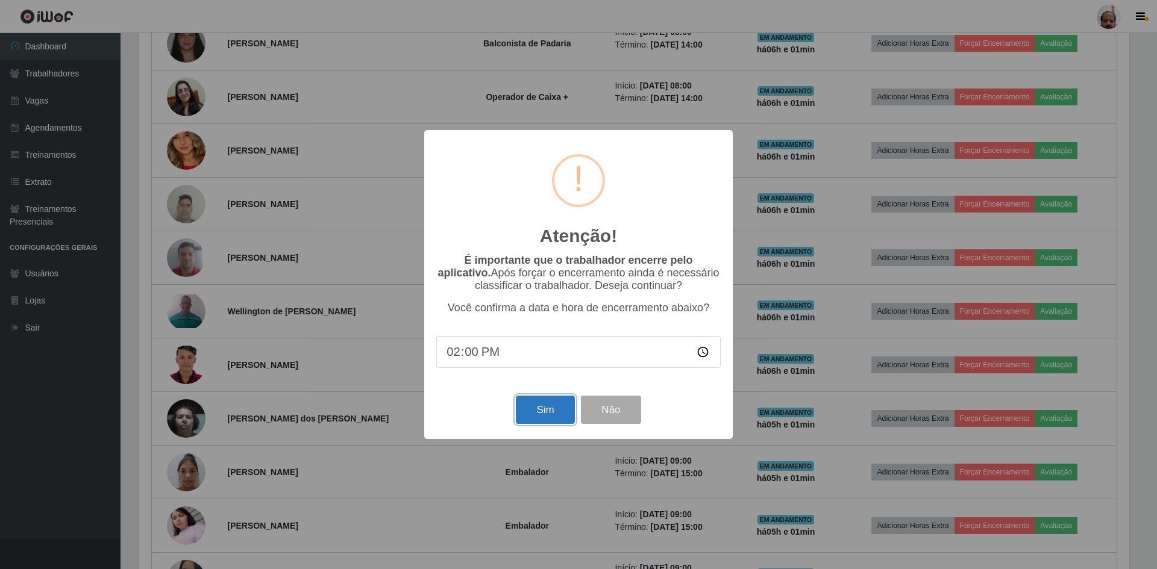
click at [552, 405] on button "Sim" at bounding box center [545, 410] width 58 height 28
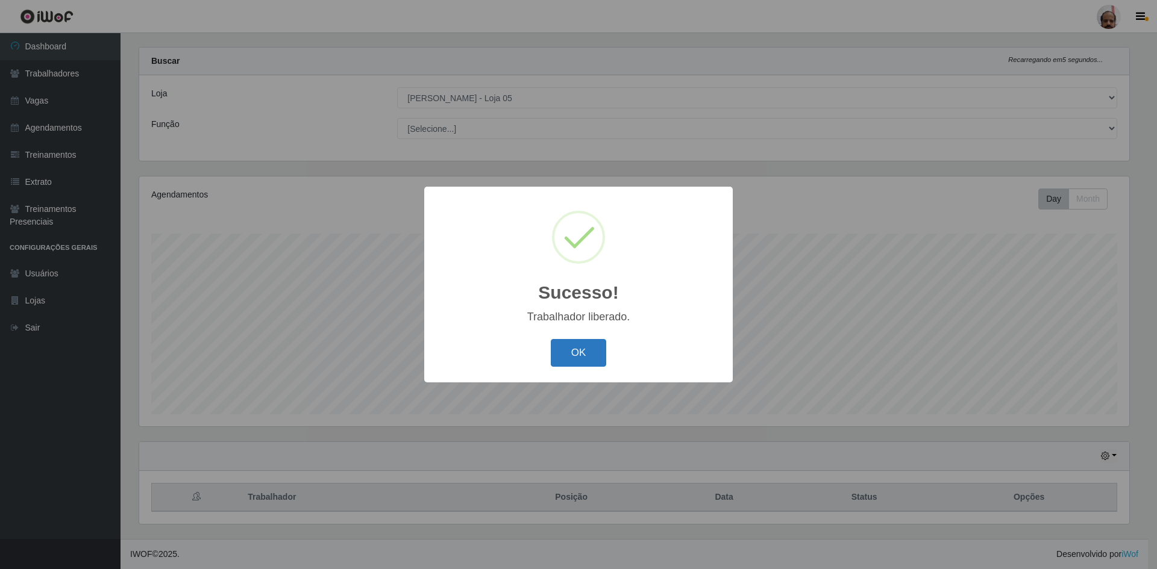
click at [580, 357] on button "OK" at bounding box center [579, 353] width 56 height 28
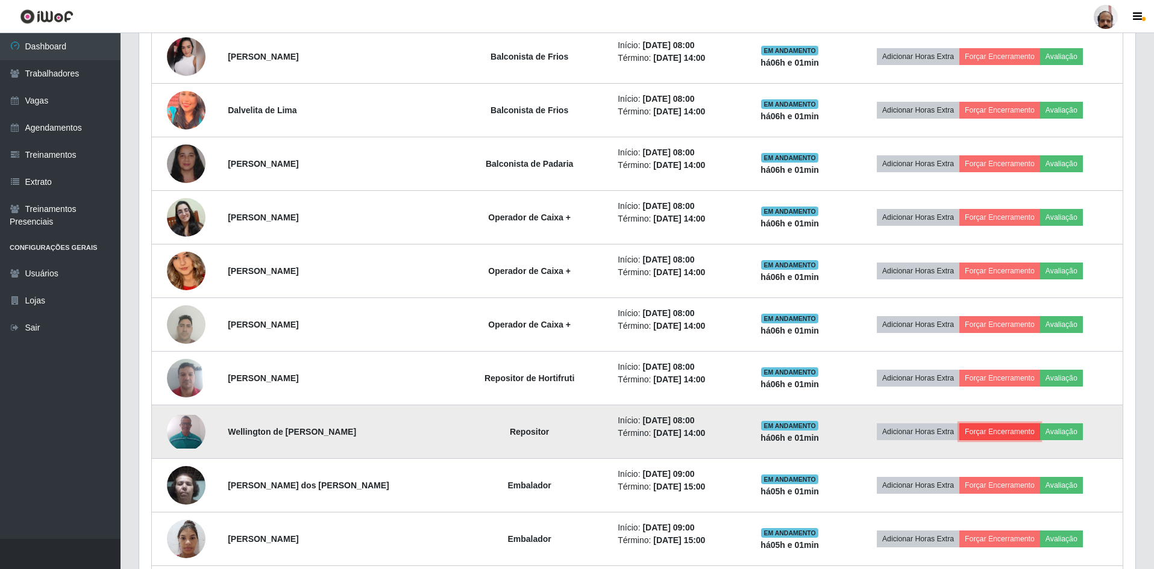
click at [995, 433] on button "Forçar Encerramento" at bounding box center [999, 432] width 81 height 17
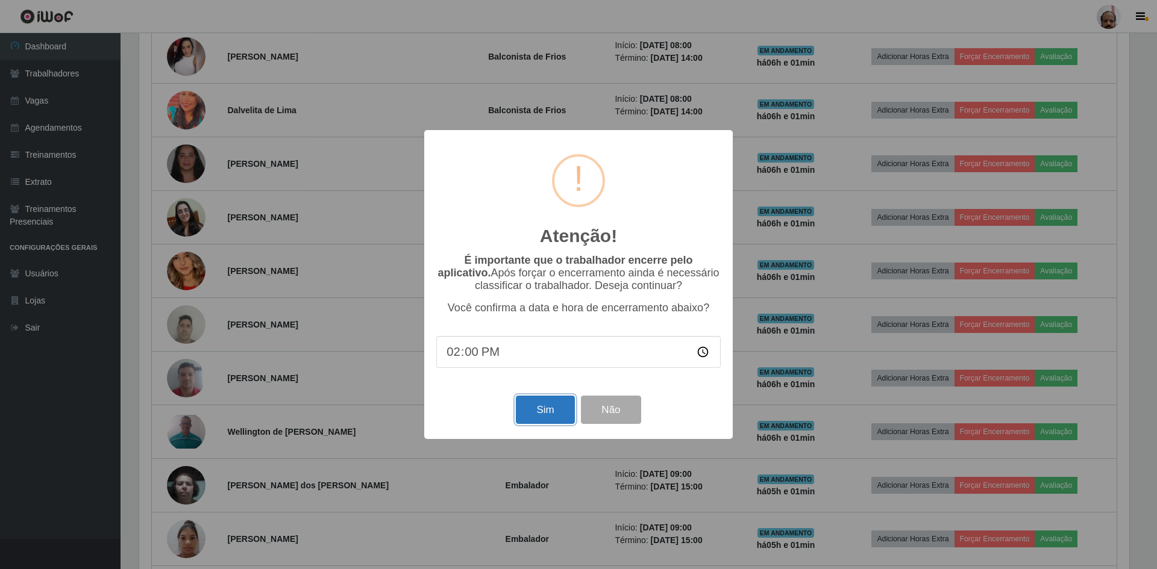
click at [559, 410] on button "Sim" at bounding box center [545, 410] width 58 height 28
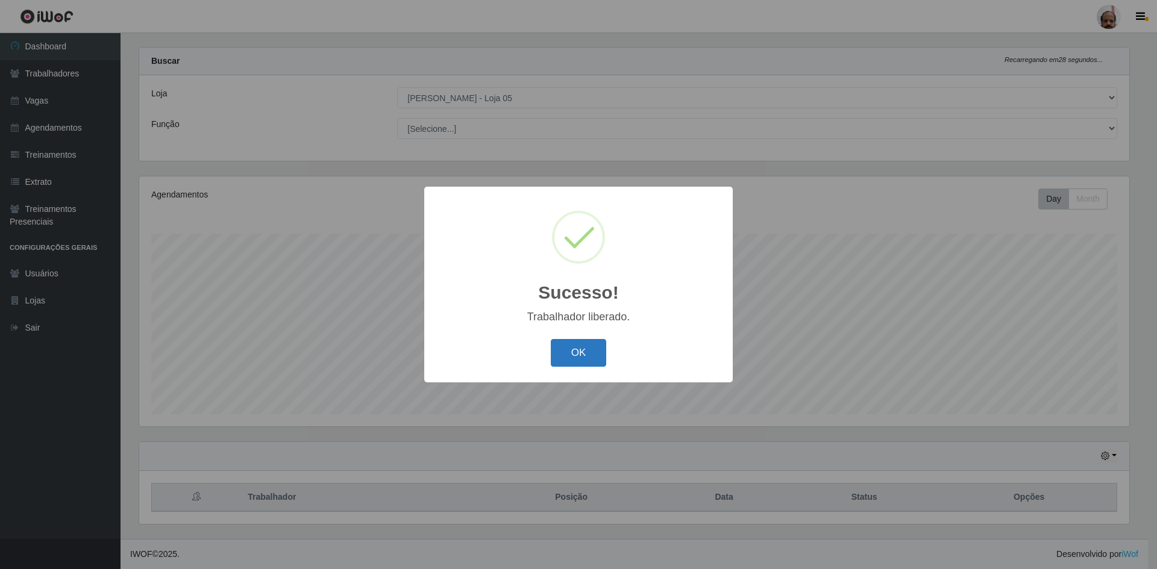
click at [593, 347] on button "OK" at bounding box center [579, 353] width 56 height 28
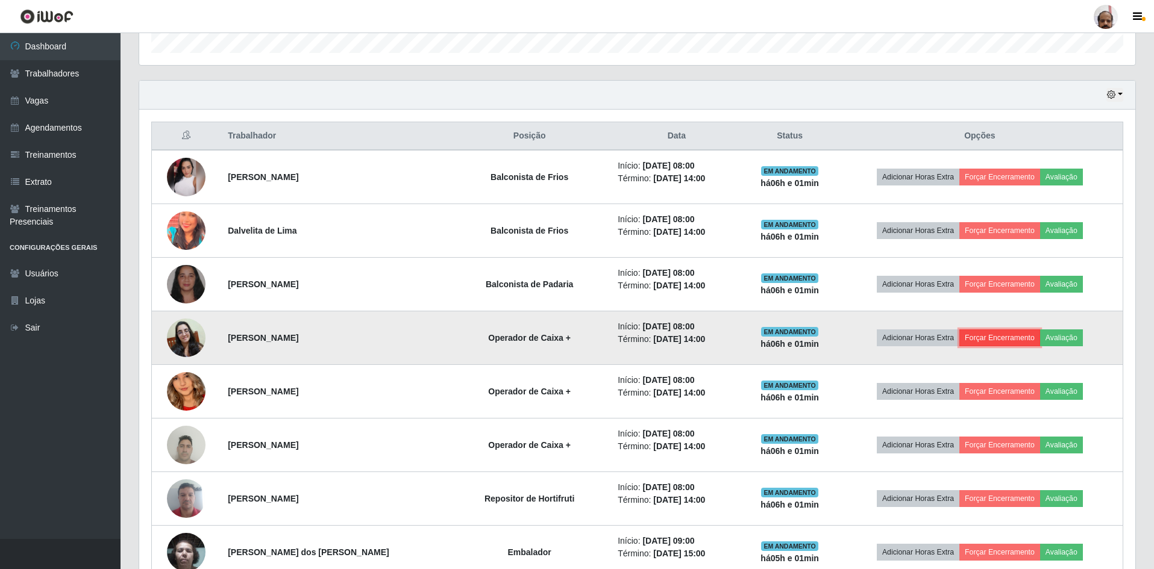
click at [983, 336] on button "Forçar Encerramento" at bounding box center [999, 338] width 81 height 17
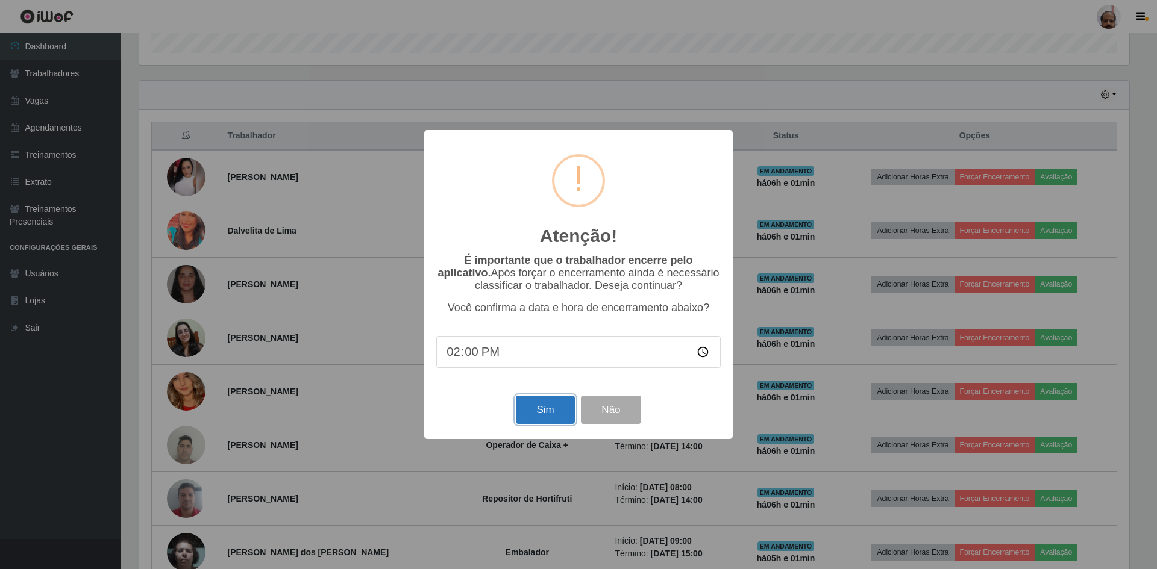
click at [543, 410] on button "Sim" at bounding box center [545, 410] width 58 height 28
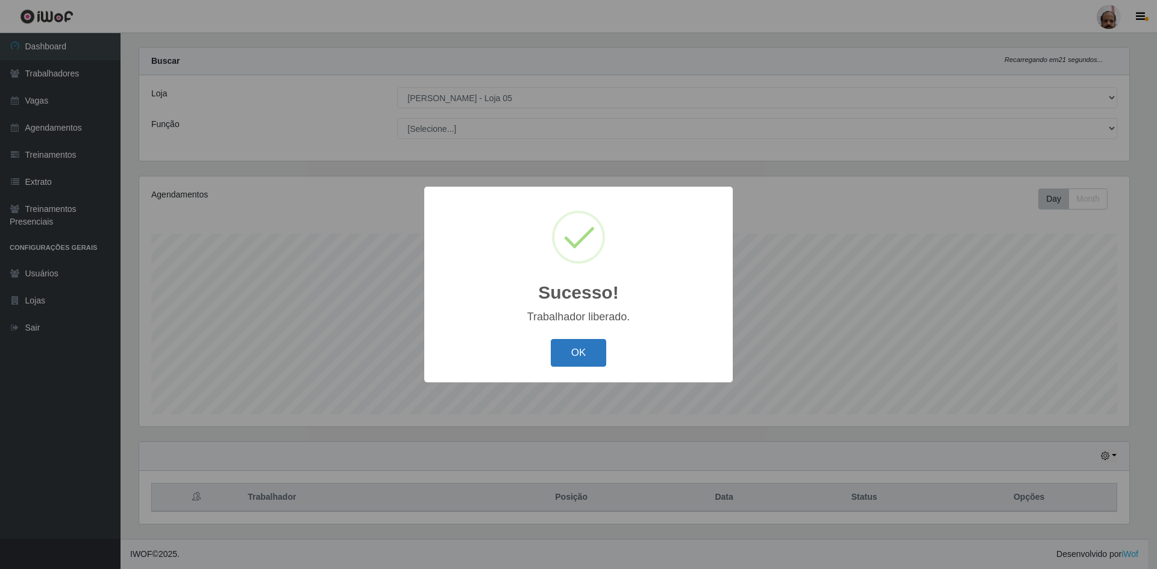
click at [568, 349] on button "OK" at bounding box center [579, 353] width 56 height 28
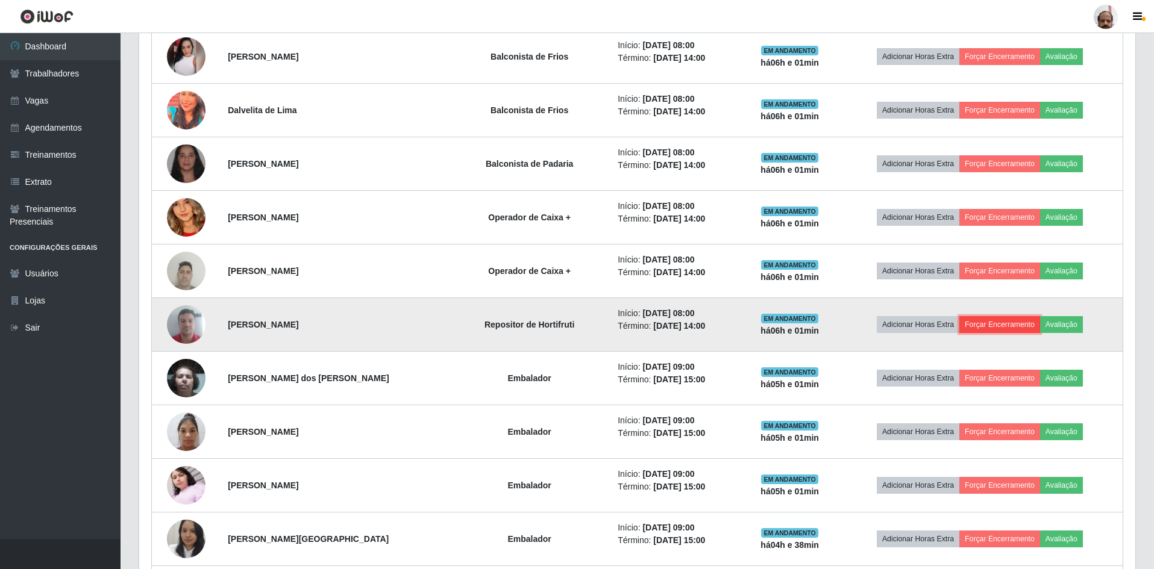
click at [1012, 325] on button "Forçar Encerramento" at bounding box center [999, 324] width 81 height 17
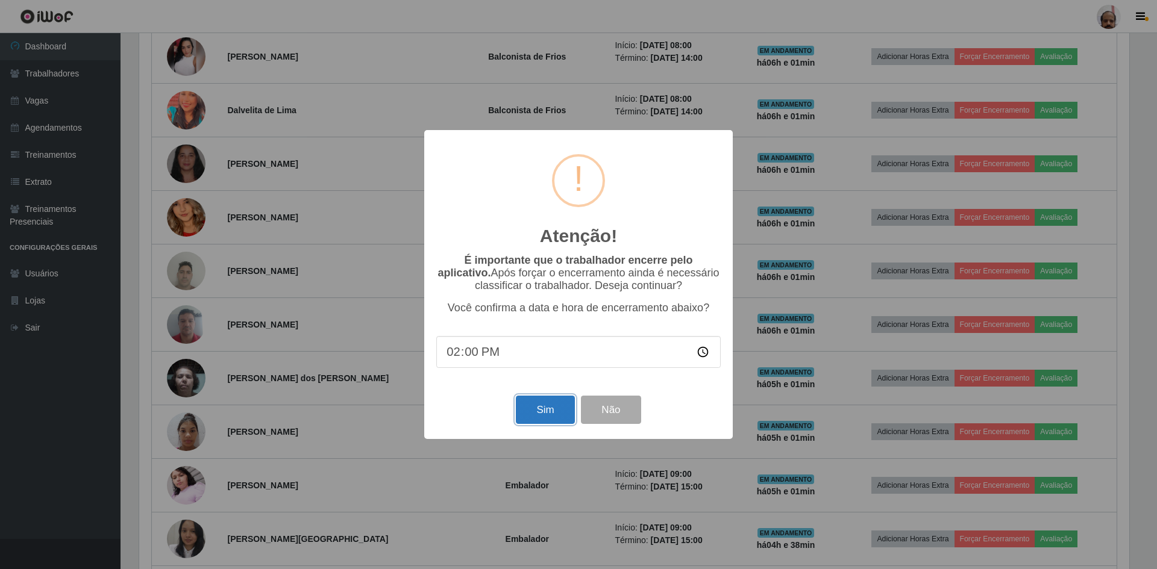
click at [544, 413] on button "Sim" at bounding box center [545, 410] width 58 height 28
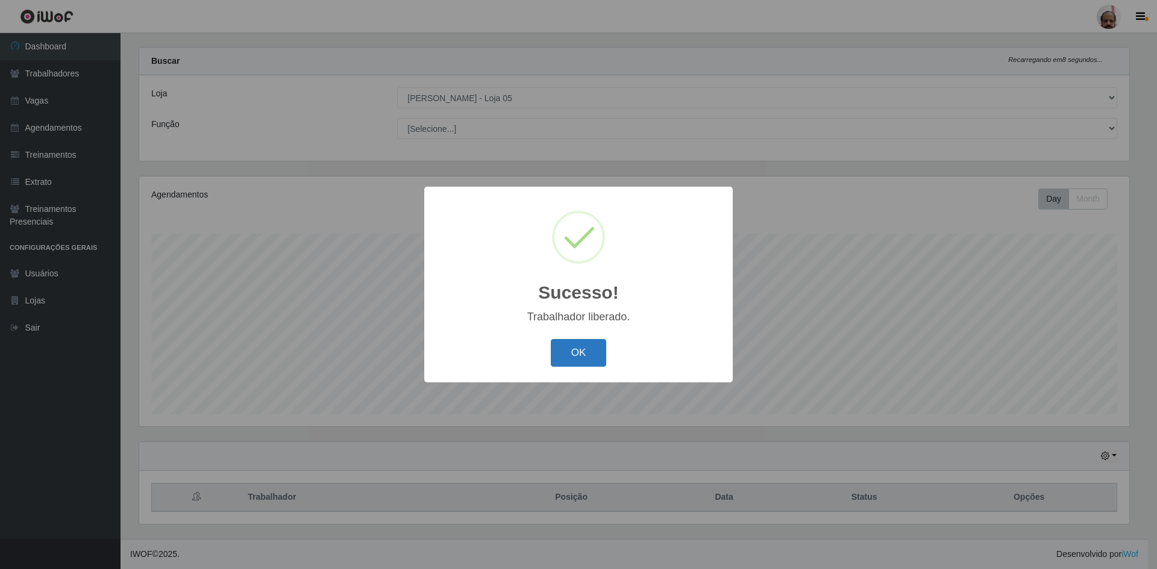
click at [568, 349] on button "OK" at bounding box center [579, 353] width 56 height 28
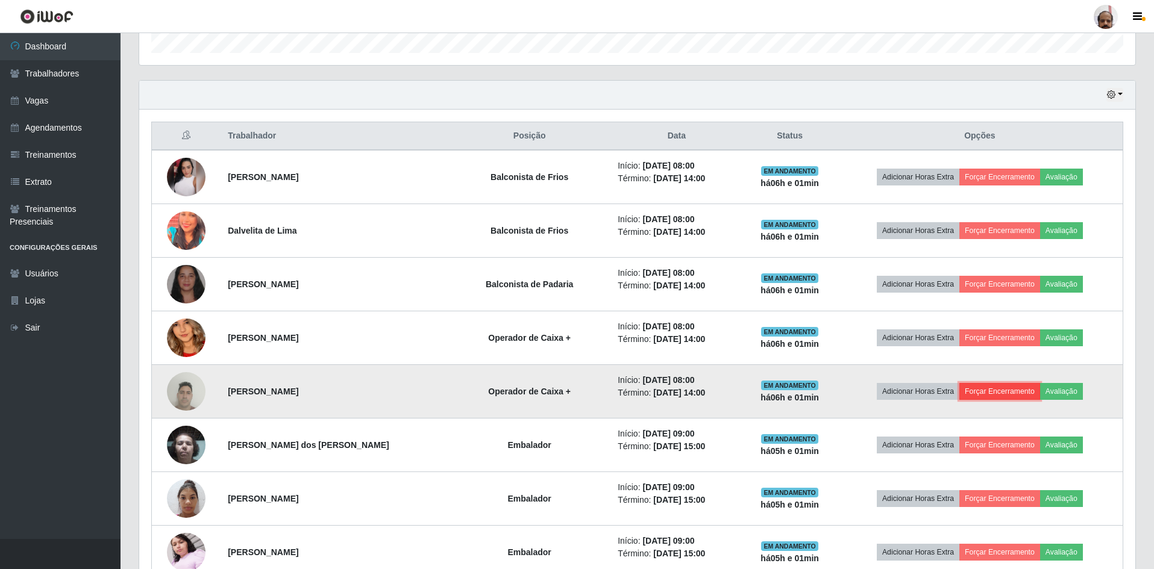
click at [995, 389] on button "Forçar Encerramento" at bounding box center [999, 391] width 81 height 17
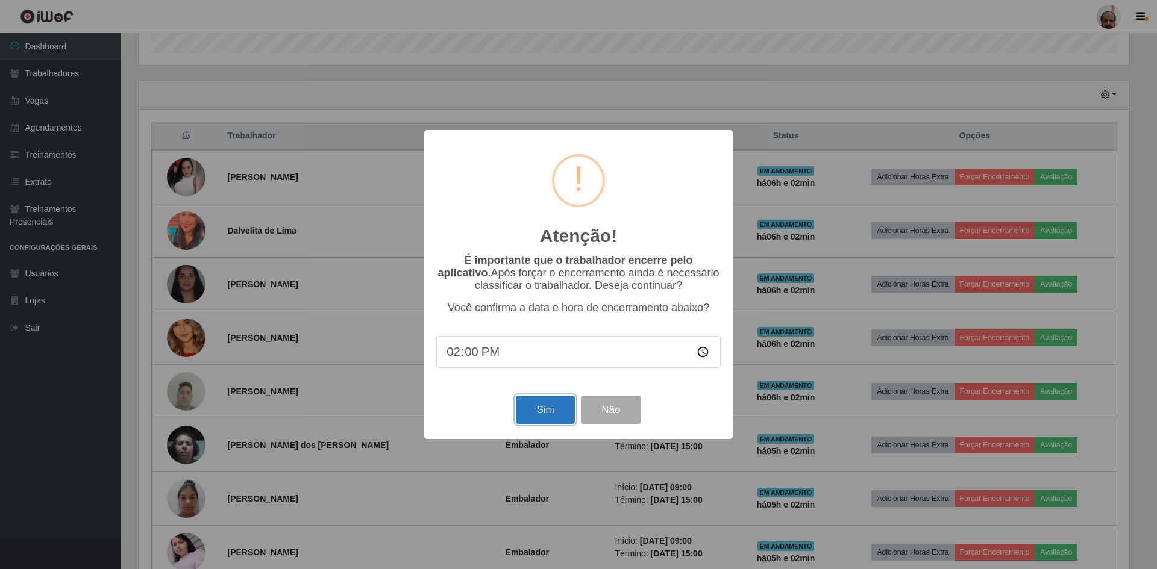
click at [546, 408] on button "Sim" at bounding box center [545, 410] width 58 height 28
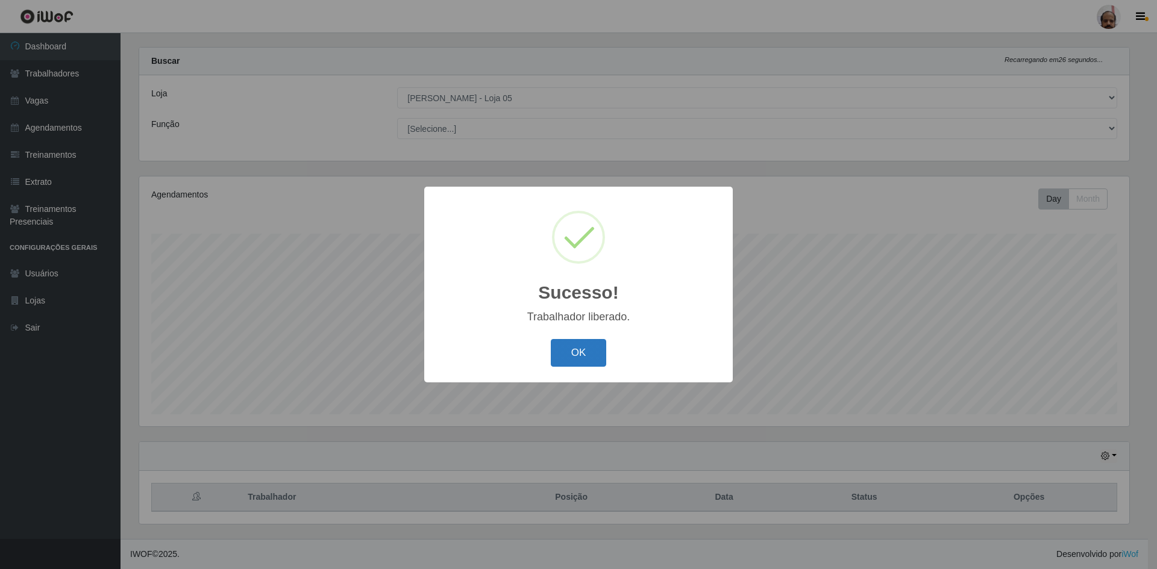
click at [584, 354] on button "OK" at bounding box center [579, 353] width 56 height 28
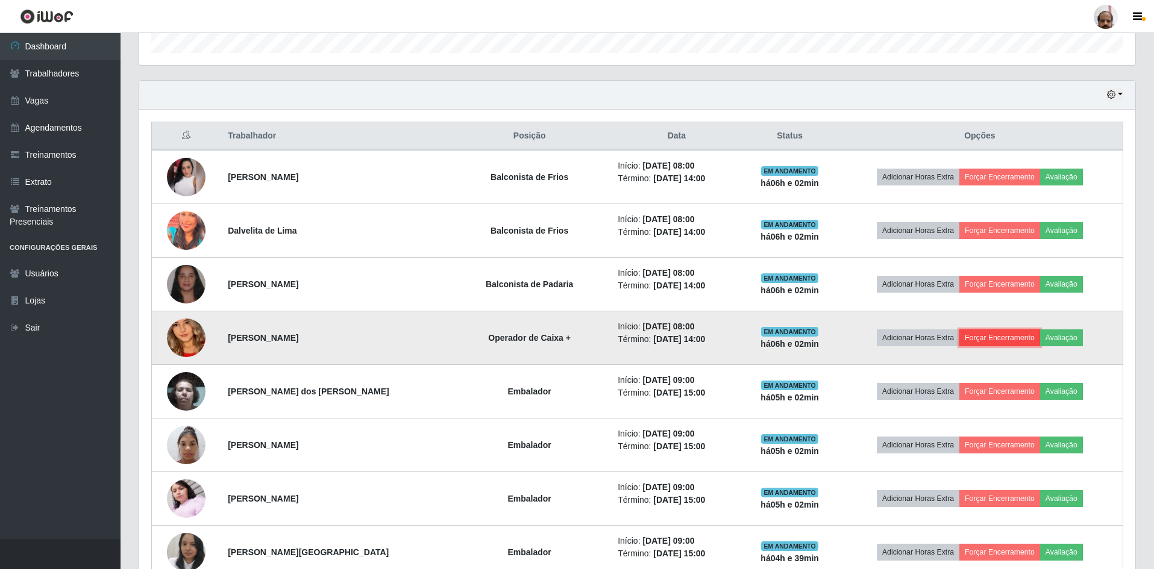
click at [1006, 336] on button "Forçar Encerramento" at bounding box center [999, 338] width 81 height 17
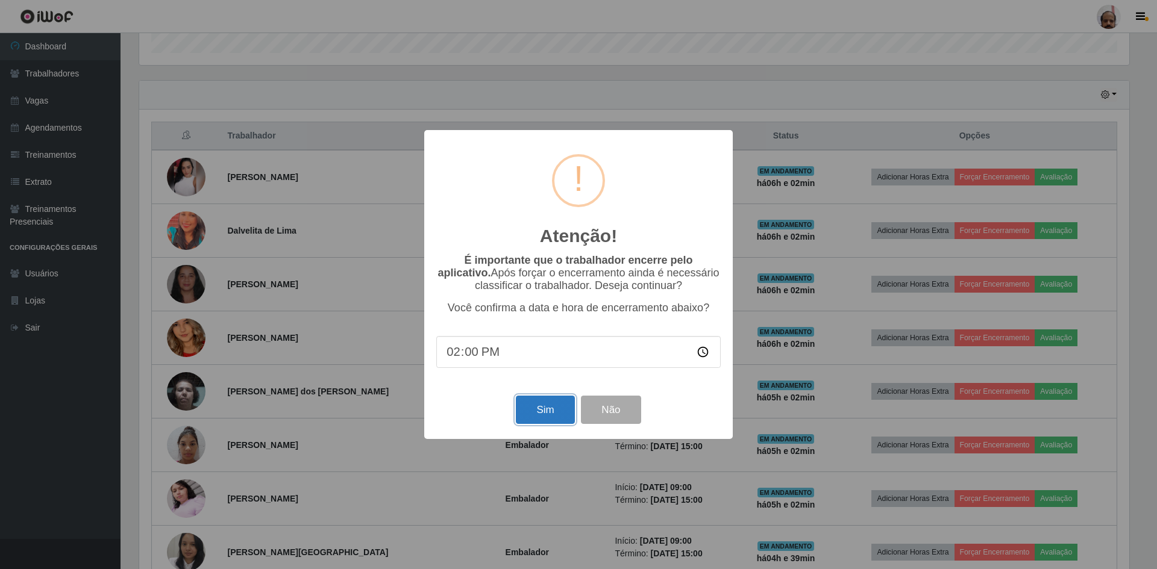
click at [554, 402] on button "Sim" at bounding box center [545, 410] width 58 height 28
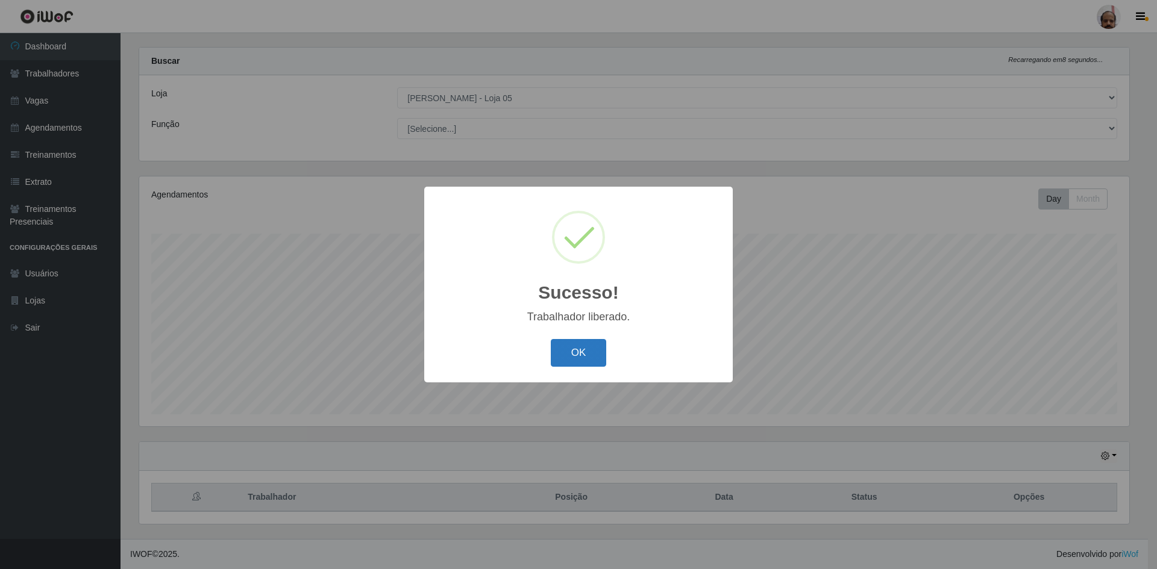
click at [564, 351] on button "OK" at bounding box center [579, 353] width 56 height 28
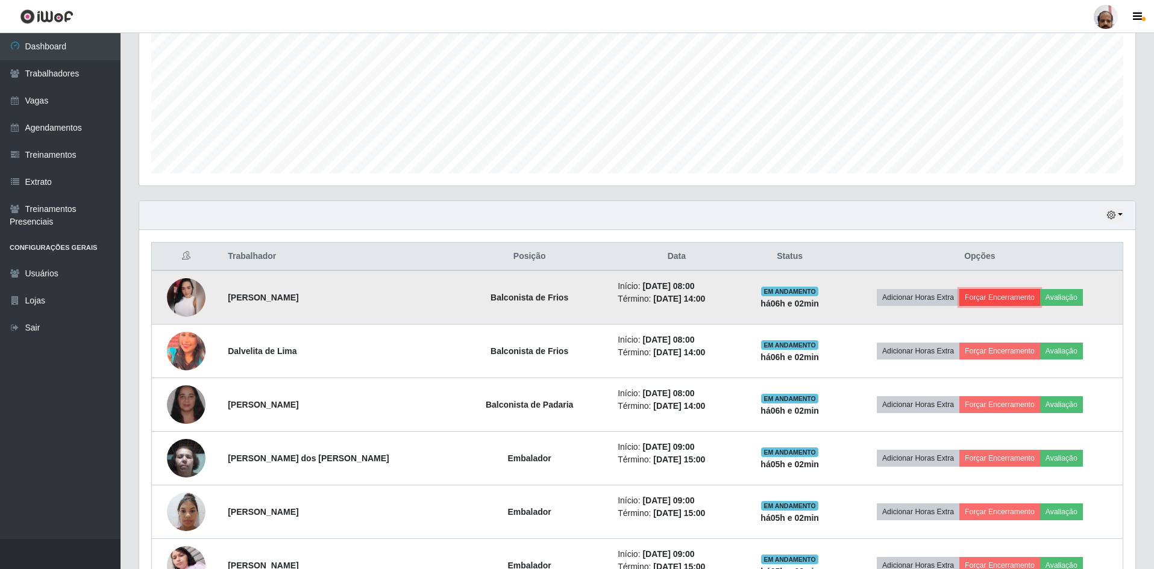
click at [1018, 296] on button "Forçar Encerramento" at bounding box center [999, 297] width 81 height 17
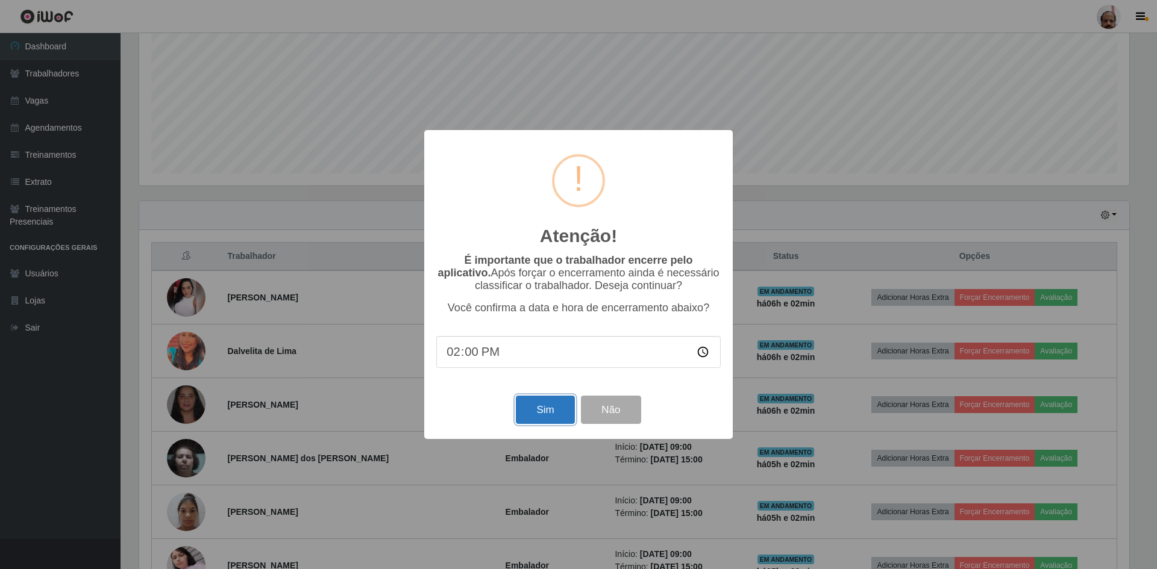
click at [546, 416] on button "Sim" at bounding box center [545, 410] width 58 height 28
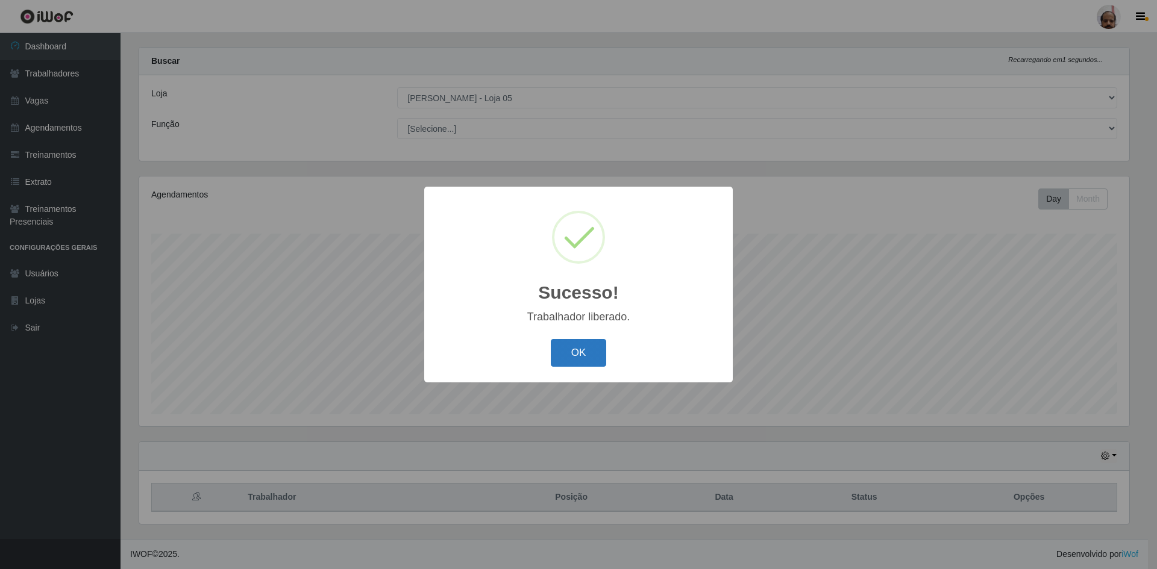
click at [578, 361] on button "OK" at bounding box center [579, 353] width 56 height 28
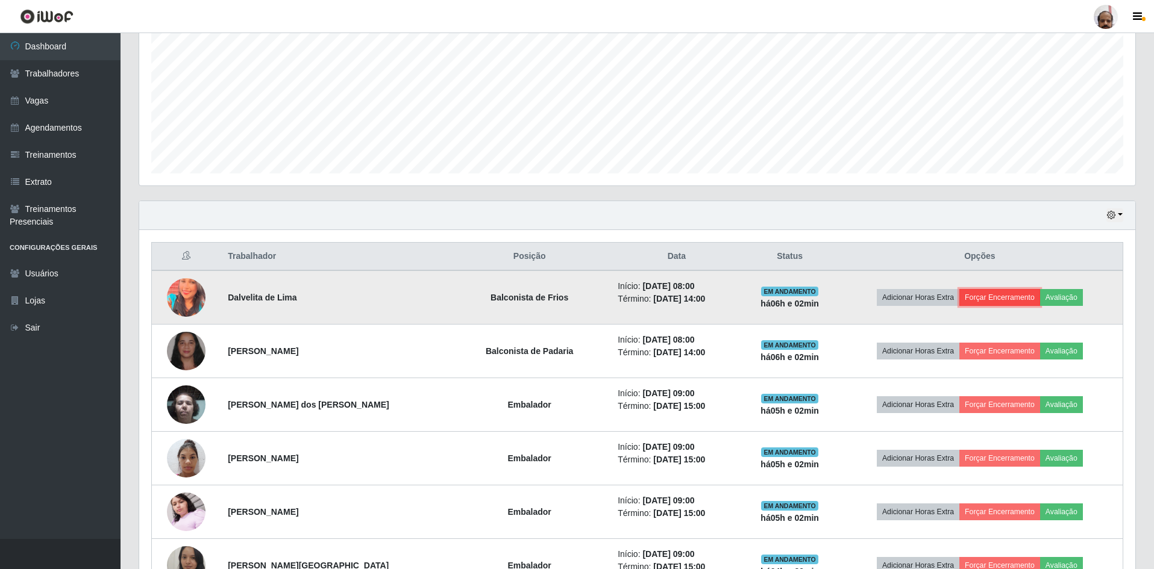
click at [1006, 291] on button "Forçar Encerramento" at bounding box center [999, 297] width 81 height 17
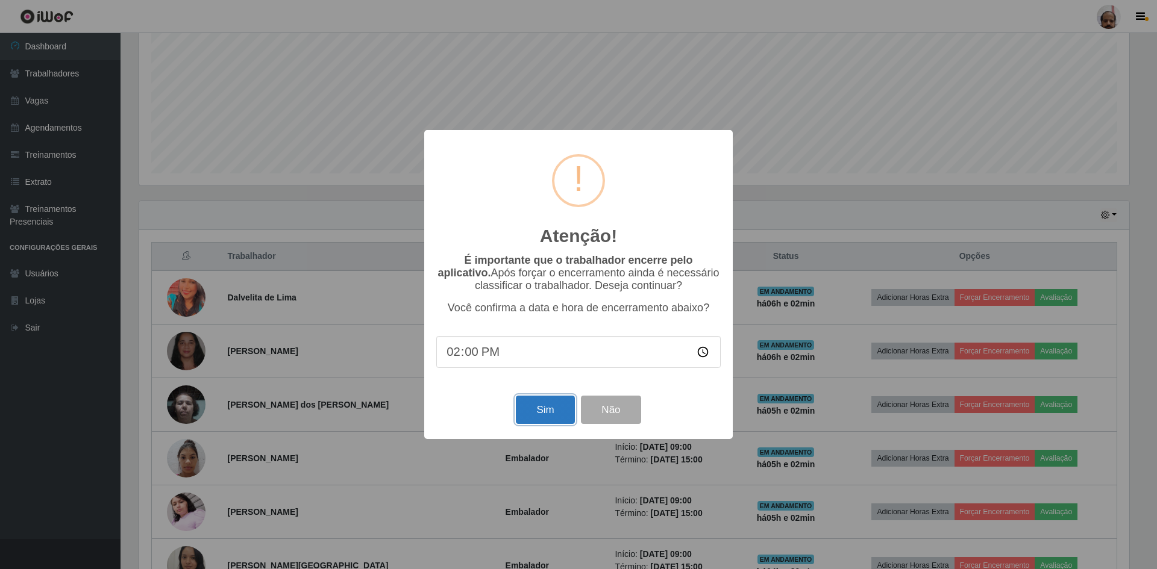
click at [554, 410] on button "Sim" at bounding box center [545, 410] width 58 height 28
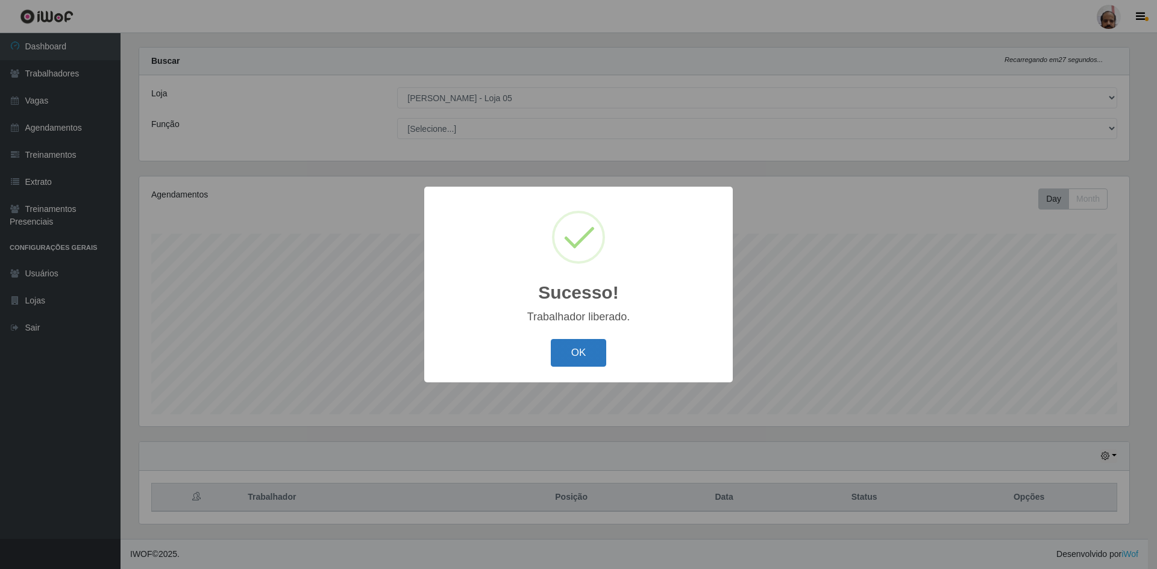
click at [585, 354] on button "OK" at bounding box center [579, 353] width 56 height 28
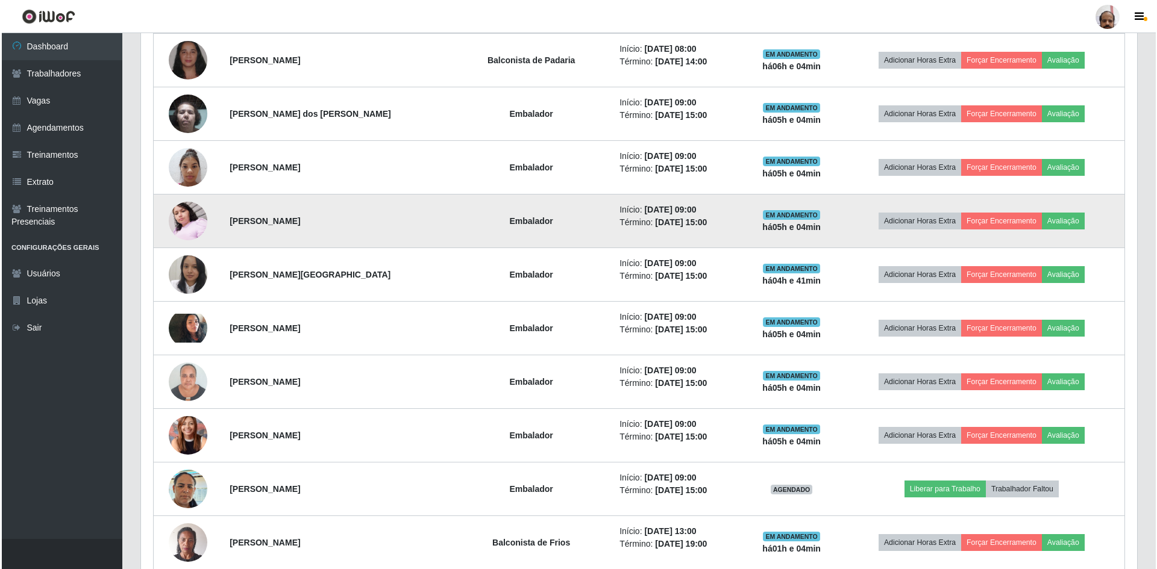
scroll to position [498, 0]
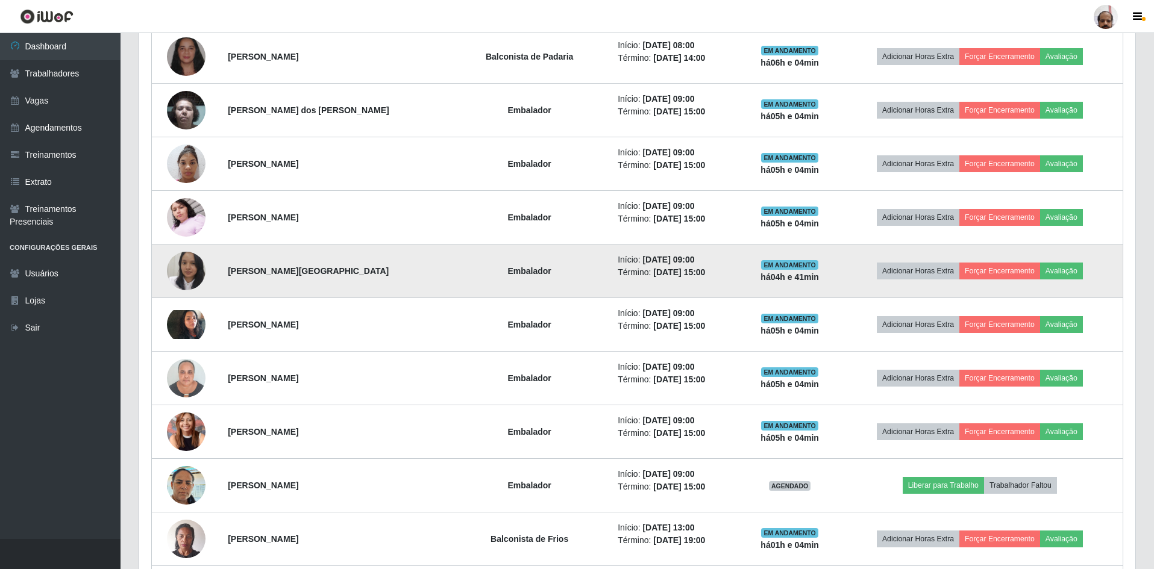
click at [181, 273] on img at bounding box center [186, 271] width 39 height 48
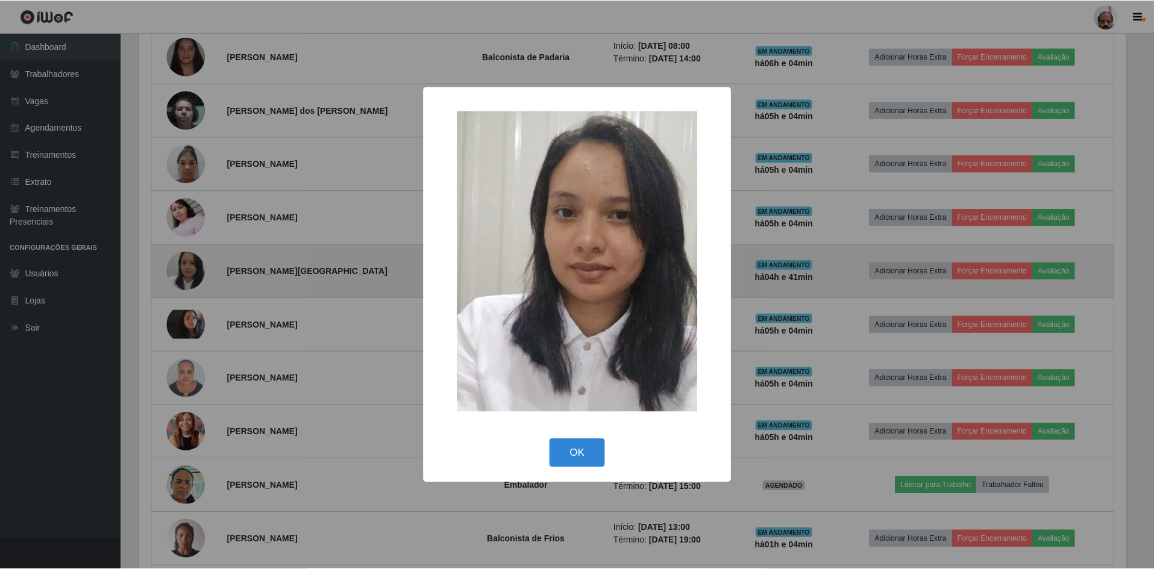
scroll to position [250, 990]
click at [181, 273] on div "× OK Cancel" at bounding box center [578, 284] width 1157 height 569
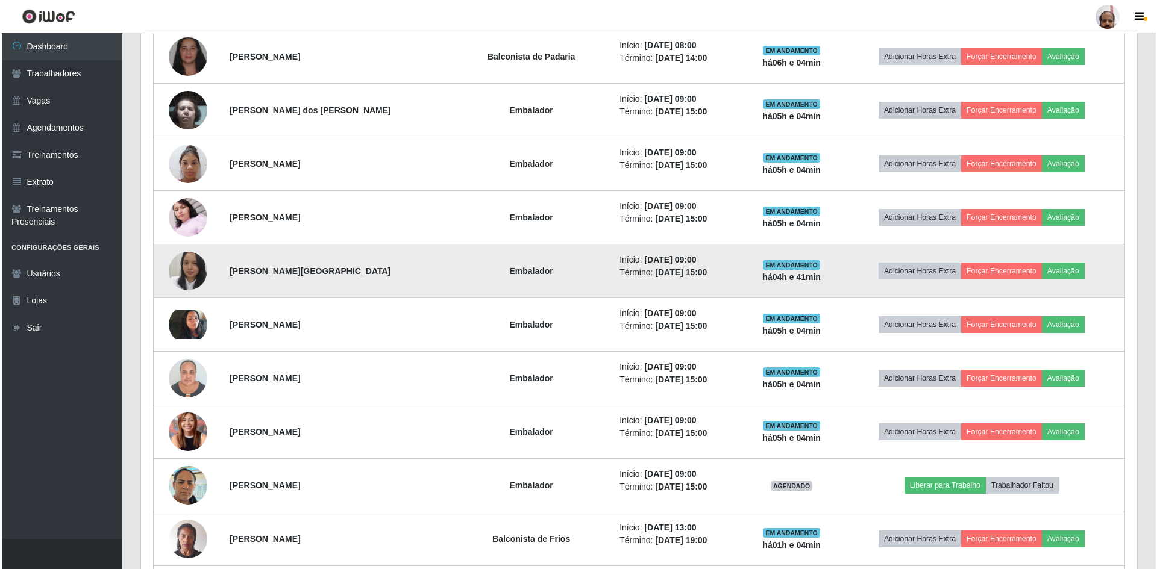
scroll to position [250, 996]
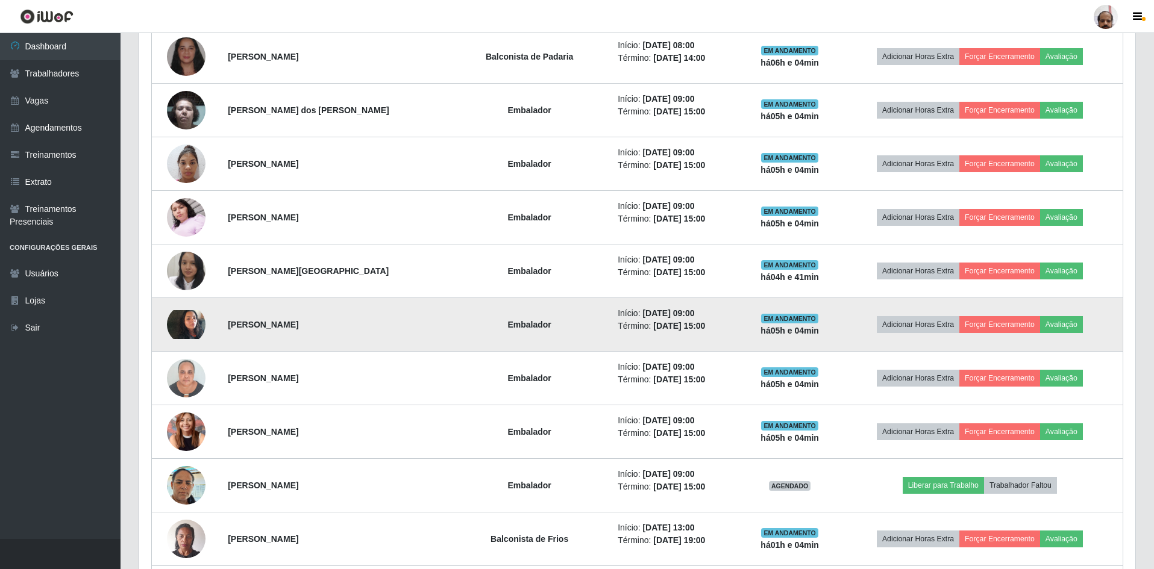
click at [190, 331] on img at bounding box center [186, 324] width 39 height 29
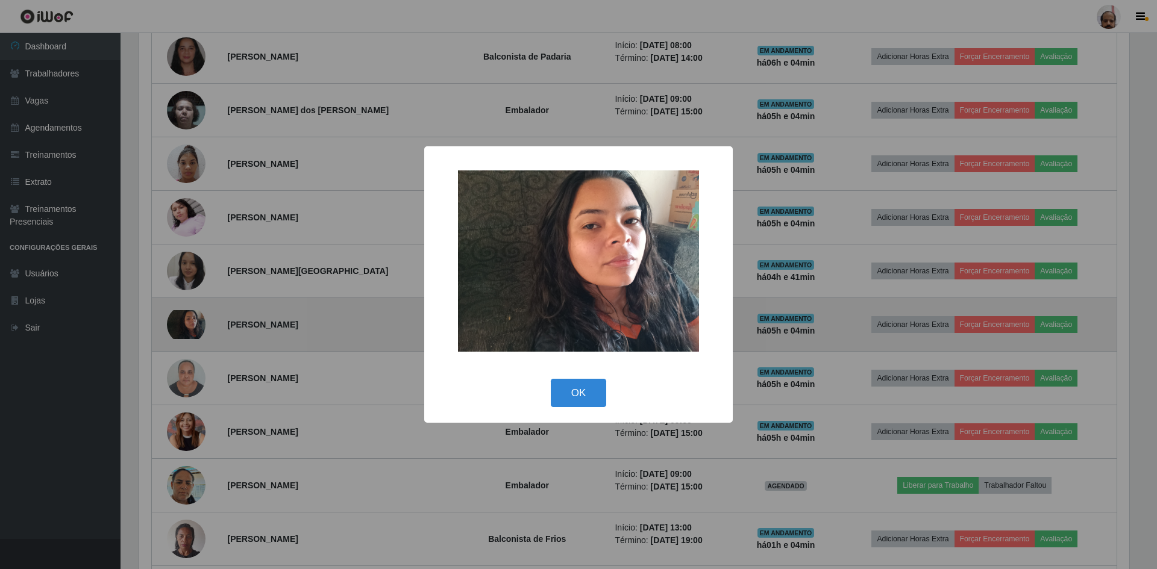
click at [190, 331] on div "× OK Cancel" at bounding box center [578, 284] width 1157 height 569
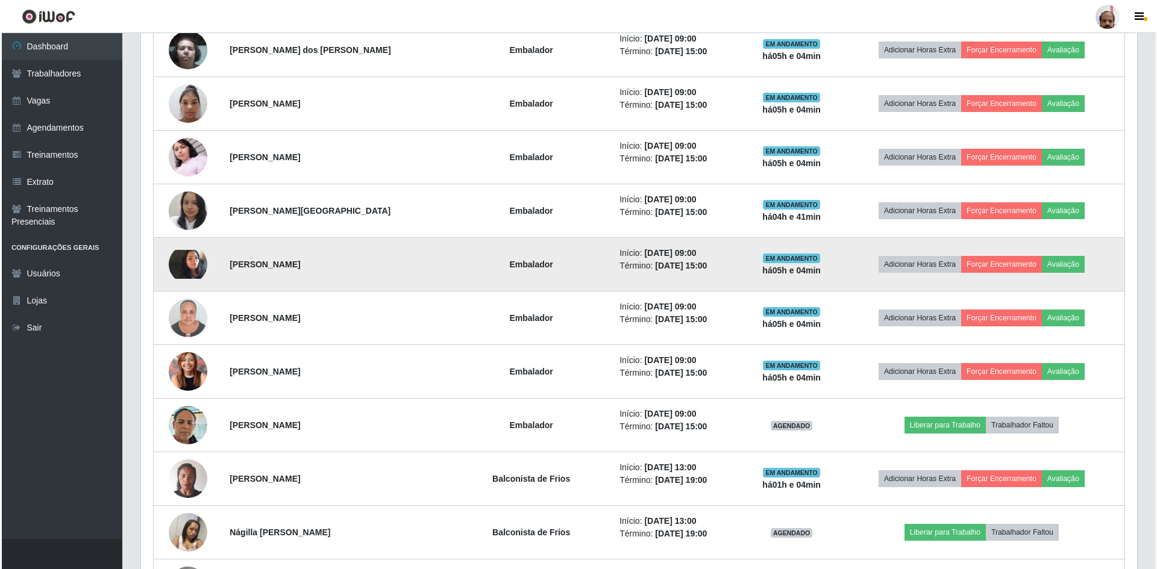
scroll to position [619, 0]
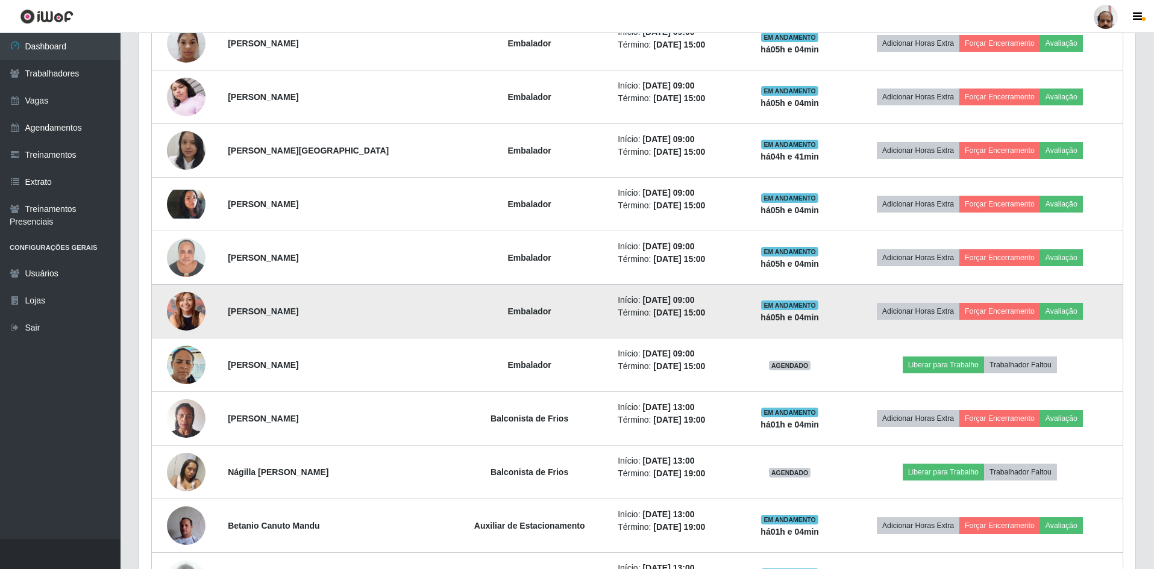
click at [195, 321] on img at bounding box center [186, 312] width 39 height 52
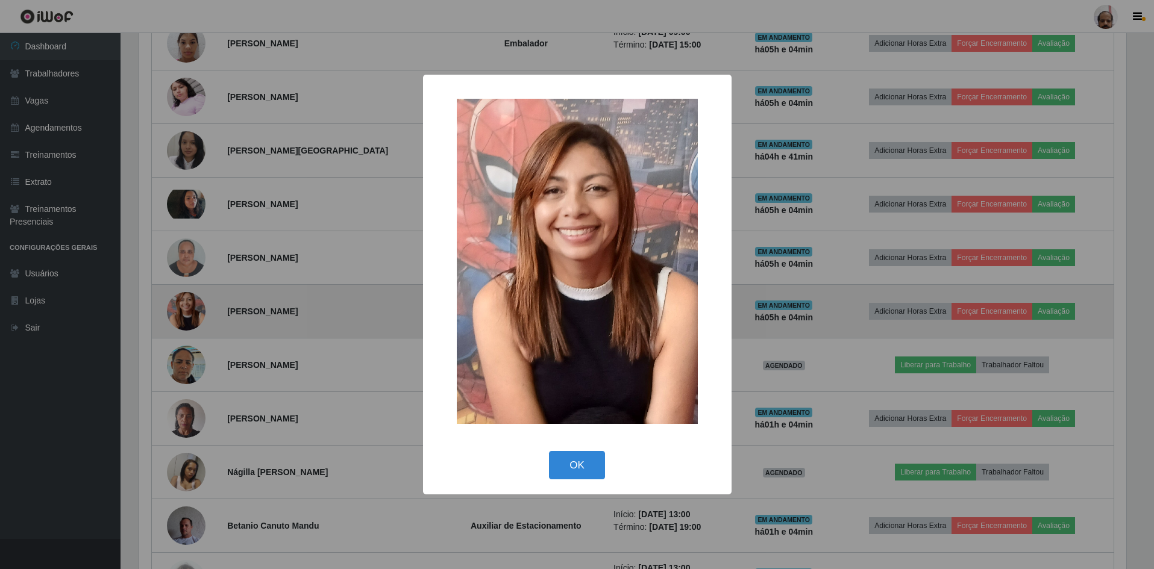
scroll to position [250, 990]
click at [195, 321] on div "× OK Cancel" at bounding box center [578, 284] width 1157 height 569
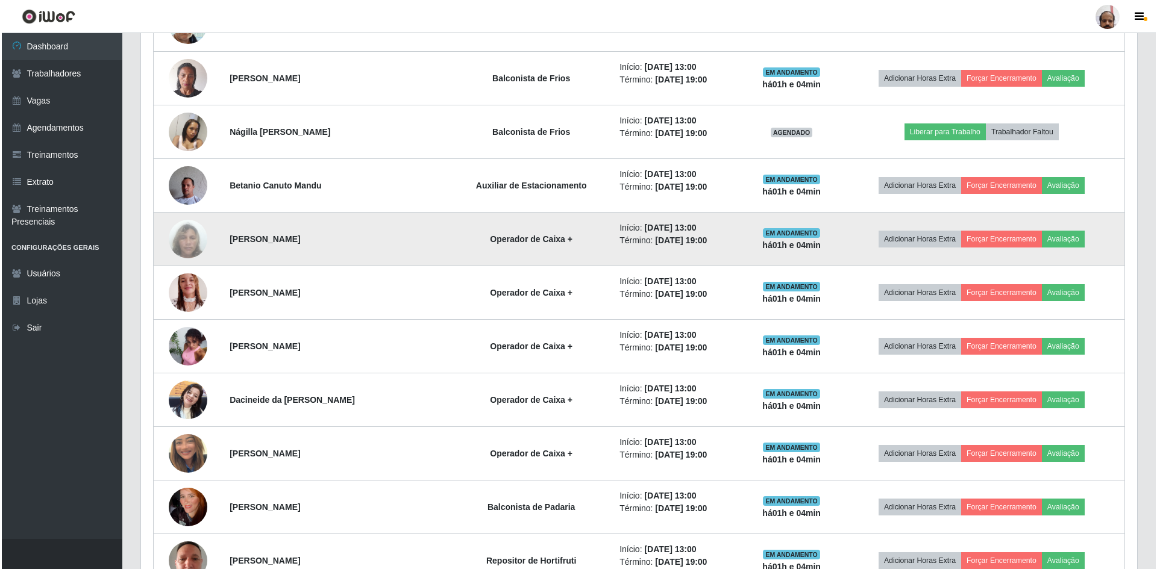
scroll to position [980, 0]
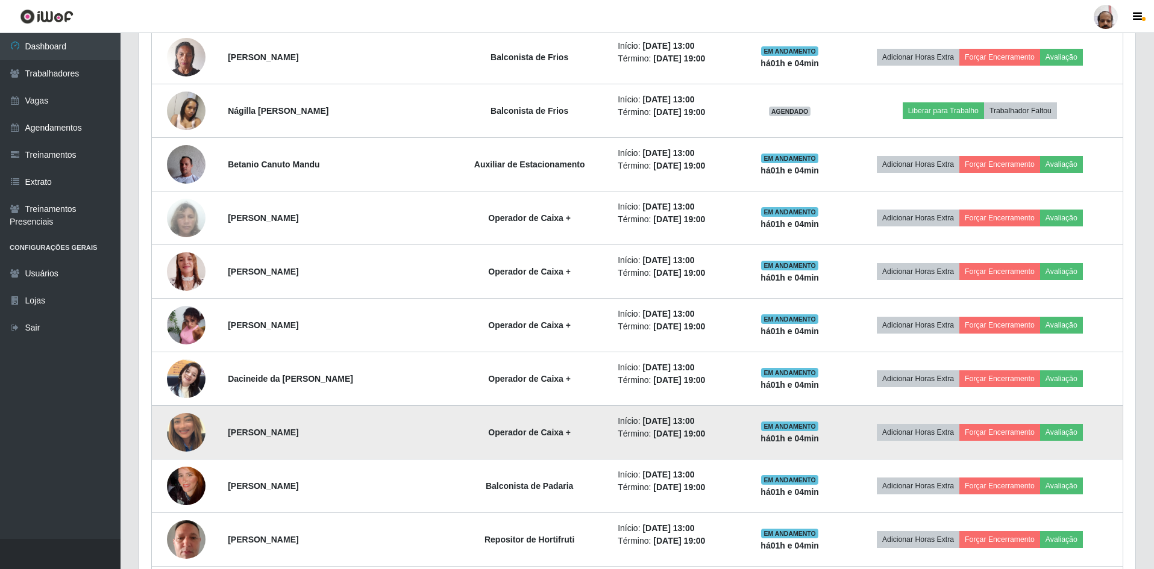
click at [196, 425] on img at bounding box center [186, 432] width 39 height 69
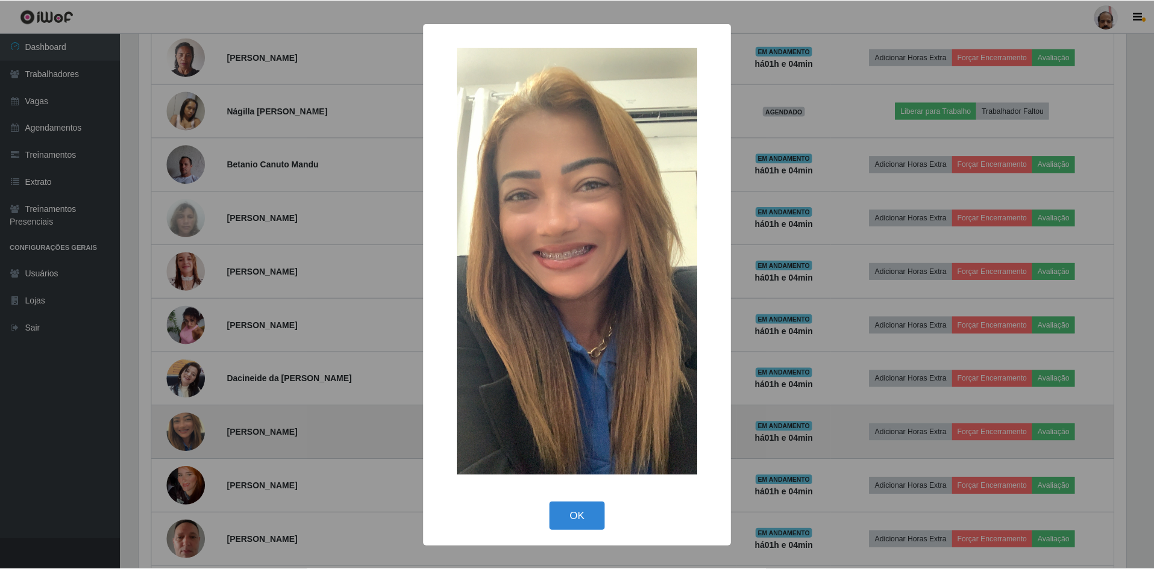
scroll to position [250, 990]
click at [196, 425] on div "× OK Cancel" at bounding box center [578, 284] width 1157 height 569
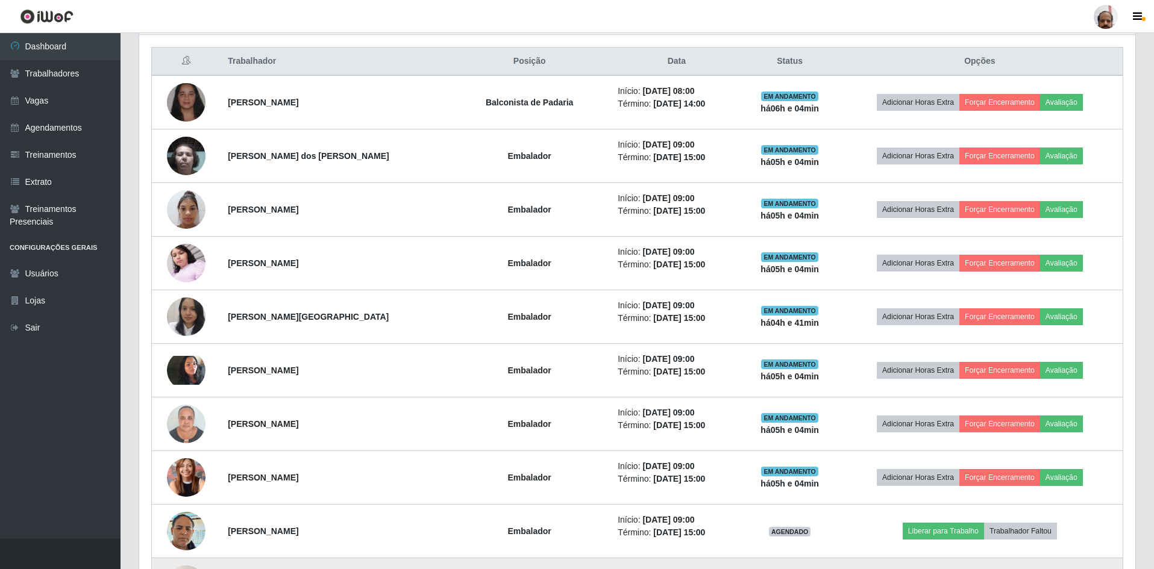
scroll to position [380, 0]
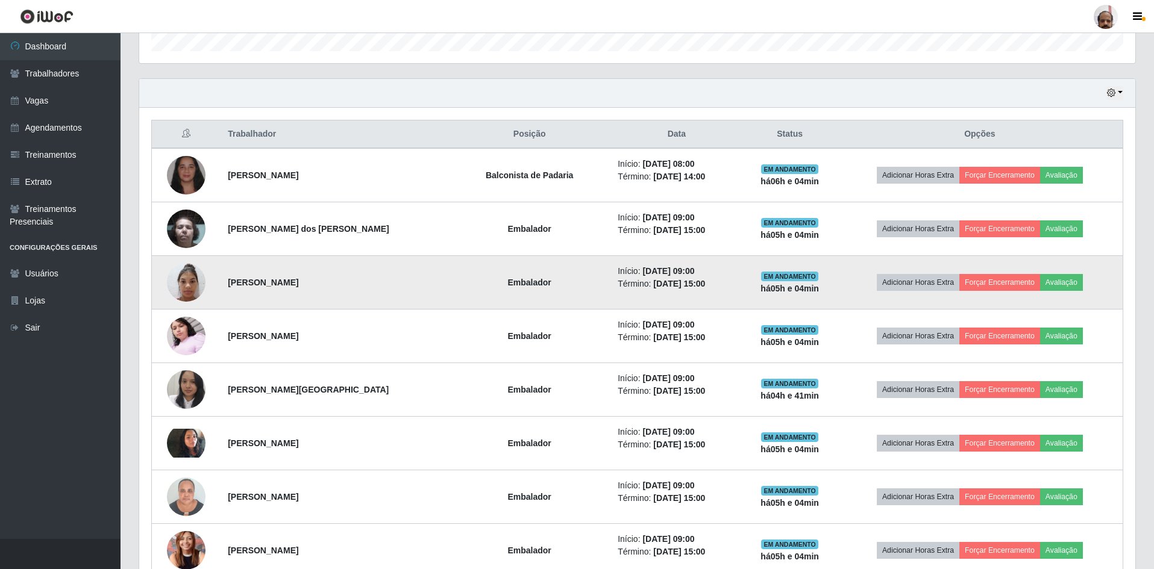
click at [197, 280] on img at bounding box center [186, 282] width 39 height 51
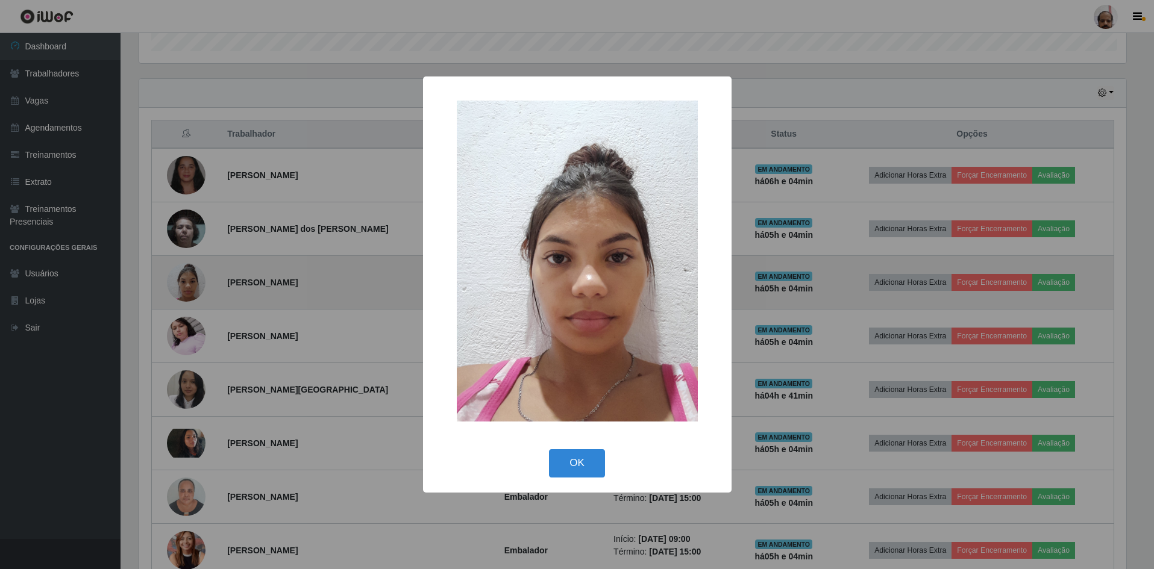
scroll to position [250, 990]
click at [197, 280] on div "× OK Cancel" at bounding box center [578, 284] width 1157 height 569
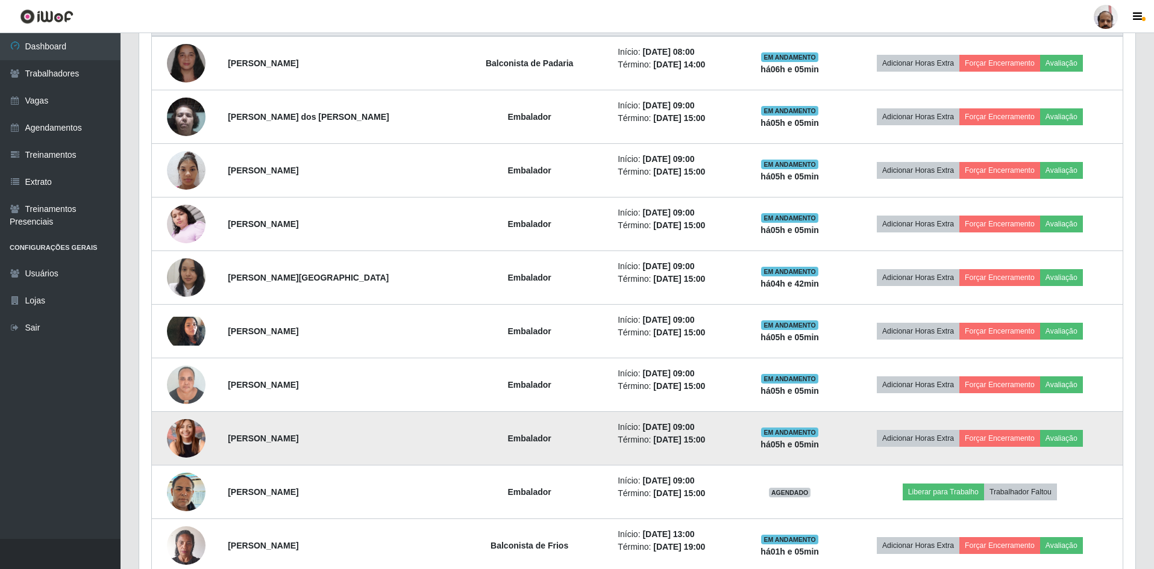
scroll to position [319, 0]
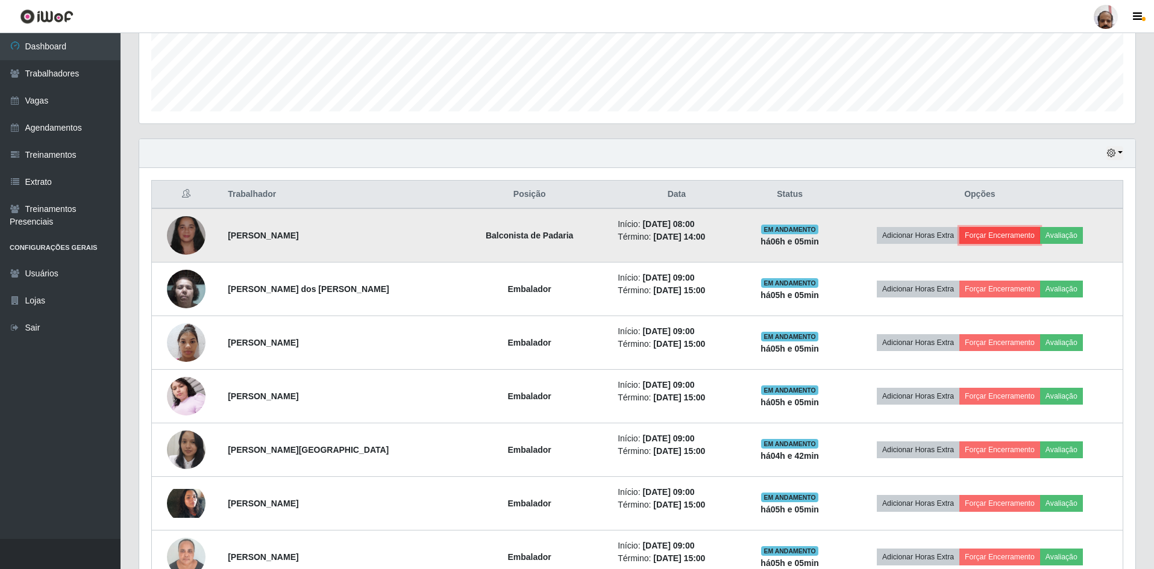
click at [971, 233] on button "Forçar Encerramento" at bounding box center [999, 235] width 81 height 17
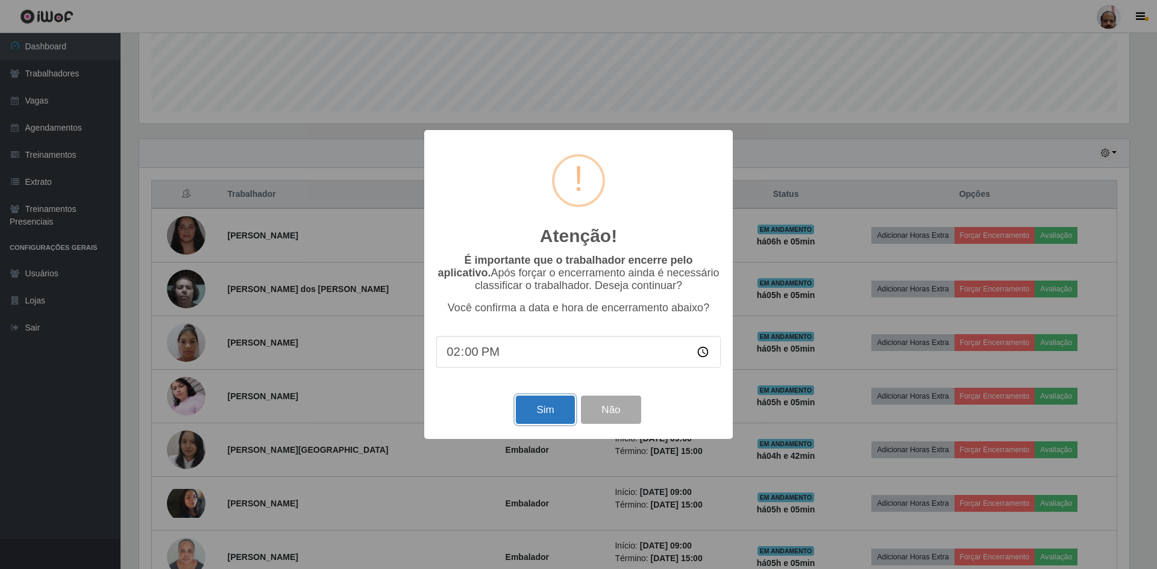
click at [546, 415] on button "Sim" at bounding box center [545, 410] width 58 height 28
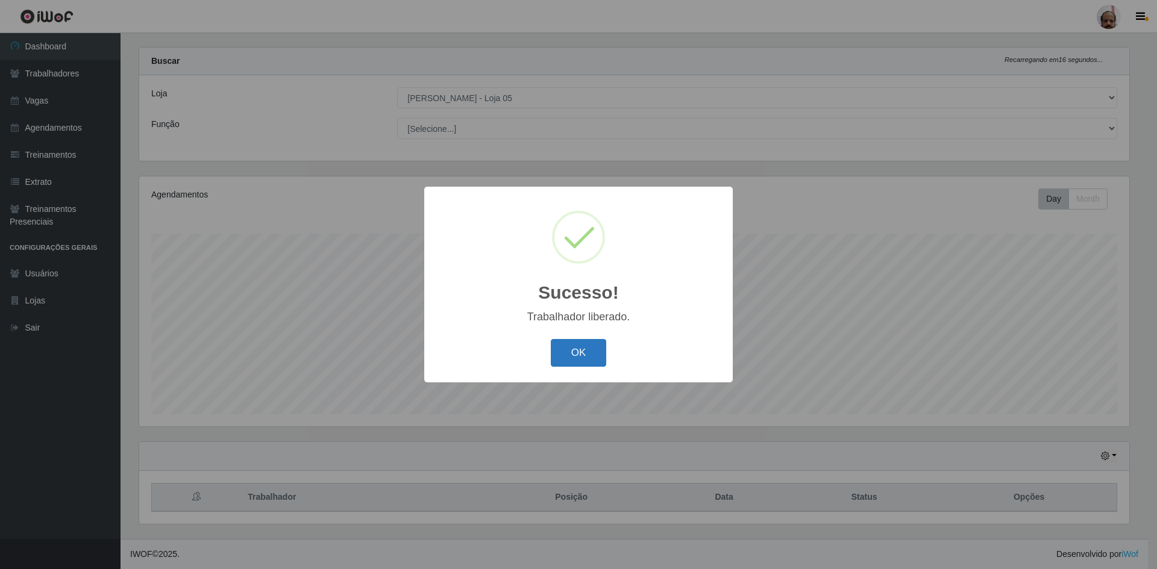
click at [584, 349] on button "OK" at bounding box center [579, 353] width 56 height 28
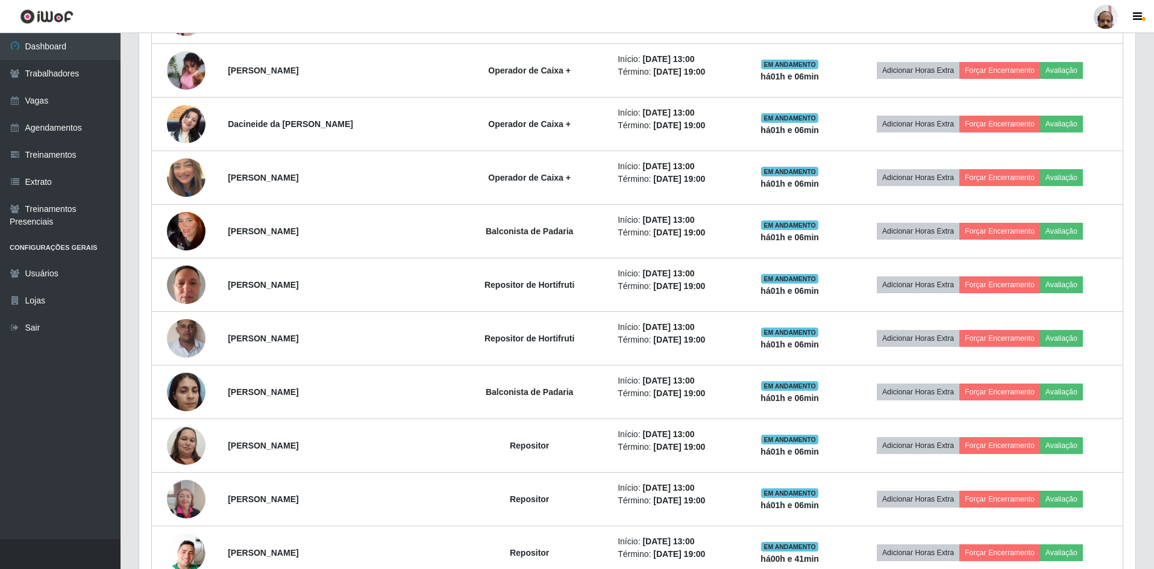
scroll to position [1169, 0]
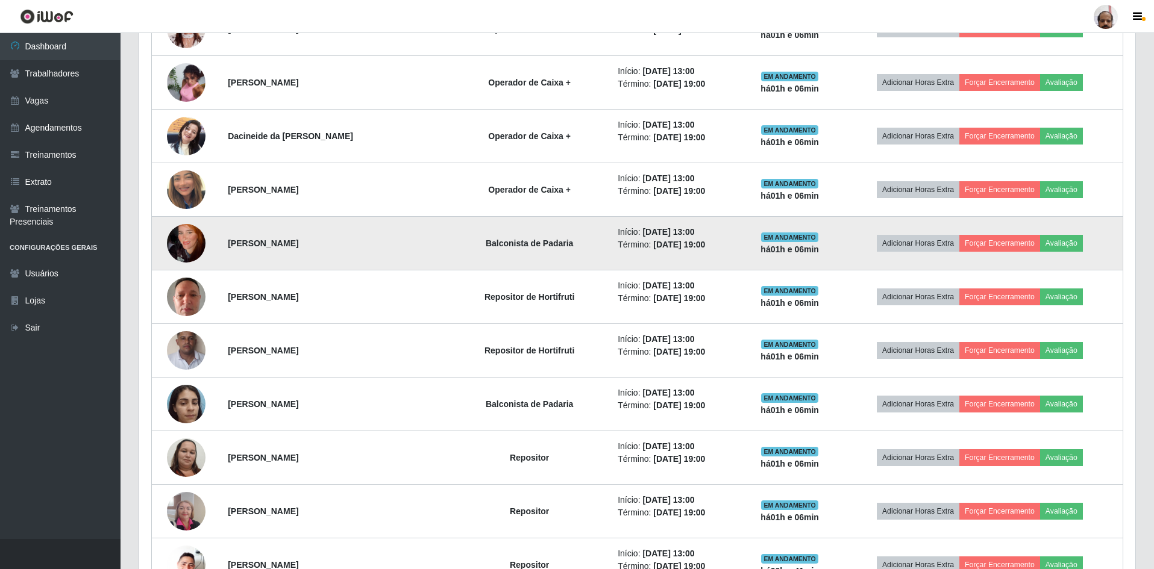
click at [201, 242] on img at bounding box center [186, 243] width 39 height 69
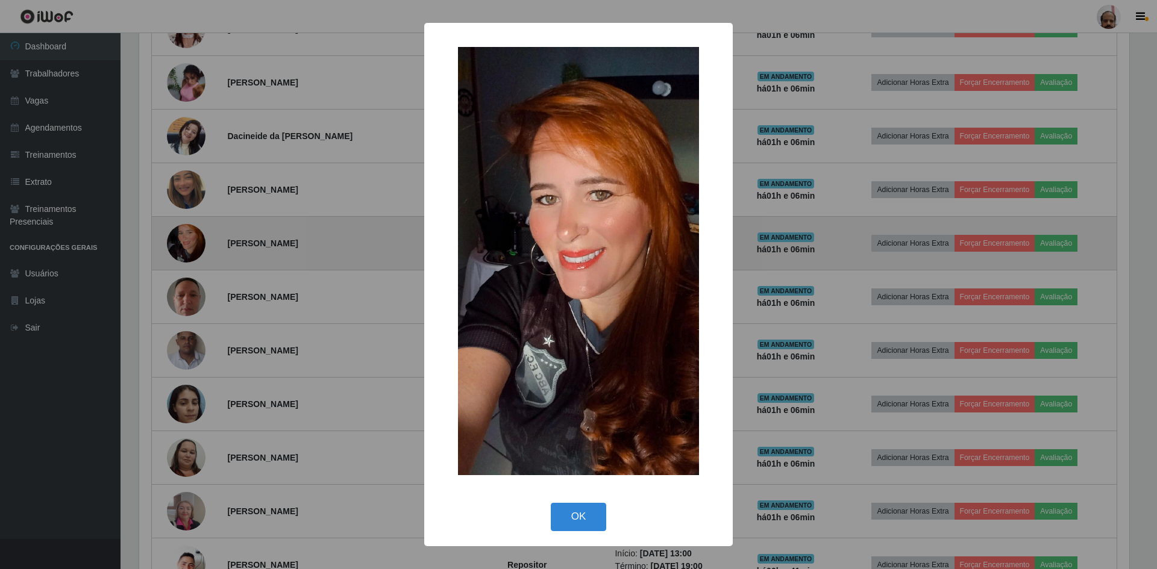
click at [201, 242] on div "× OK Cancel" at bounding box center [578, 284] width 1157 height 569
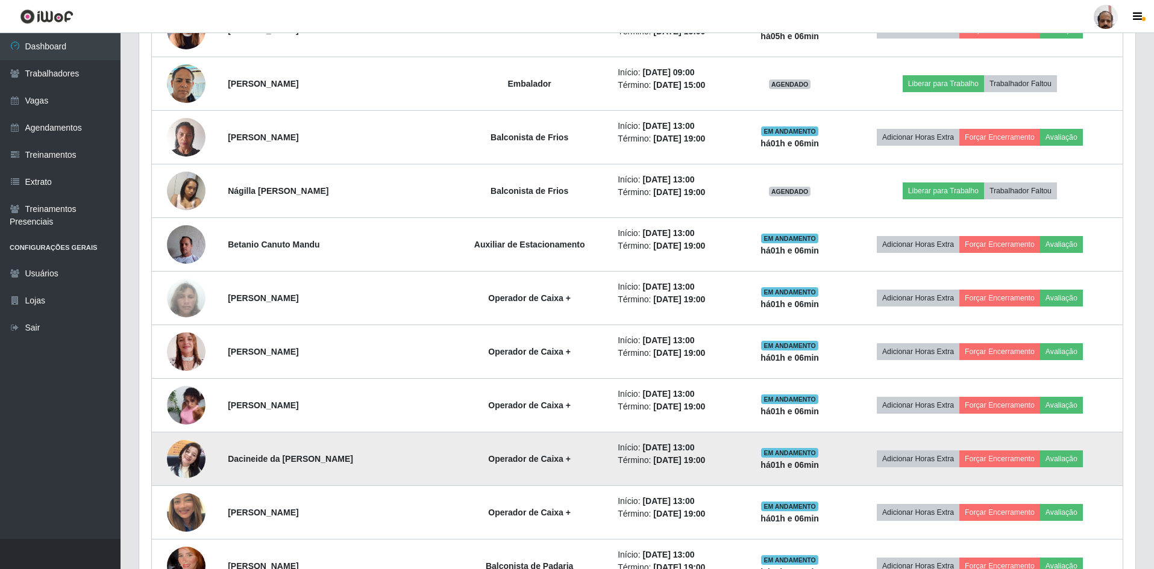
scroll to position [687, 0]
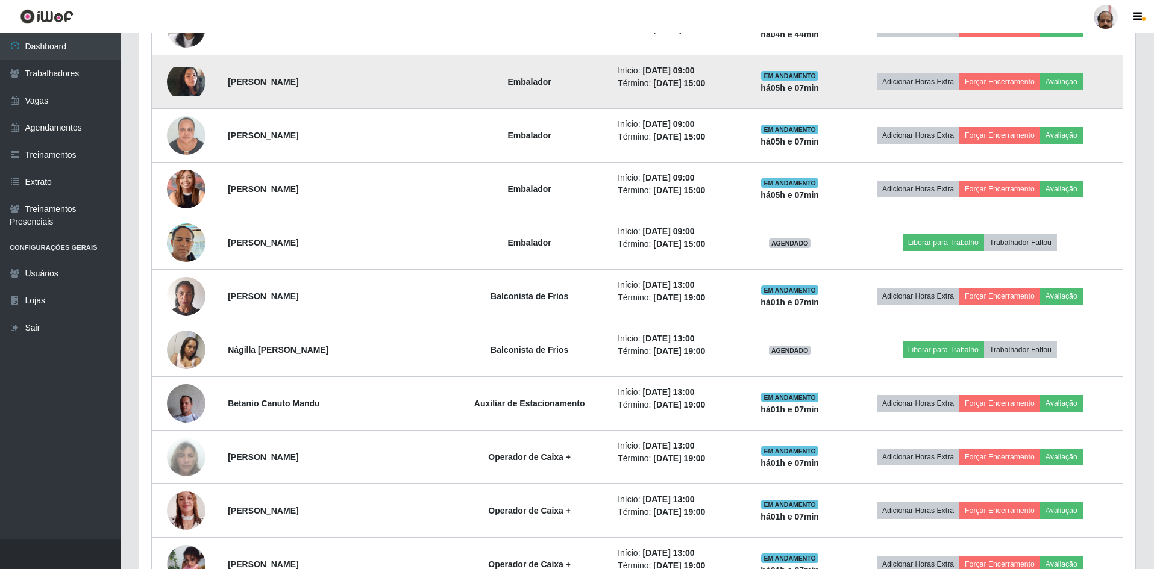
click at [180, 81] on img at bounding box center [186, 81] width 39 height 29
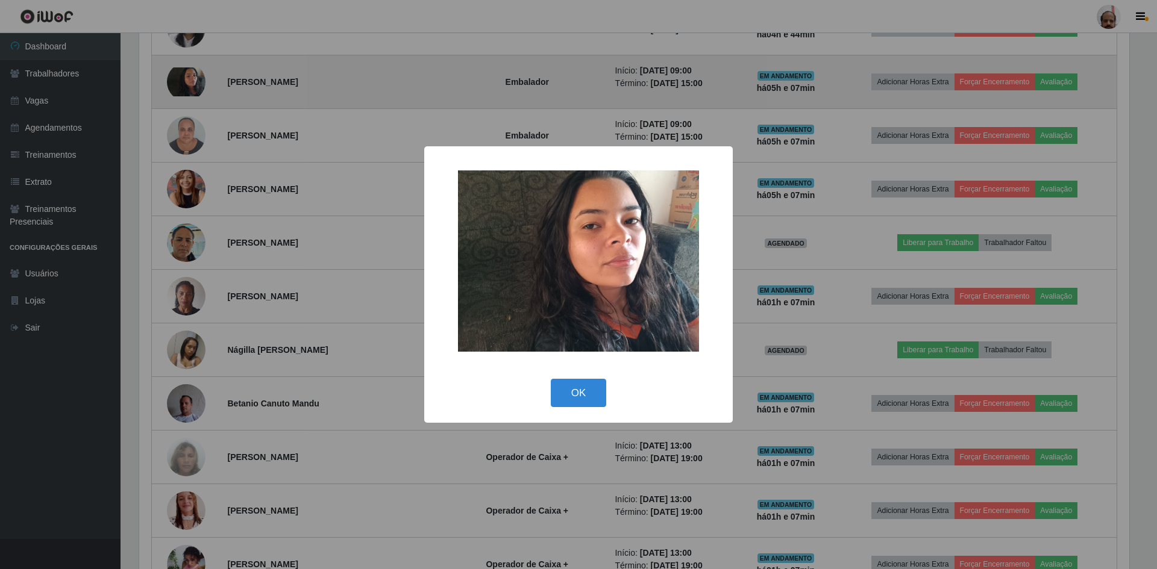
click at [180, 81] on div "× OK Cancel" at bounding box center [578, 284] width 1157 height 569
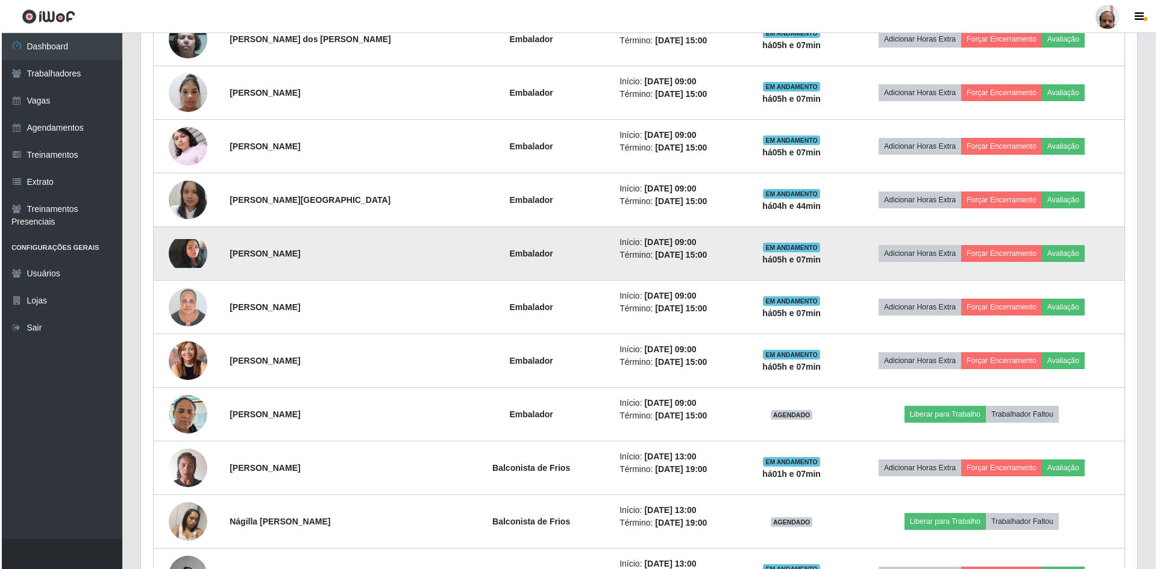
scroll to position [446, 0]
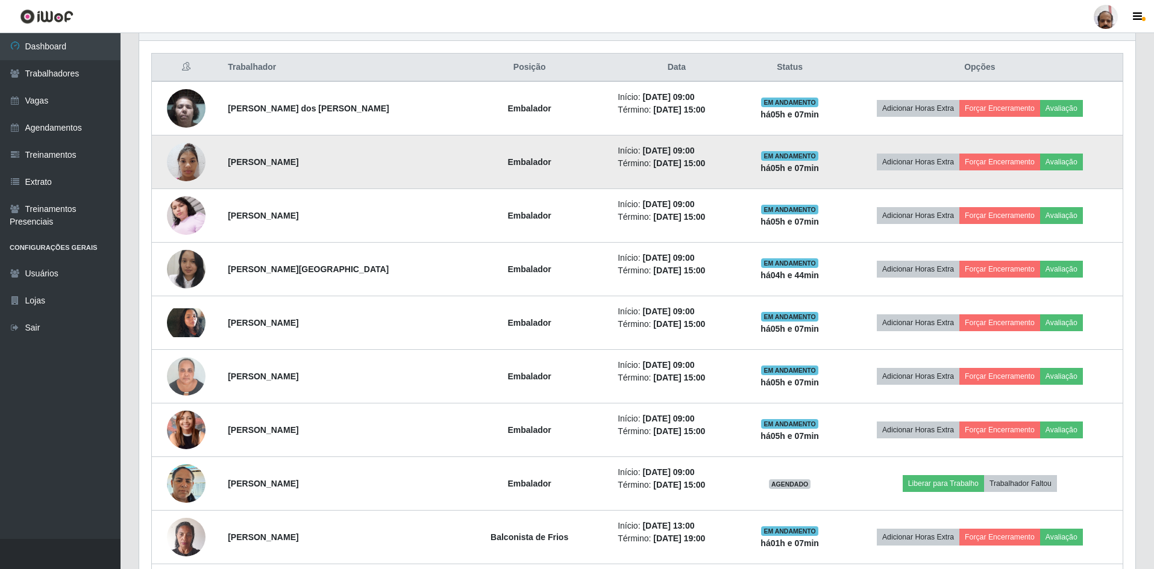
click at [181, 150] on img at bounding box center [186, 161] width 39 height 51
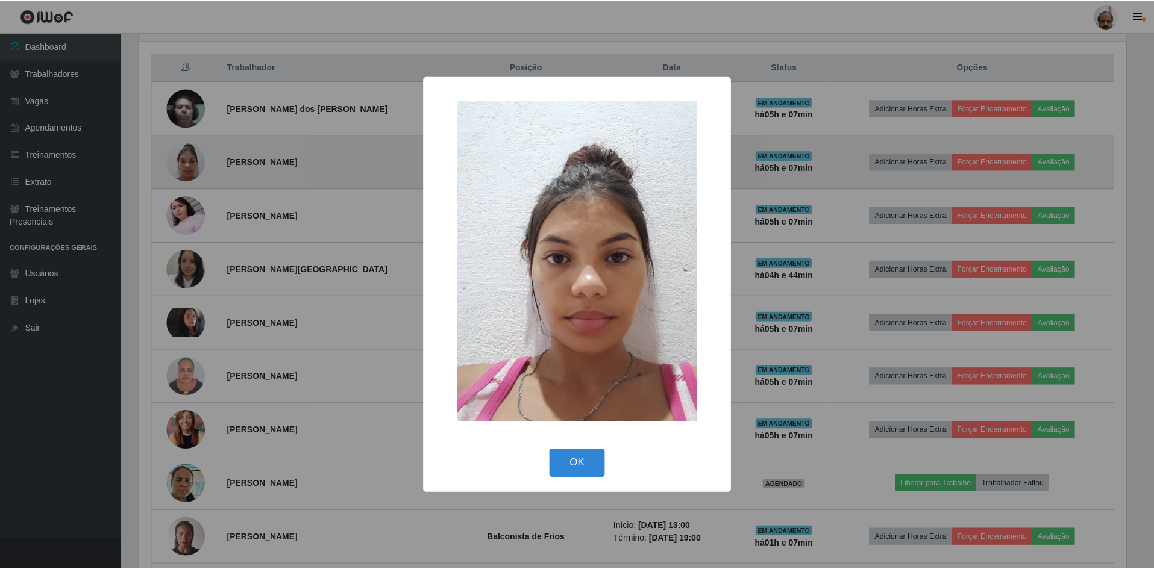
scroll to position [250, 990]
click at [181, 150] on div "× OK Cancel" at bounding box center [578, 284] width 1157 height 569
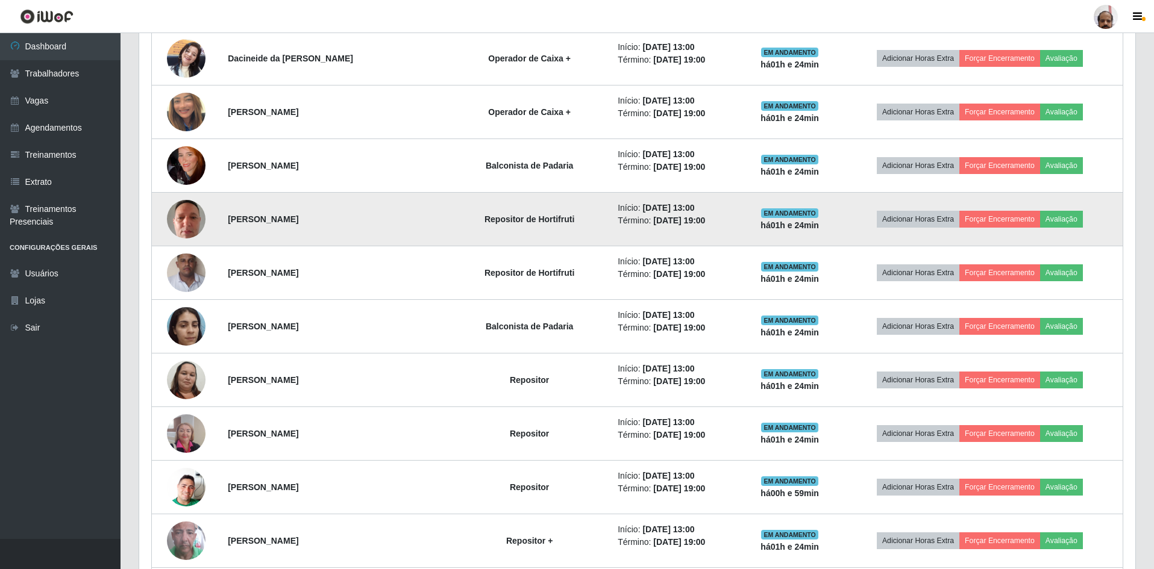
scroll to position [1410, 0]
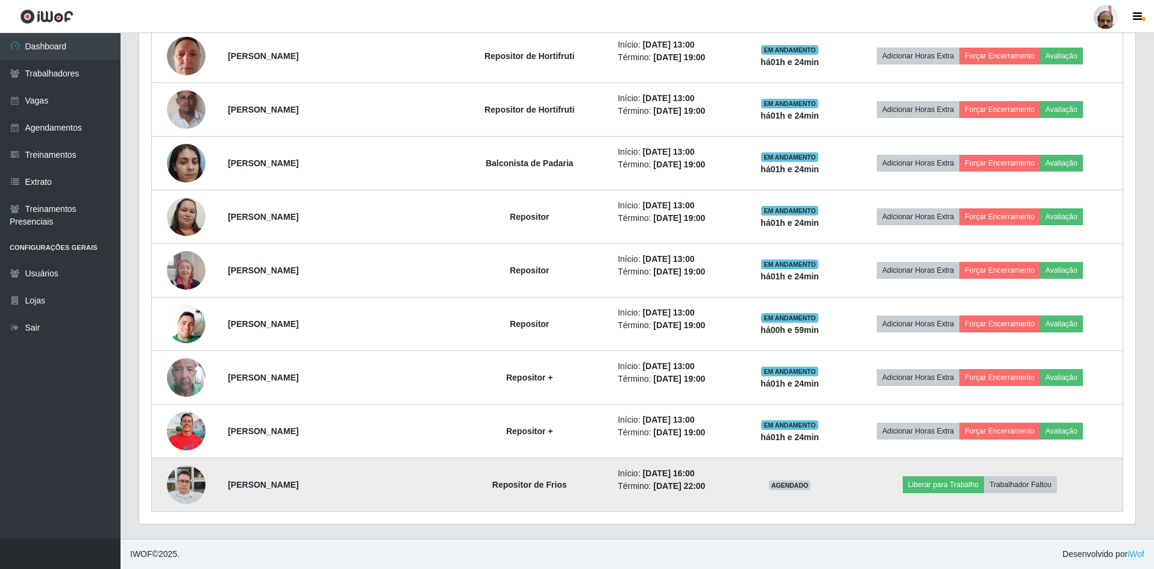
click at [190, 481] on img at bounding box center [186, 484] width 39 height 51
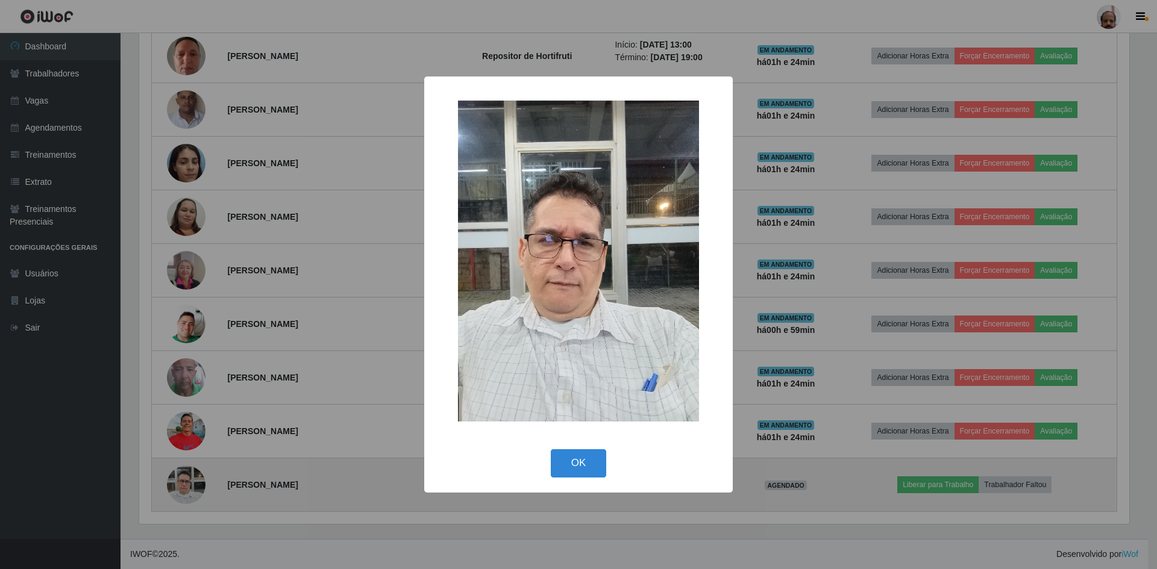
click at [190, 481] on div "× OK Cancel" at bounding box center [578, 284] width 1157 height 569
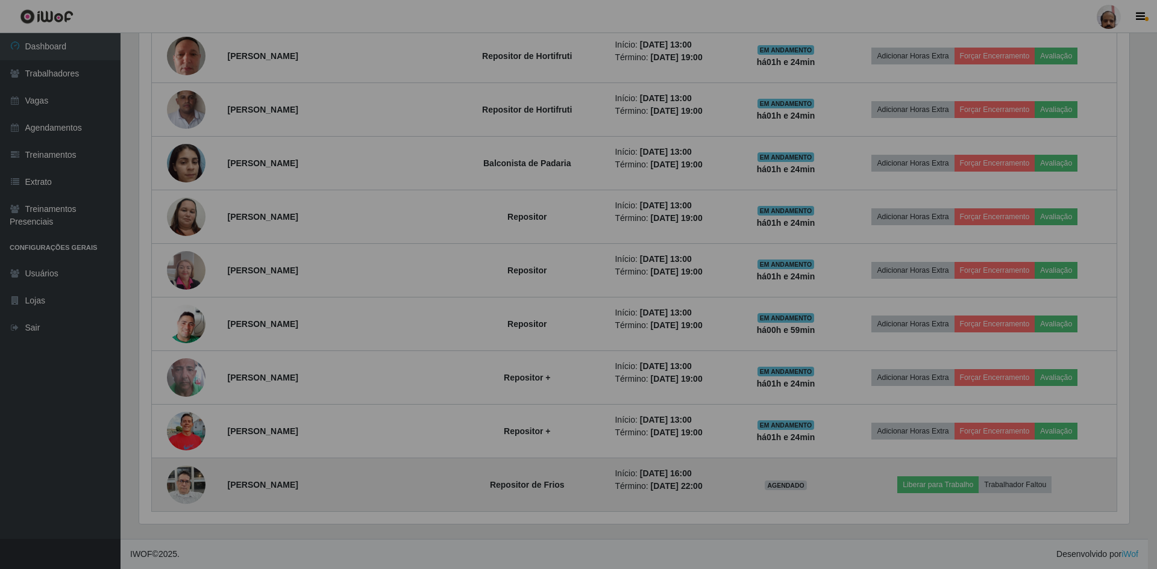
scroll to position [250, 996]
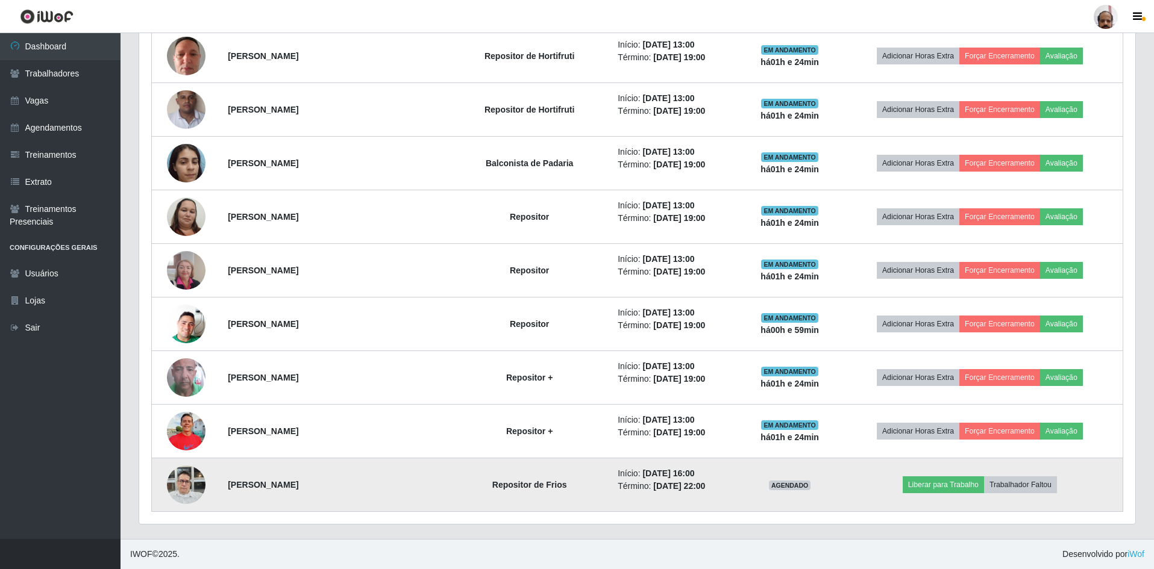
click at [199, 485] on img at bounding box center [186, 484] width 39 height 51
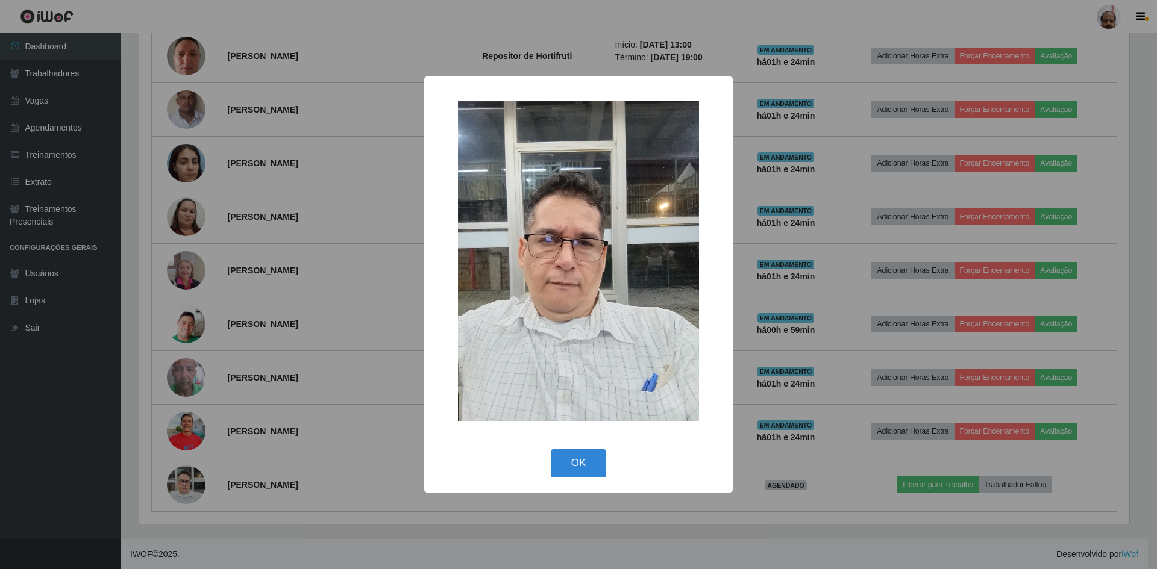
click at [560, 463] on button "OK" at bounding box center [579, 463] width 56 height 28
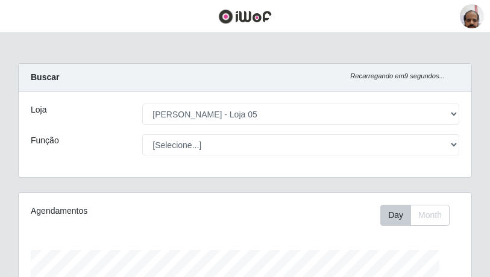
scroll to position [250, 452]
